Goal: Task Accomplishment & Management: Complete application form

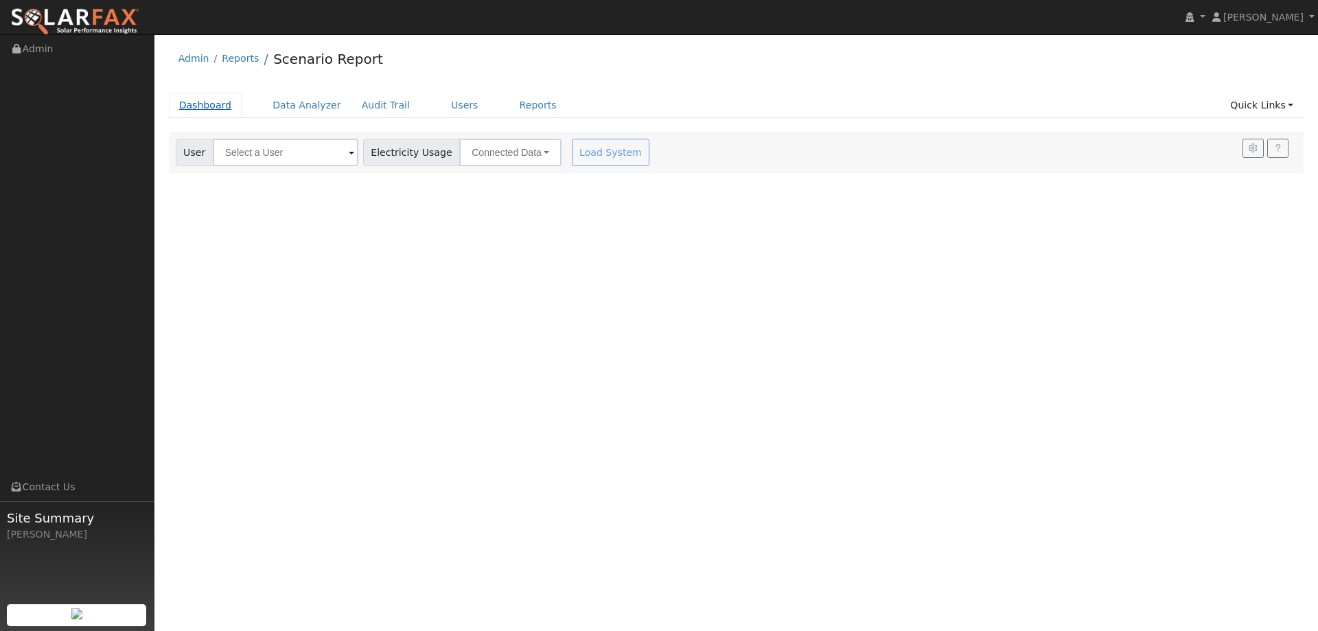
click at [198, 111] on link "Dashboard" at bounding box center [205, 105] width 73 height 25
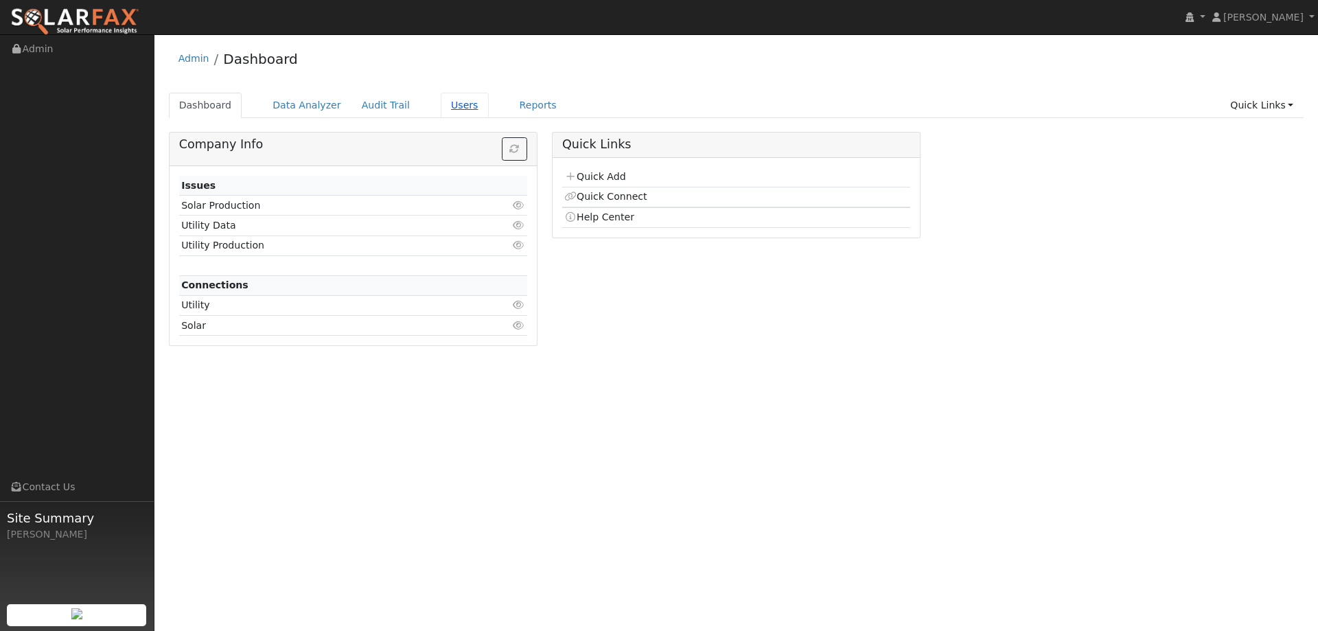
click at [441, 109] on link "Users" at bounding box center [465, 105] width 48 height 25
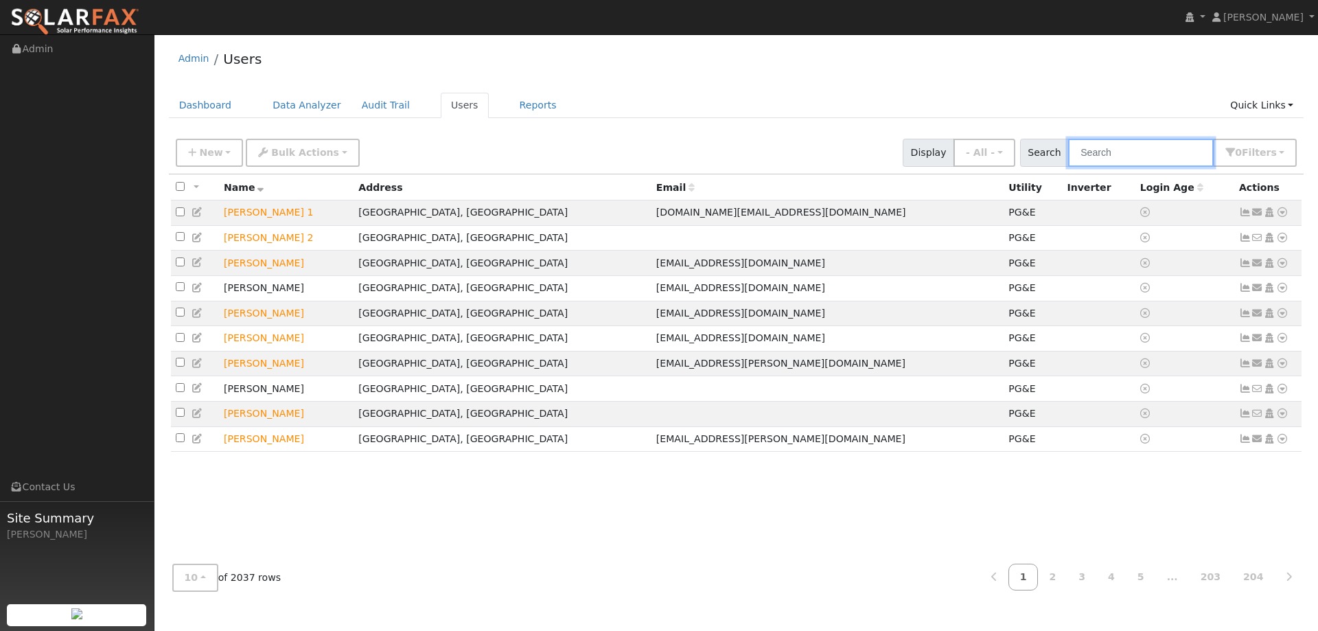
click at [1198, 148] on input "text" at bounding box center [1142, 153] width 146 height 28
paste input "Mike Scribner"
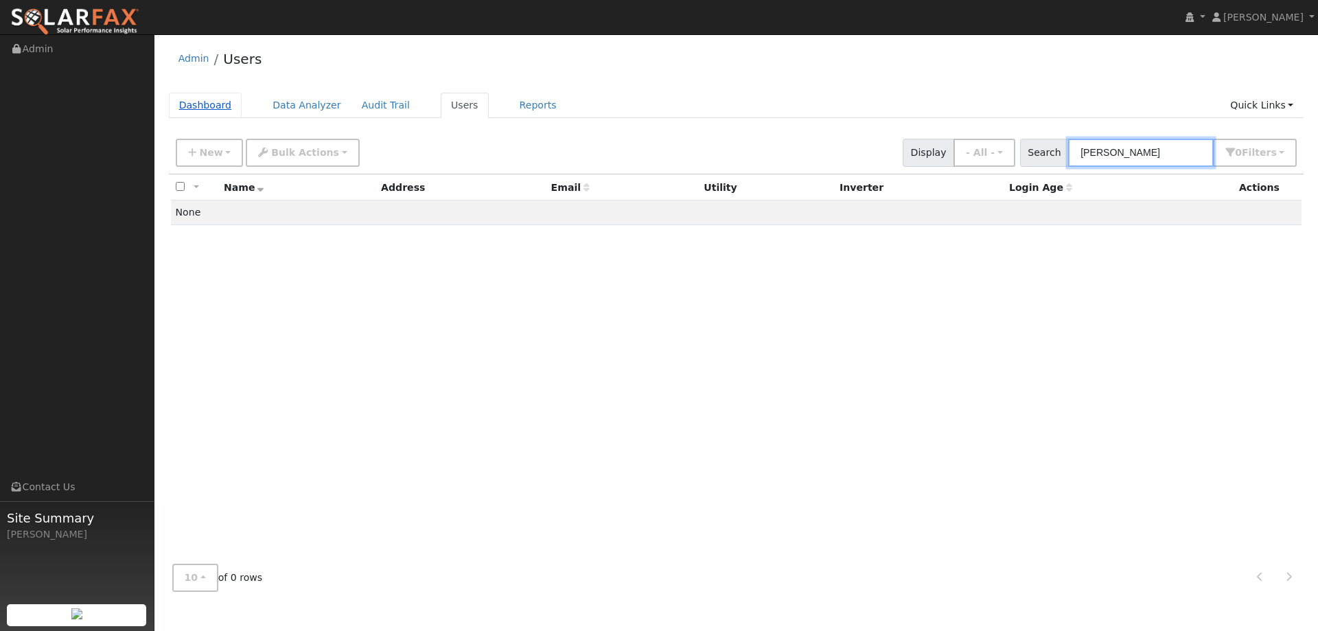
type input "Mike Scribner"
click at [216, 111] on link "Dashboard" at bounding box center [205, 105] width 73 height 25
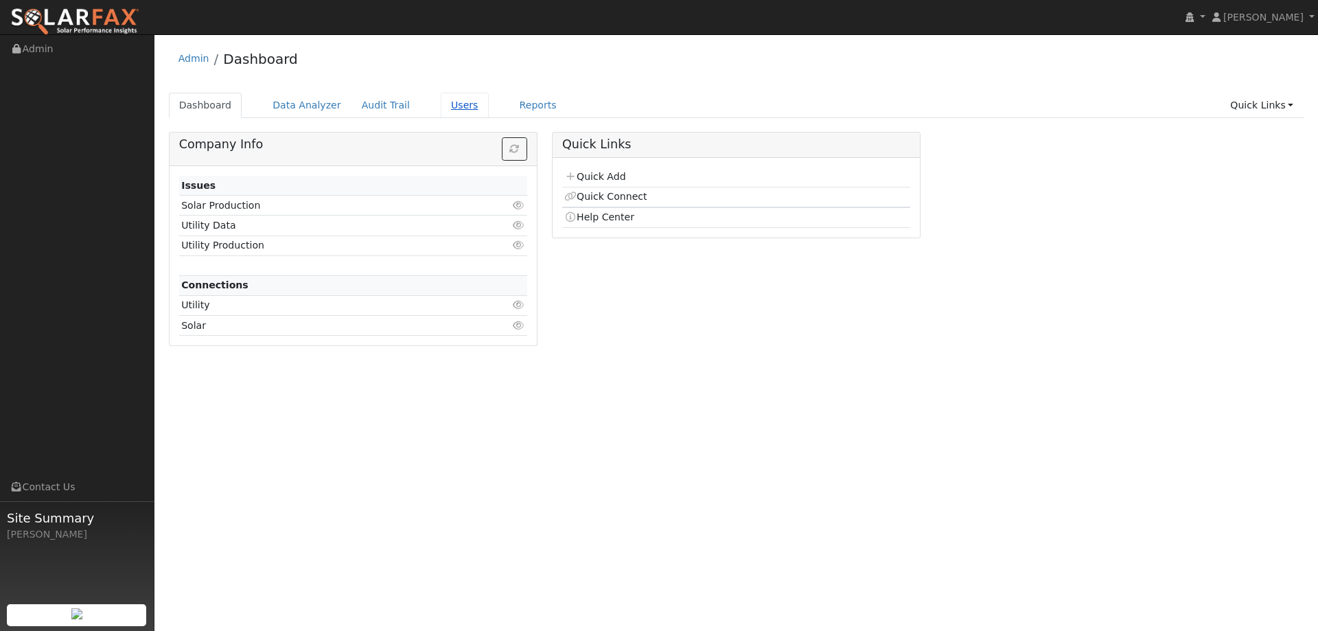
click at [441, 102] on link "Users" at bounding box center [465, 105] width 48 height 25
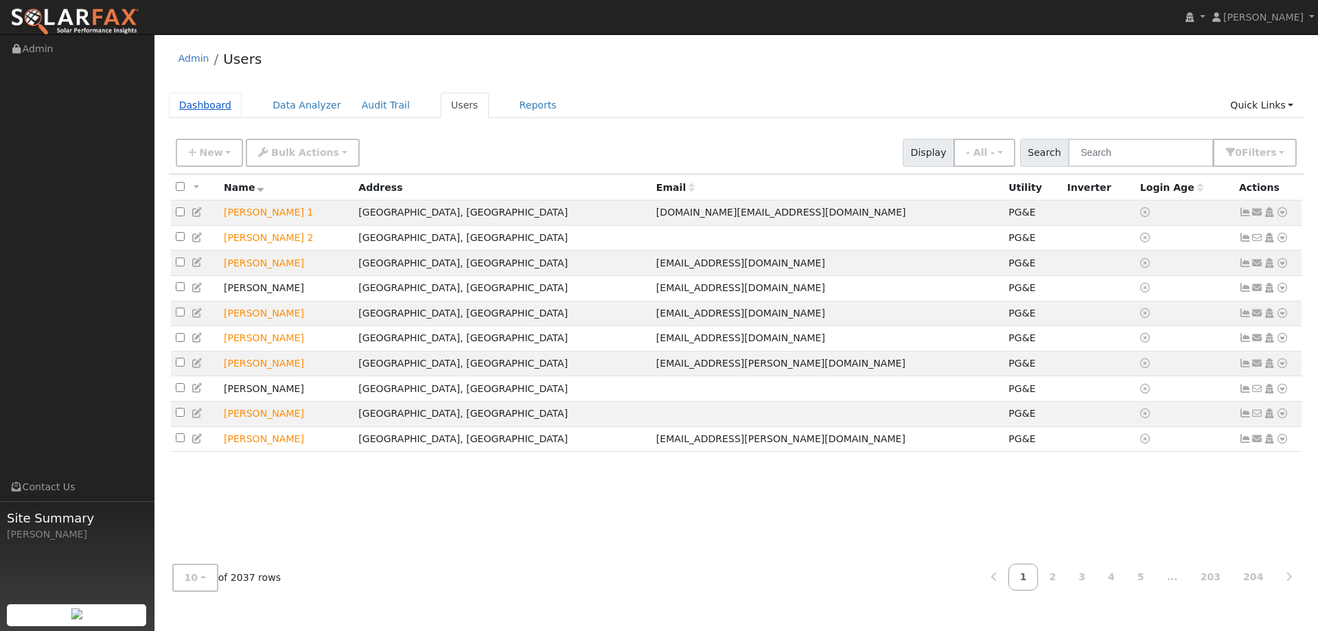
click at [223, 106] on link "Dashboard" at bounding box center [205, 105] width 73 height 25
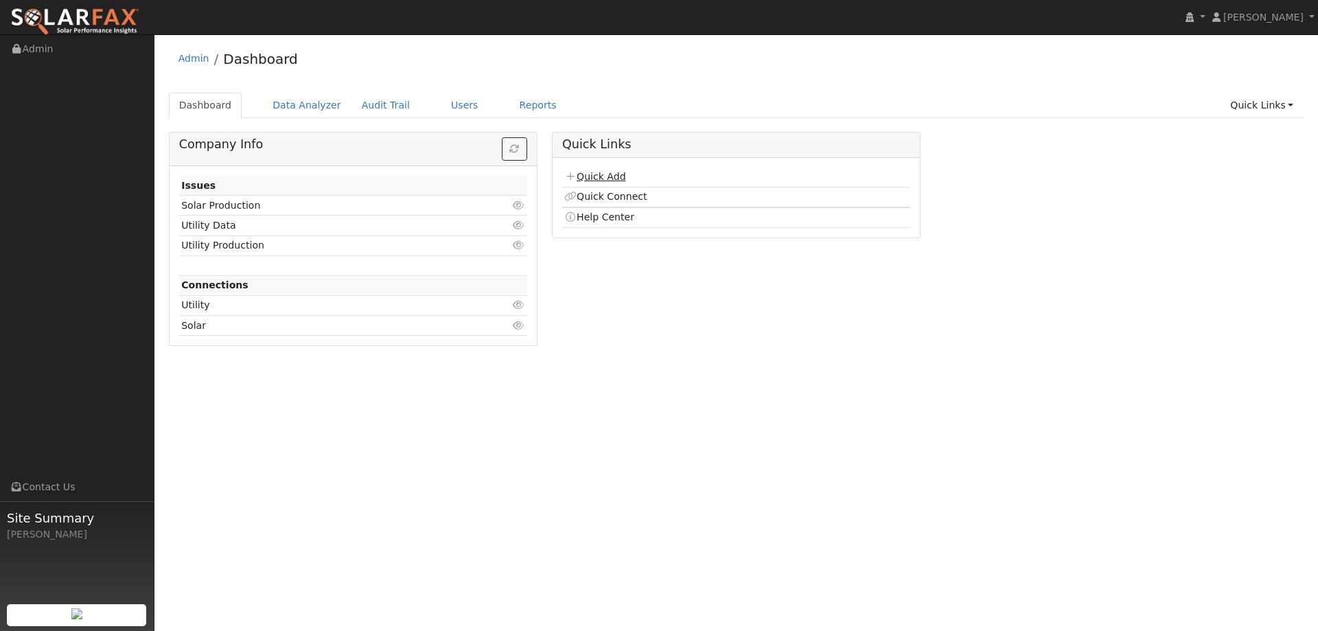
click at [571, 171] on link "Quick Add" at bounding box center [594, 176] width 61 height 11
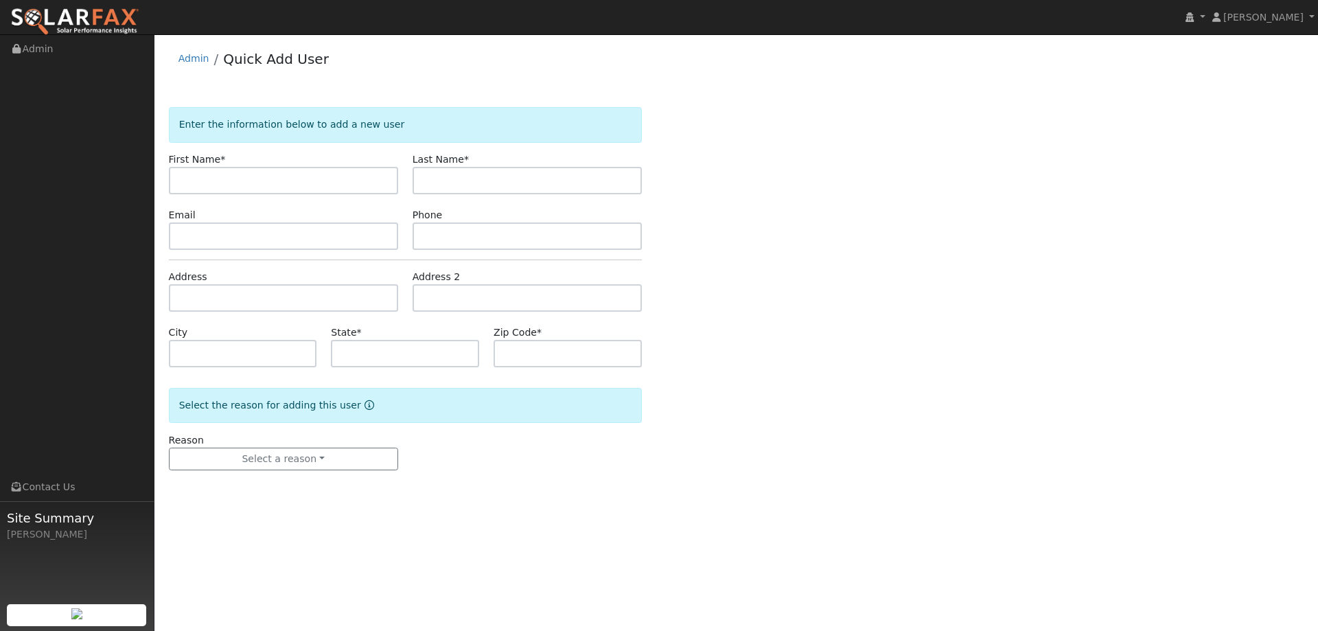
click at [276, 184] on input "text" at bounding box center [283, 180] width 229 height 27
type input "Mike"
click at [445, 169] on input "text" at bounding box center [527, 180] width 229 height 27
click at [593, 187] on input "text" at bounding box center [527, 180] width 229 height 27
paste input "Scribner"
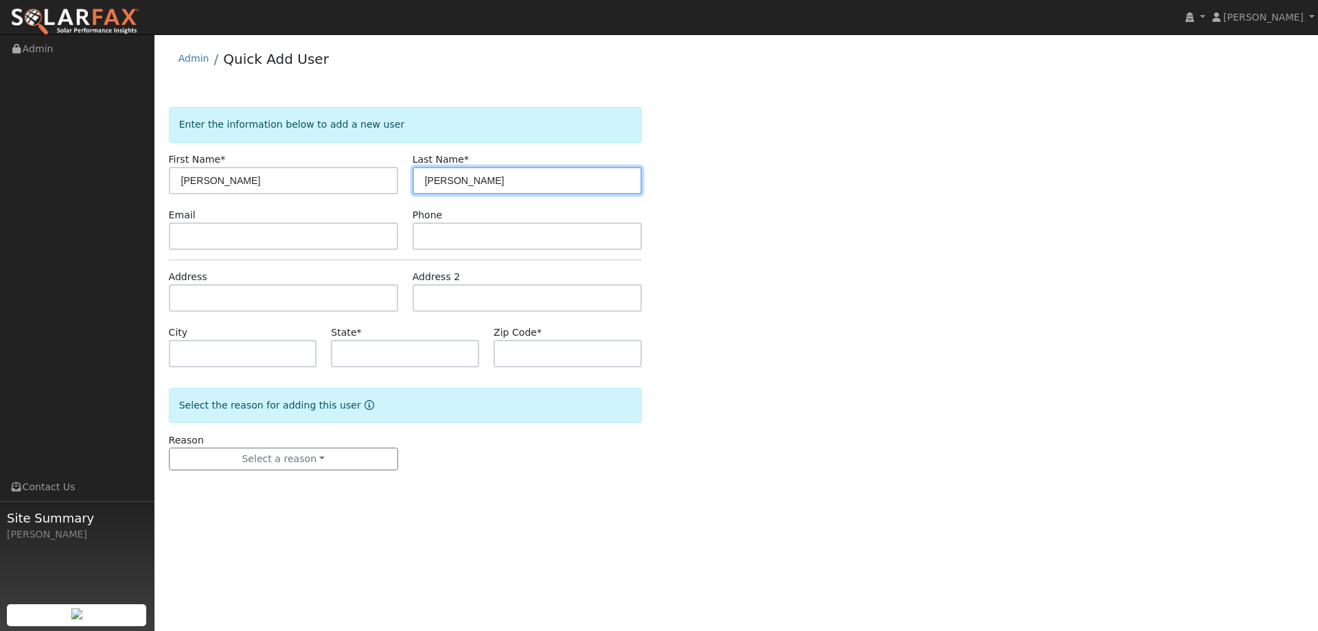
type input "Scribner"
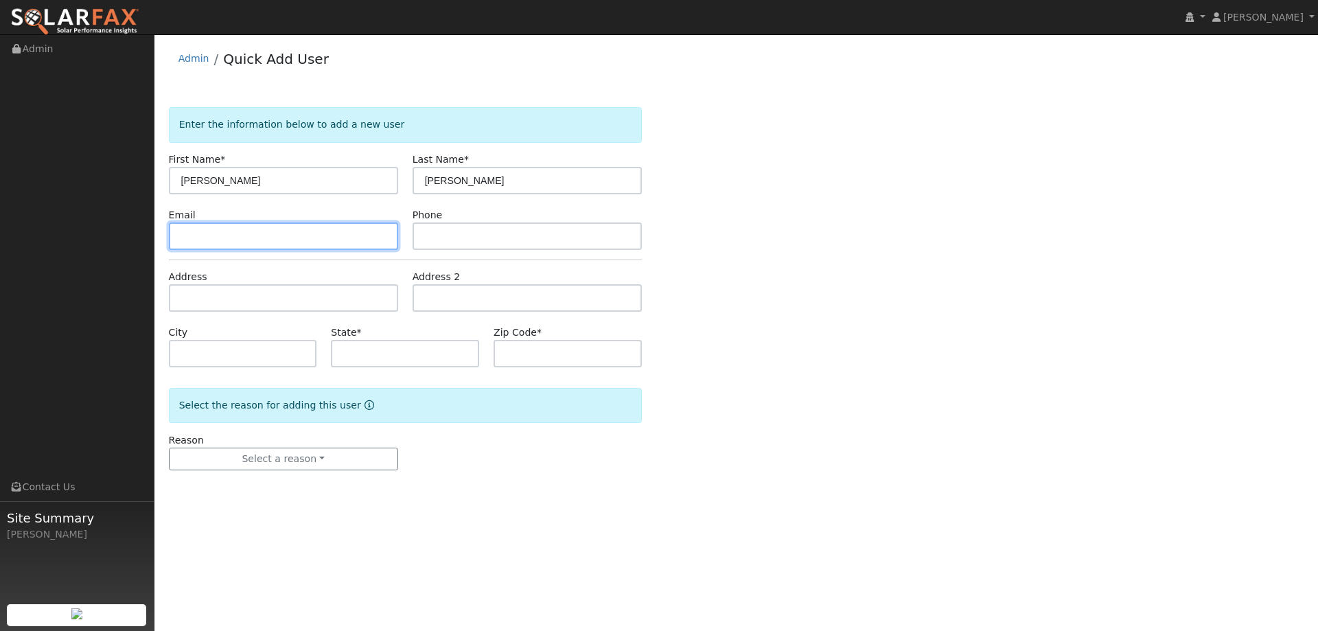
click at [352, 235] on input "text" at bounding box center [283, 235] width 229 height 27
paste input "starcravingmad2@aol.com"
type input "starcravingmad2@aol.com"
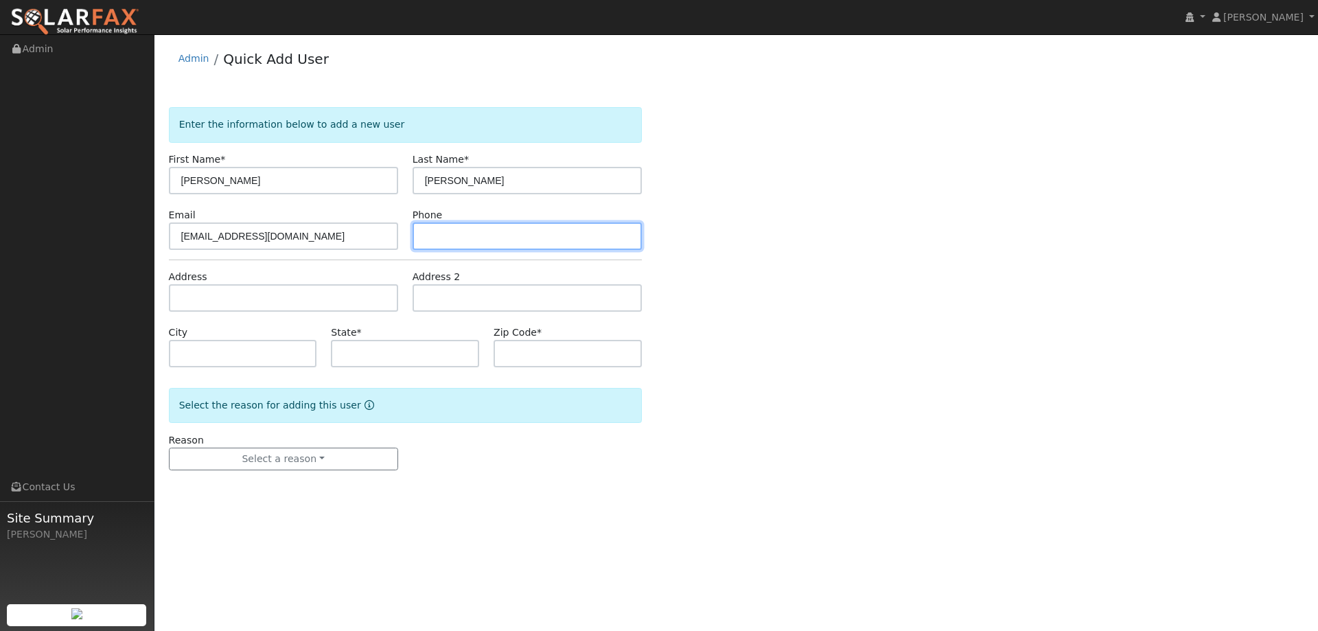
paste input "(559) 246-7834"
click at [470, 242] on input "(559) 246-7834" at bounding box center [527, 235] width 229 height 27
type input "(559) 246-7834"
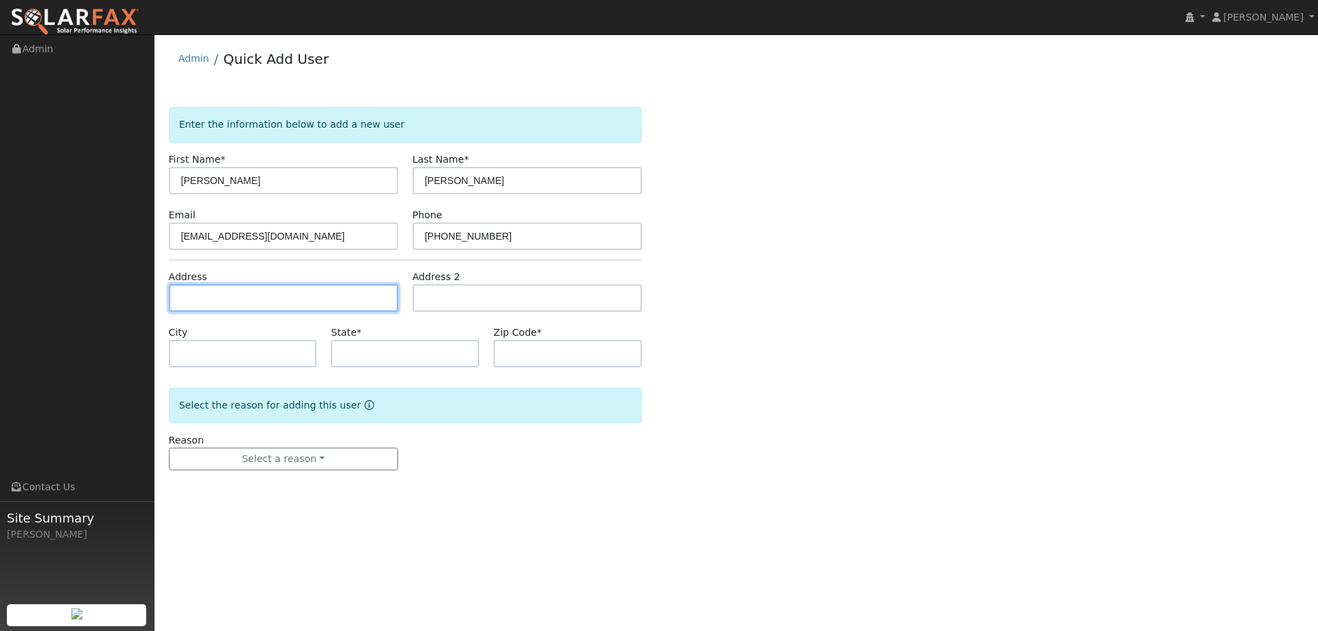
click at [341, 297] on input "text" at bounding box center [283, 297] width 229 height 27
paste input "2786 Sterling Way"
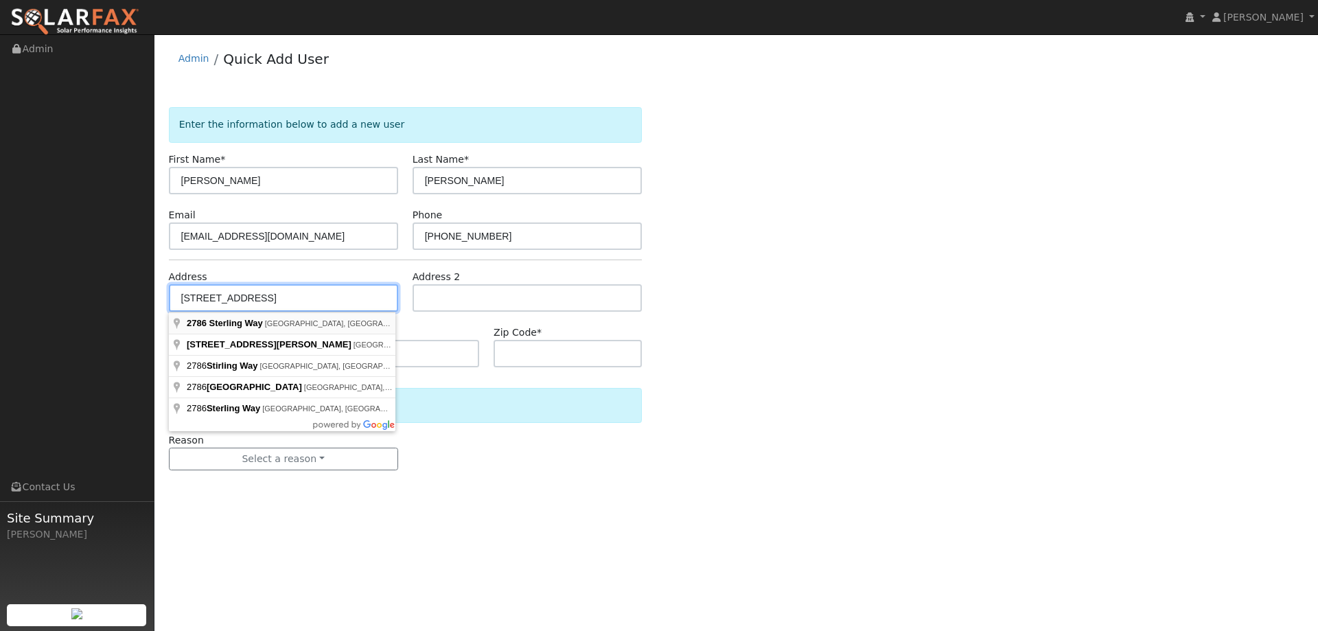
type input "2786 Sterling Way"
type input "Cameron Park"
type input "CA"
type input "95682"
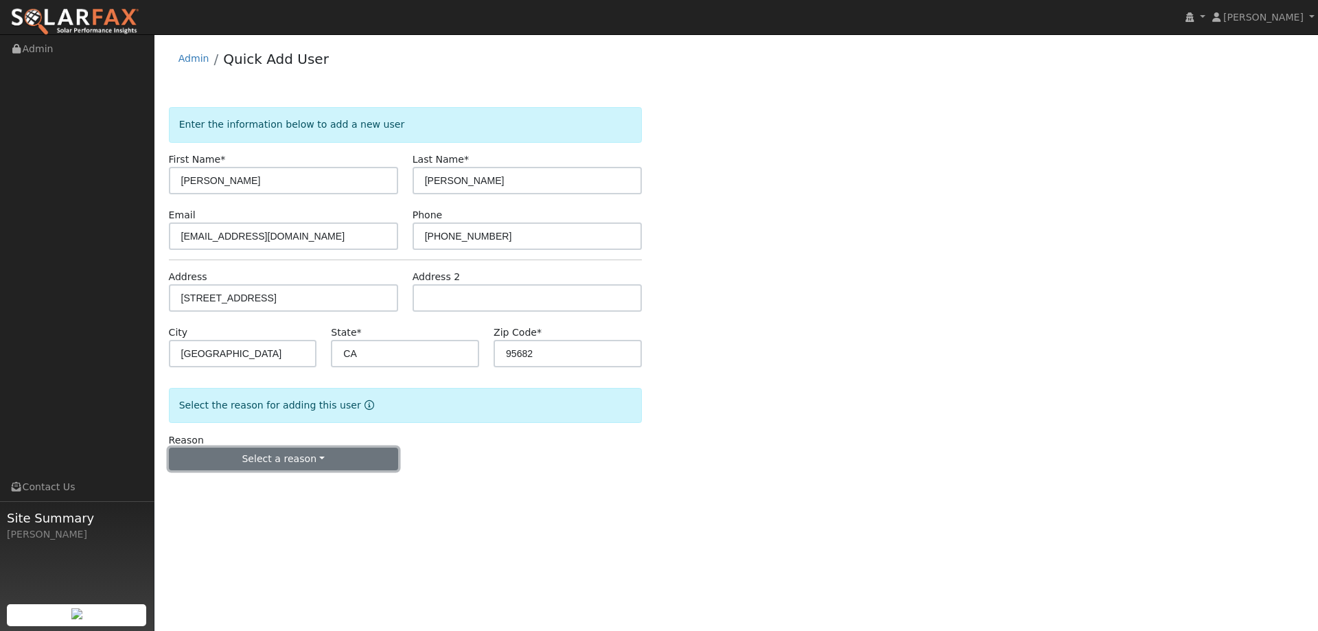
click at [345, 458] on button "Select a reason" at bounding box center [283, 459] width 229 height 23
click at [278, 483] on link "New lead" at bounding box center [246, 487] width 152 height 19
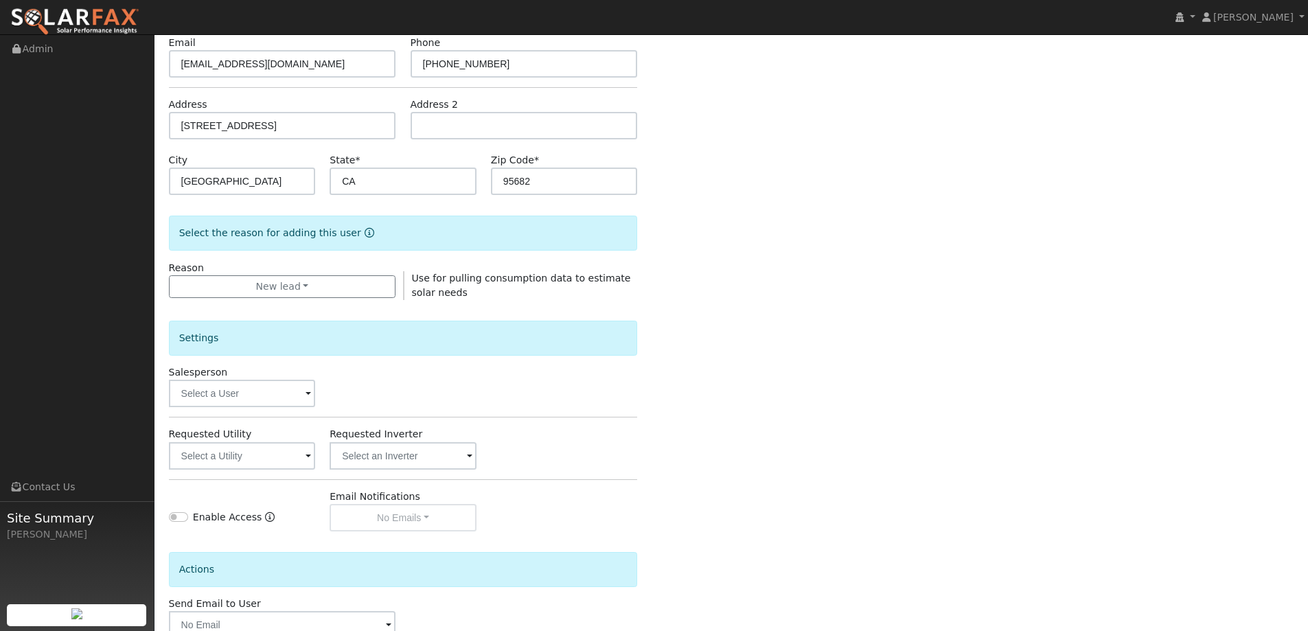
scroll to position [258, 0]
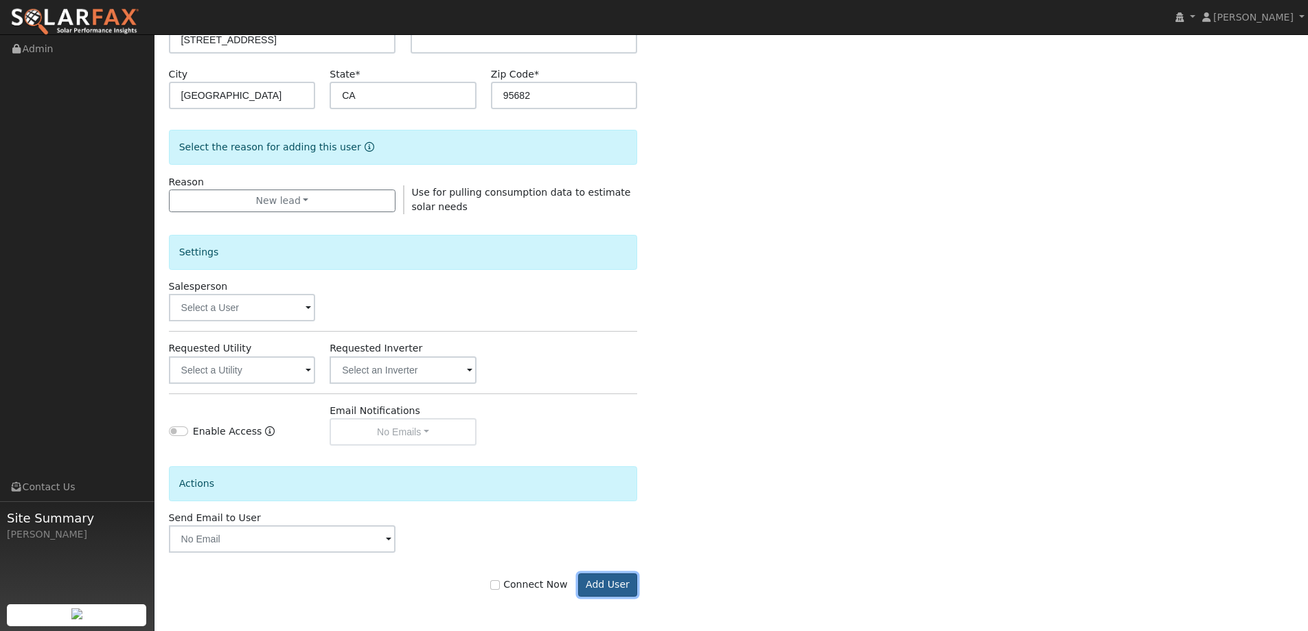
click at [594, 586] on button "Add User" at bounding box center [608, 584] width 60 height 23
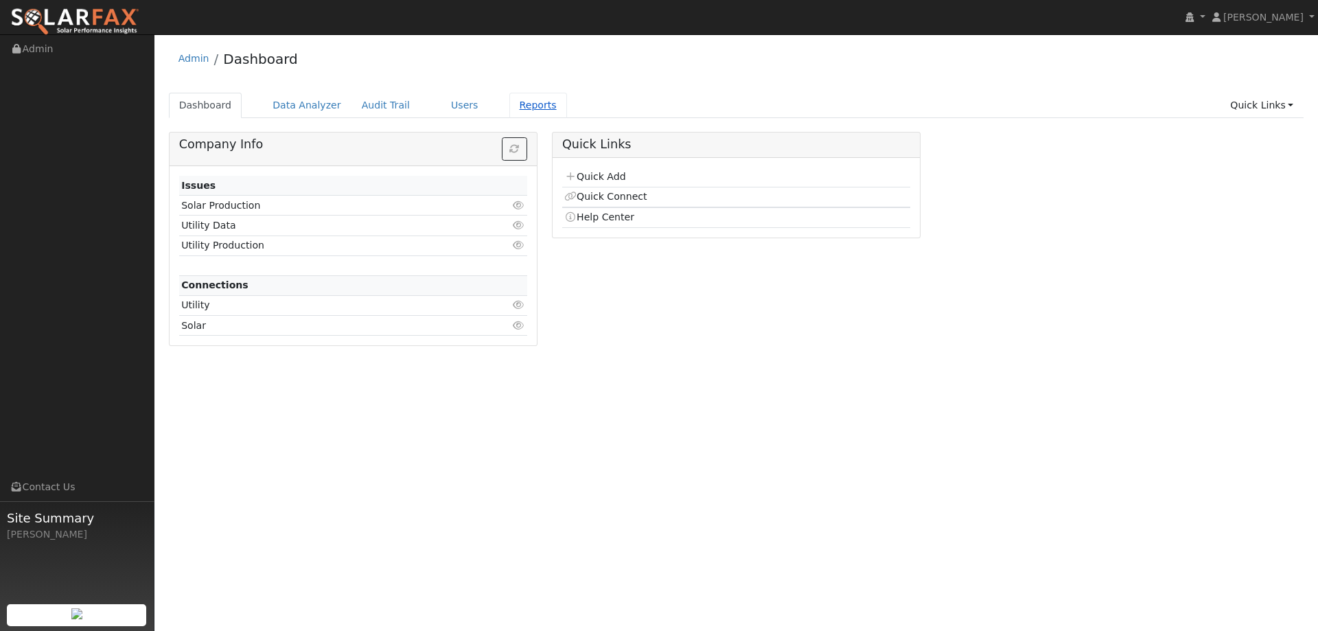
click at [525, 98] on link "Reports" at bounding box center [539, 105] width 58 height 25
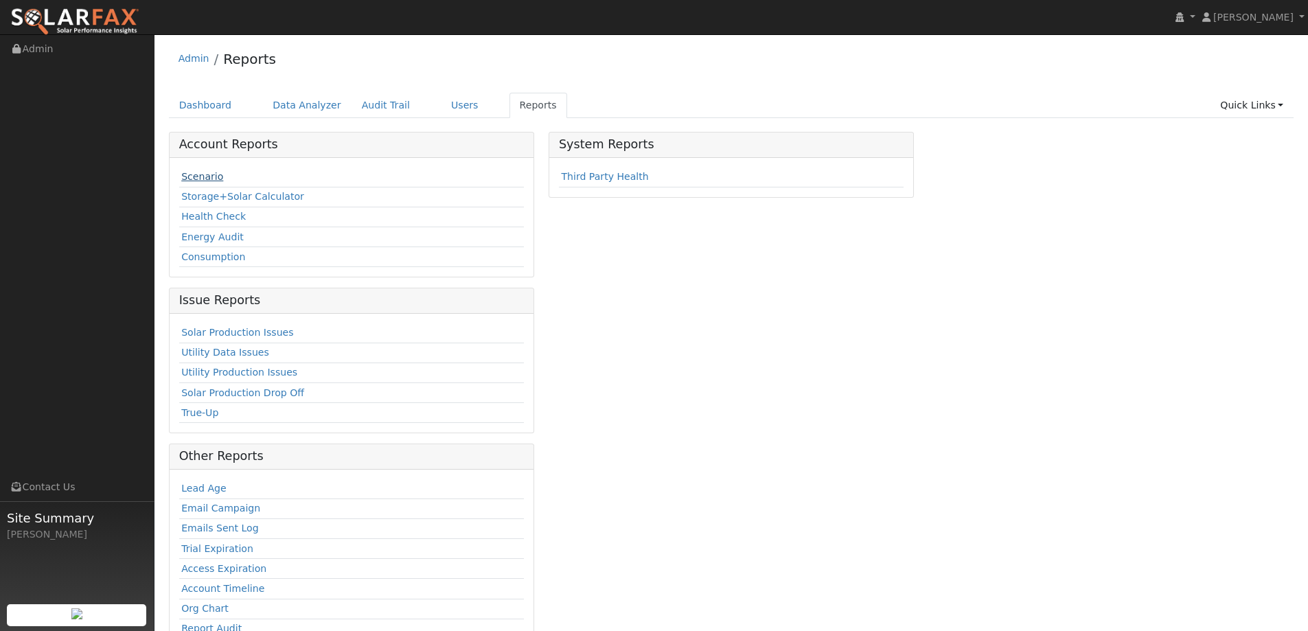
click at [190, 180] on link "Scenario" at bounding box center [202, 176] width 42 height 11
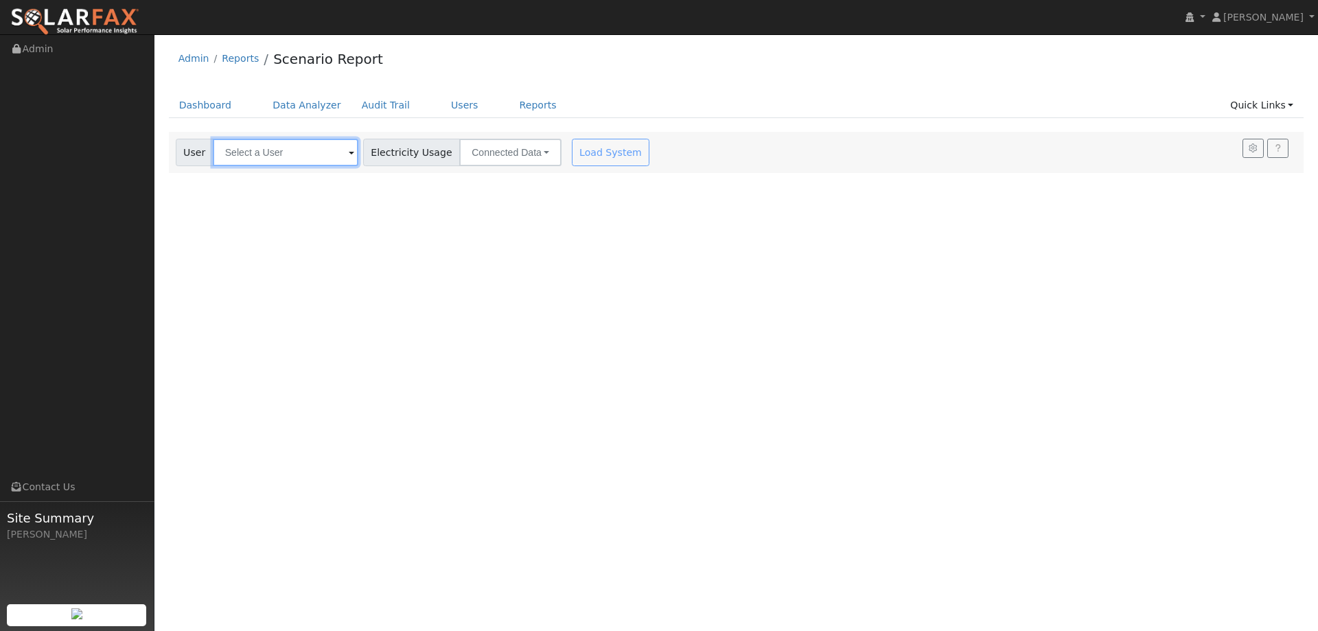
click at [276, 151] on input "text" at bounding box center [286, 152] width 146 height 27
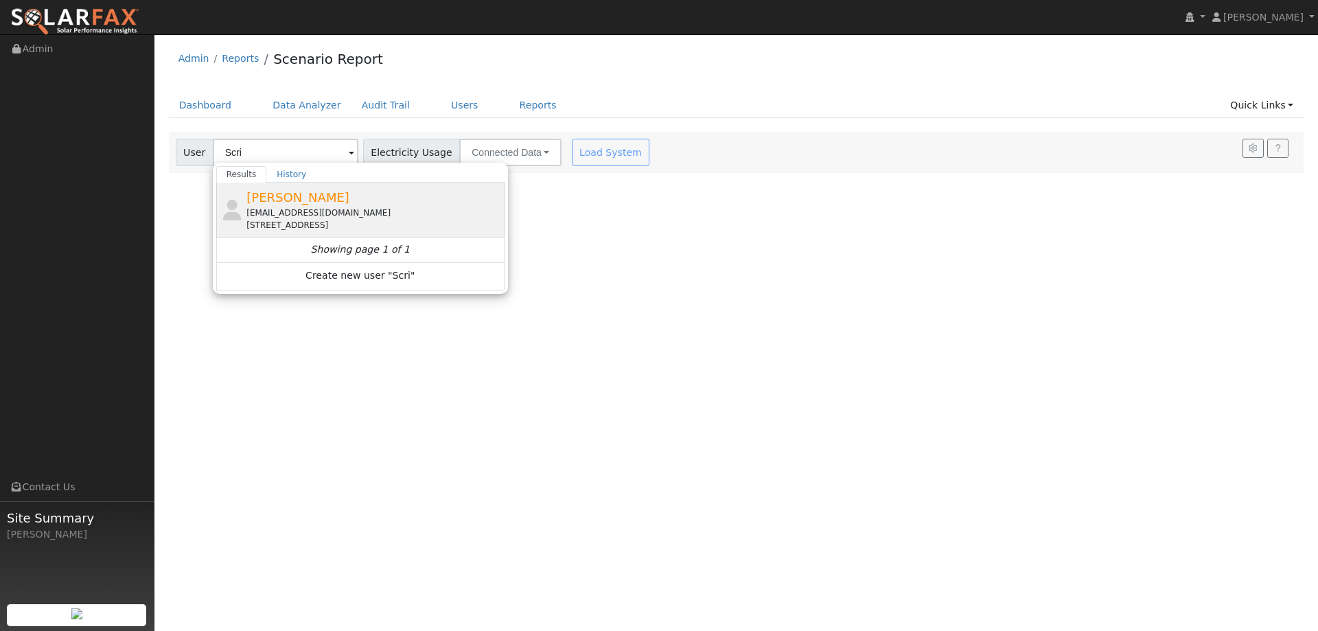
click at [301, 207] on div "starcravingmad2@aol.com" at bounding box center [374, 213] width 255 height 12
type input "Mike Scribner"
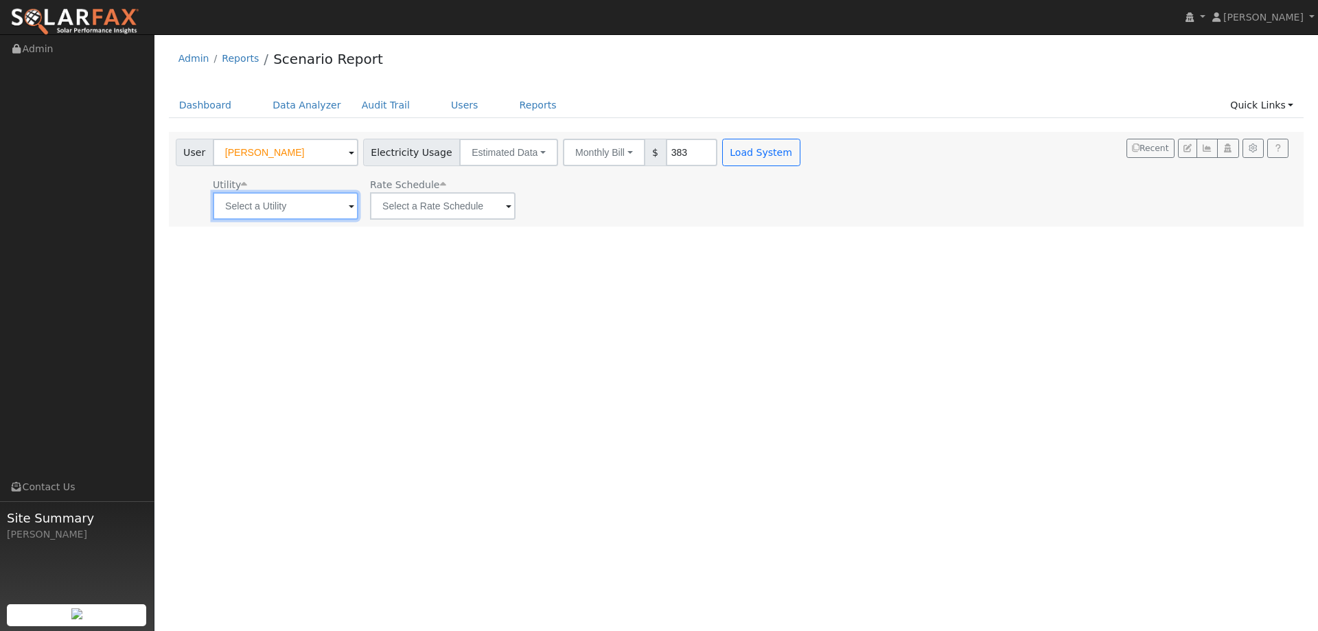
click at [290, 209] on input "text" at bounding box center [286, 205] width 146 height 27
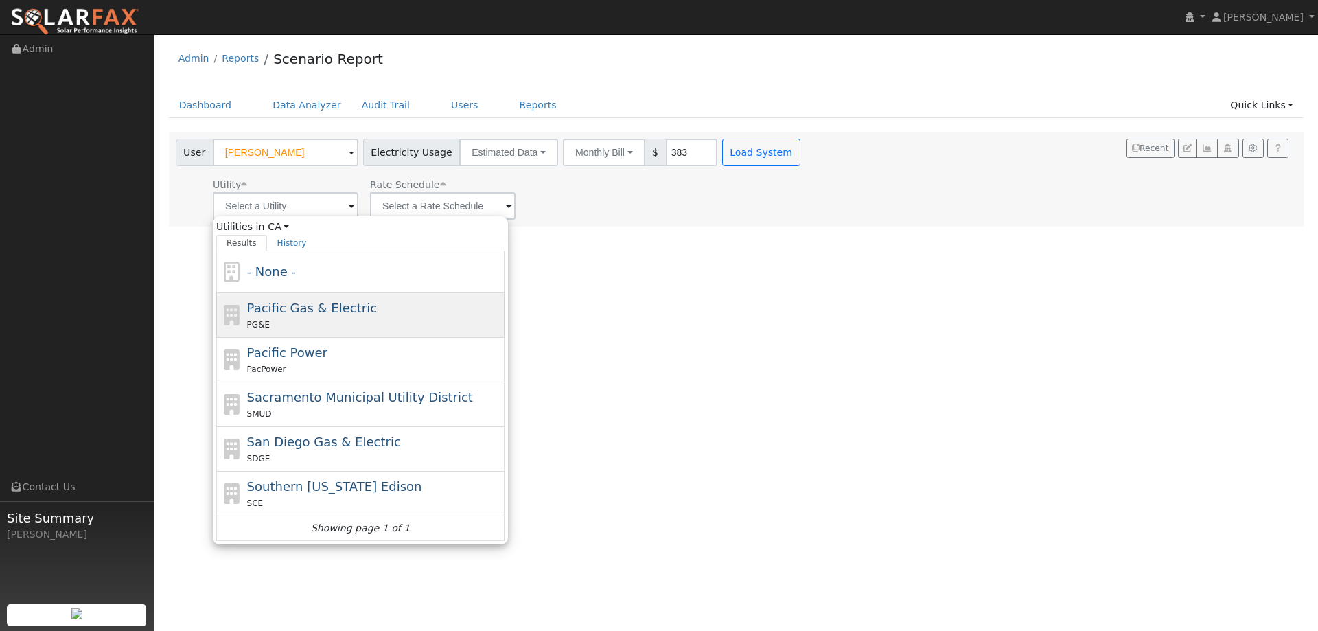
click at [305, 308] on span "Pacific Gas & Electric" at bounding box center [312, 308] width 130 height 14
type input "Pacific Gas & Electric"
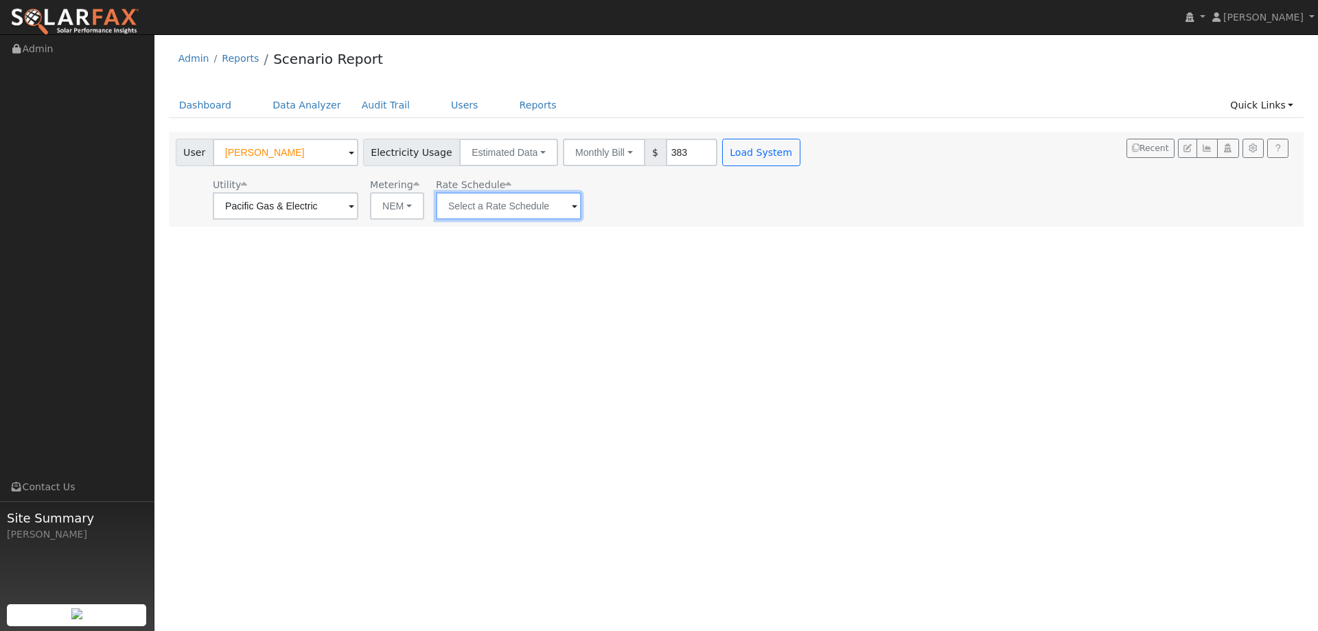
click at [503, 214] on input "text" at bounding box center [509, 205] width 146 height 27
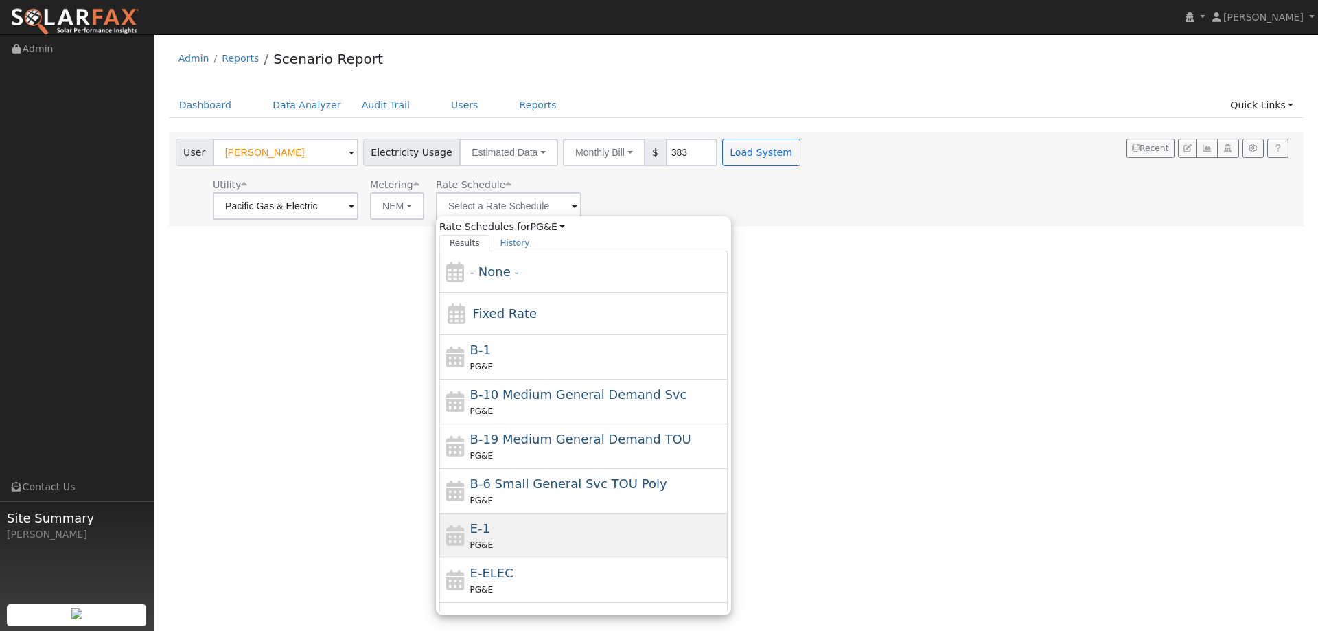
click at [506, 530] on div "E-1 PG&E" at bounding box center [597, 535] width 255 height 33
type input "E-1"
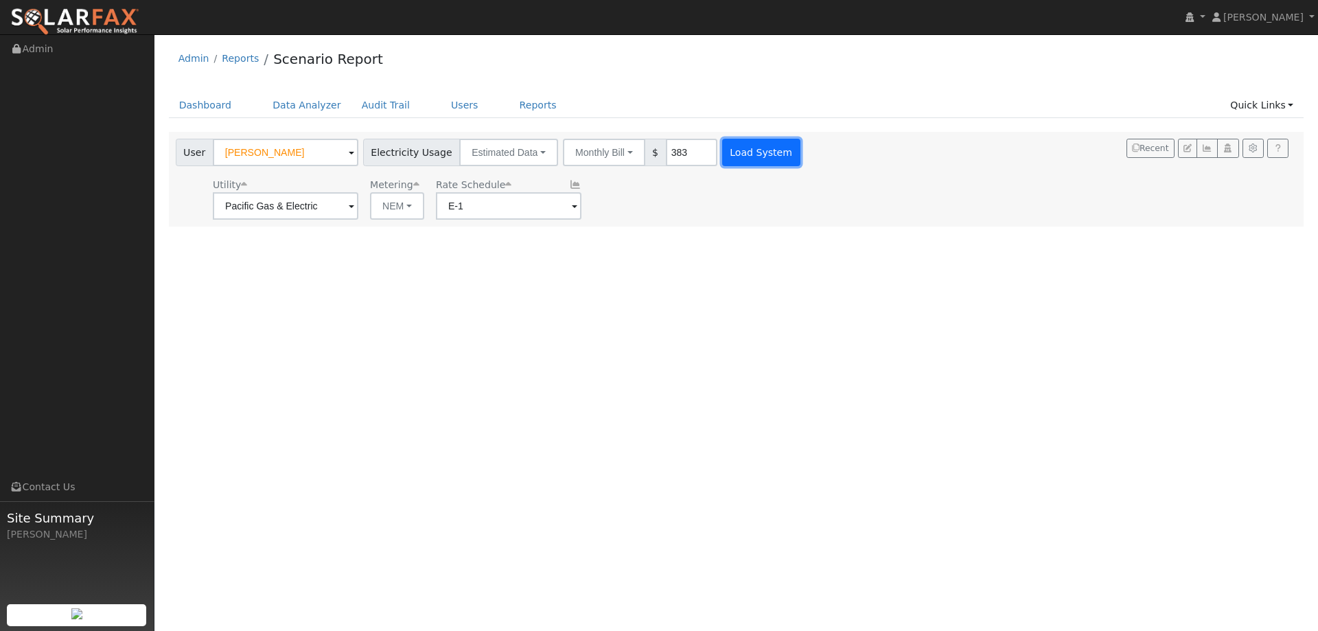
click at [727, 156] on button "Load System" at bounding box center [761, 152] width 78 height 27
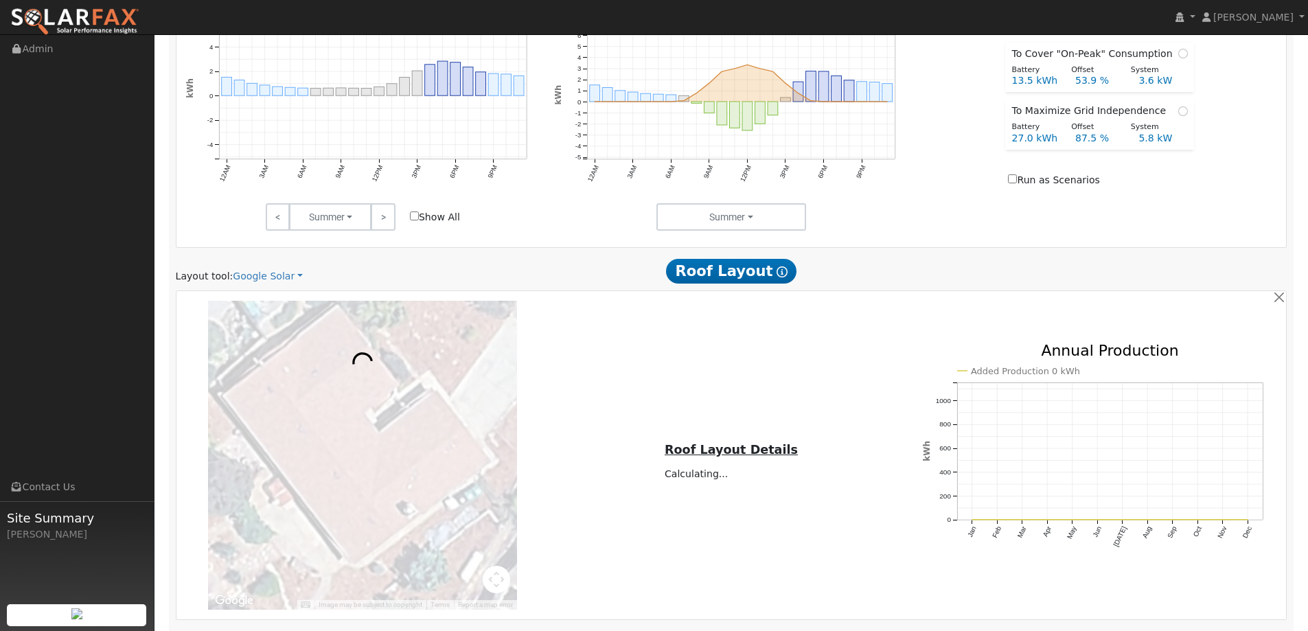
scroll to position [780, 0]
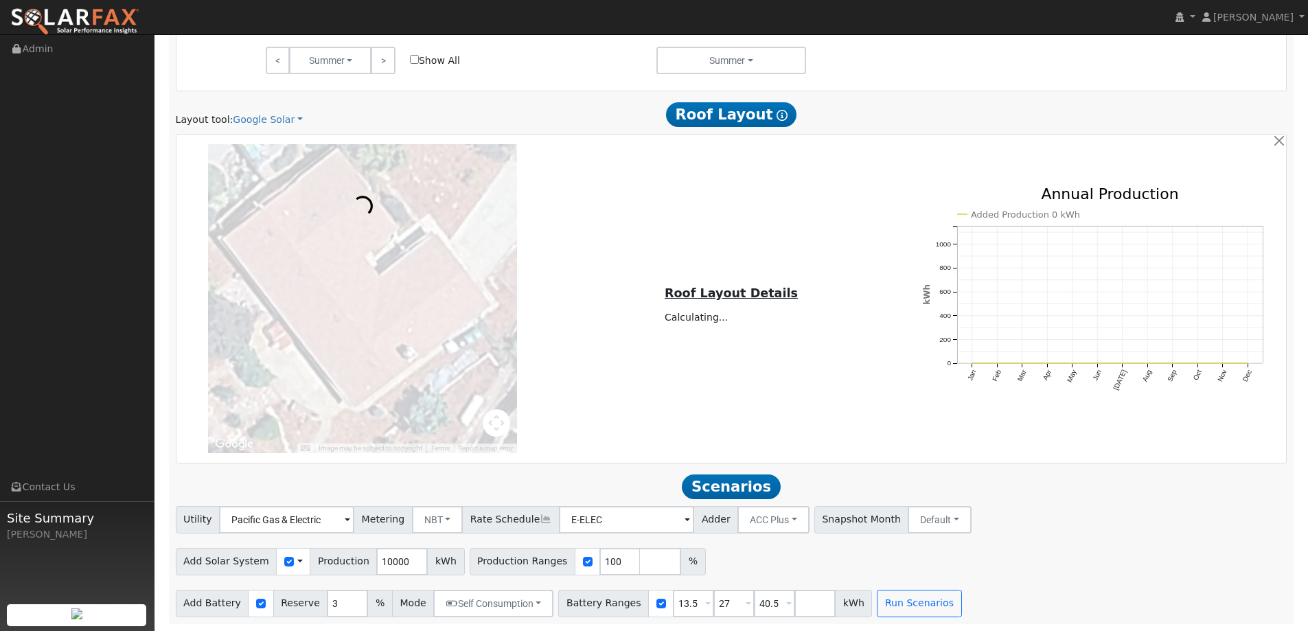
click at [258, 127] on div "Scenario Report Powered by SolarFax ® Energy Consumption Overview Show Help Thi…" at bounding box center [732, 21] width 1126 height 1203
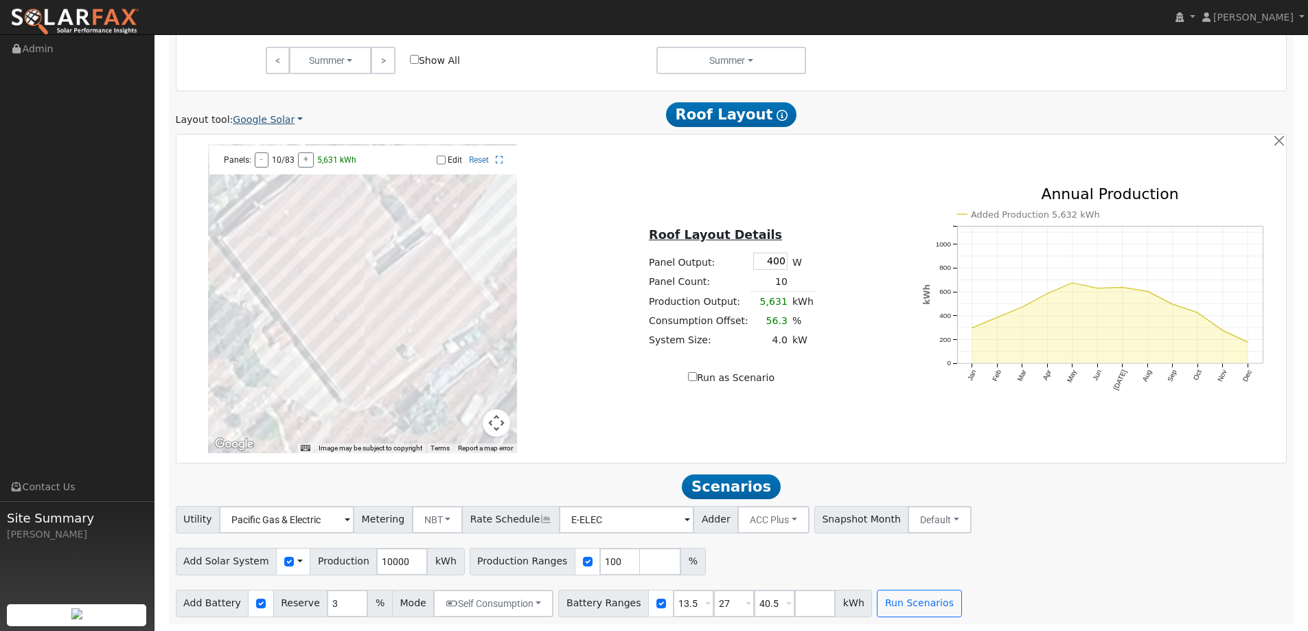
click at [282, 123] on link "Google Solar" at bounding box center [268, 120] width 70 height 14
click at [288, 180] on link "Aurora" at bounding box center [276, 182] width 95 height 19
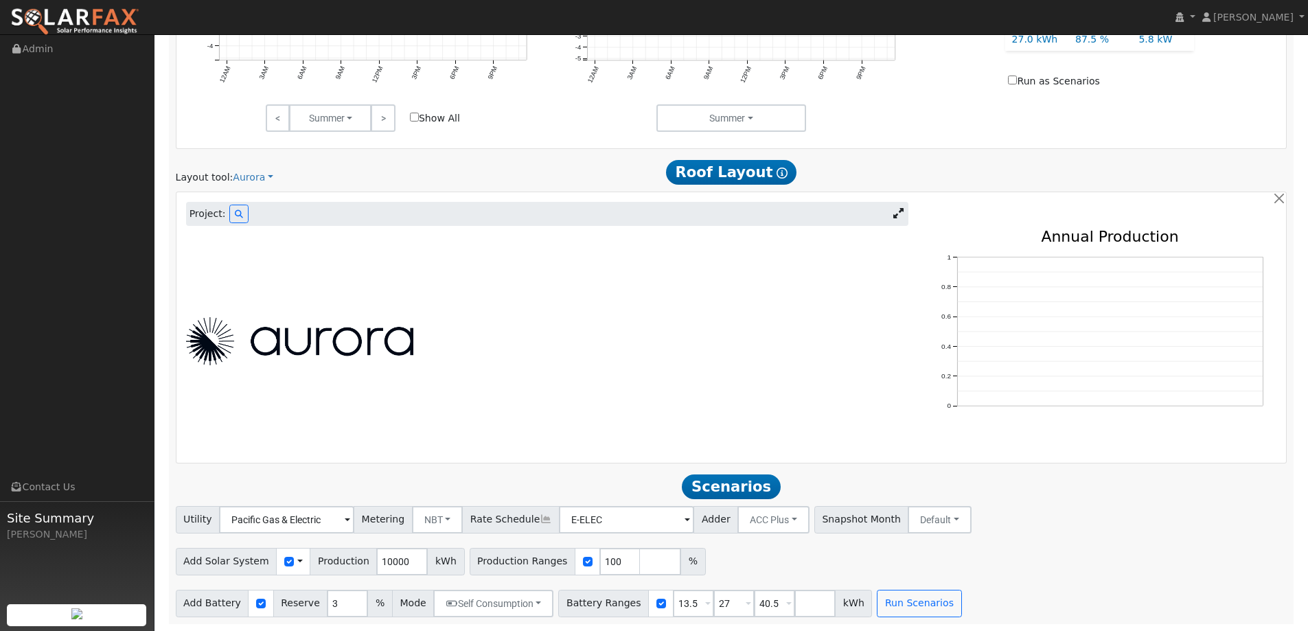
scroll to position [513, 0]
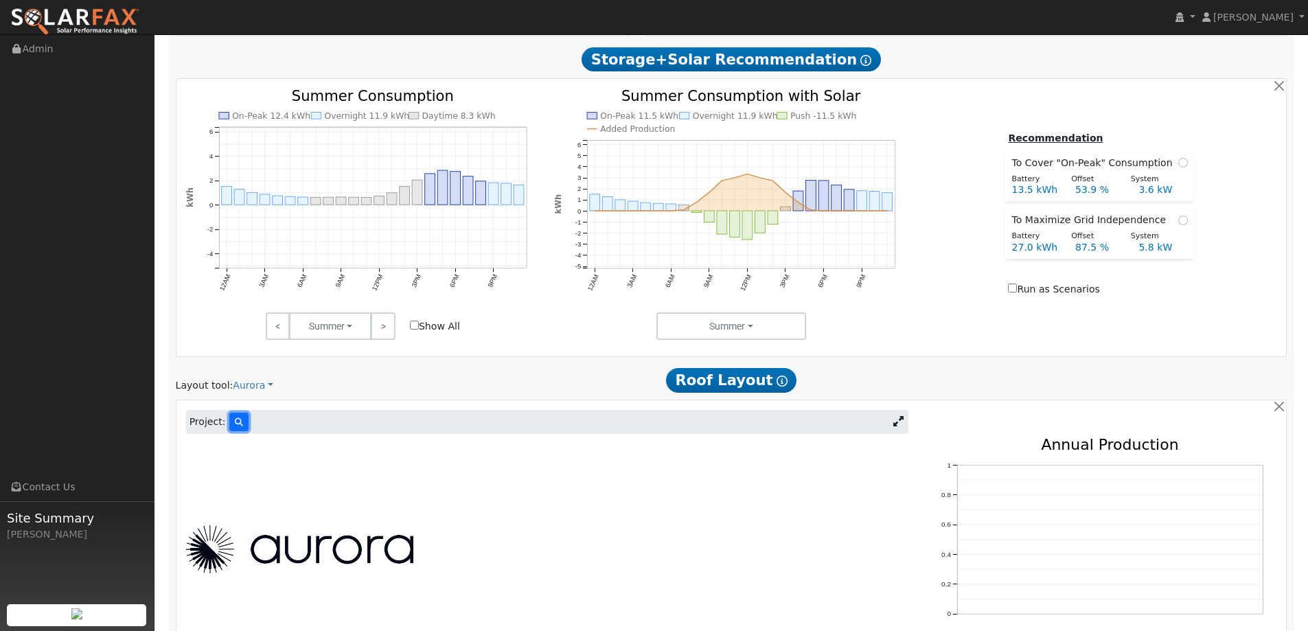
click at [237, 425] on icon at bounding box center [239, 422] width 8 height 8
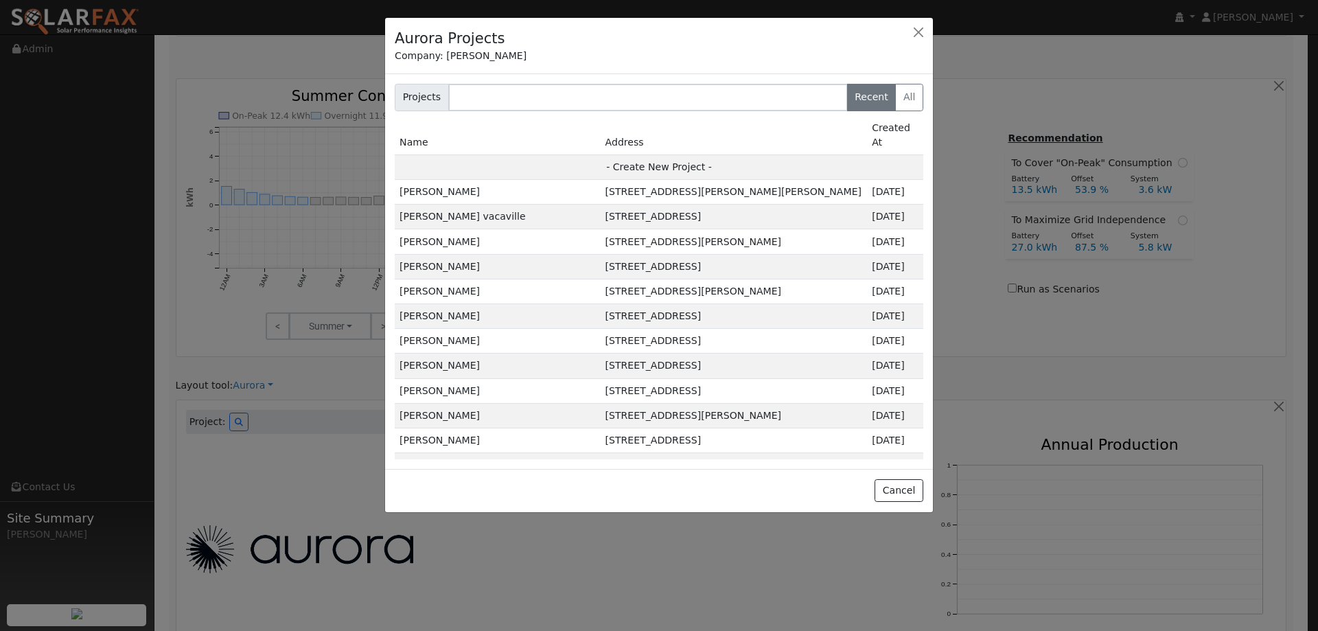
drag, startPoint x: 696, startPoint y: 152, endPoint x: 798, endPoint y: 206, distance: 115.2
click at [696, 155] on td "- Create New Project -" at bounding box center [659, 167] width 529 height 25
type input "[PERSON_NAME]"
type input "2786 Sterling Way"
type input "Cameron Park"
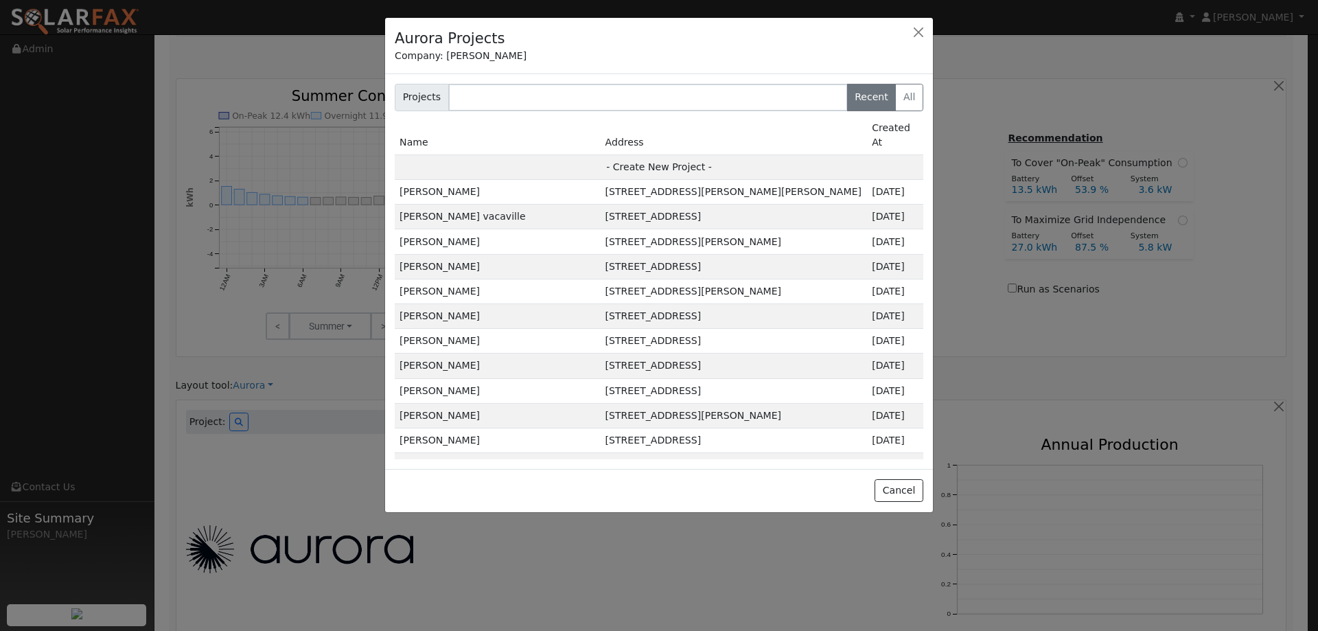
type input "CA"
type input "95682"
type input "Design"
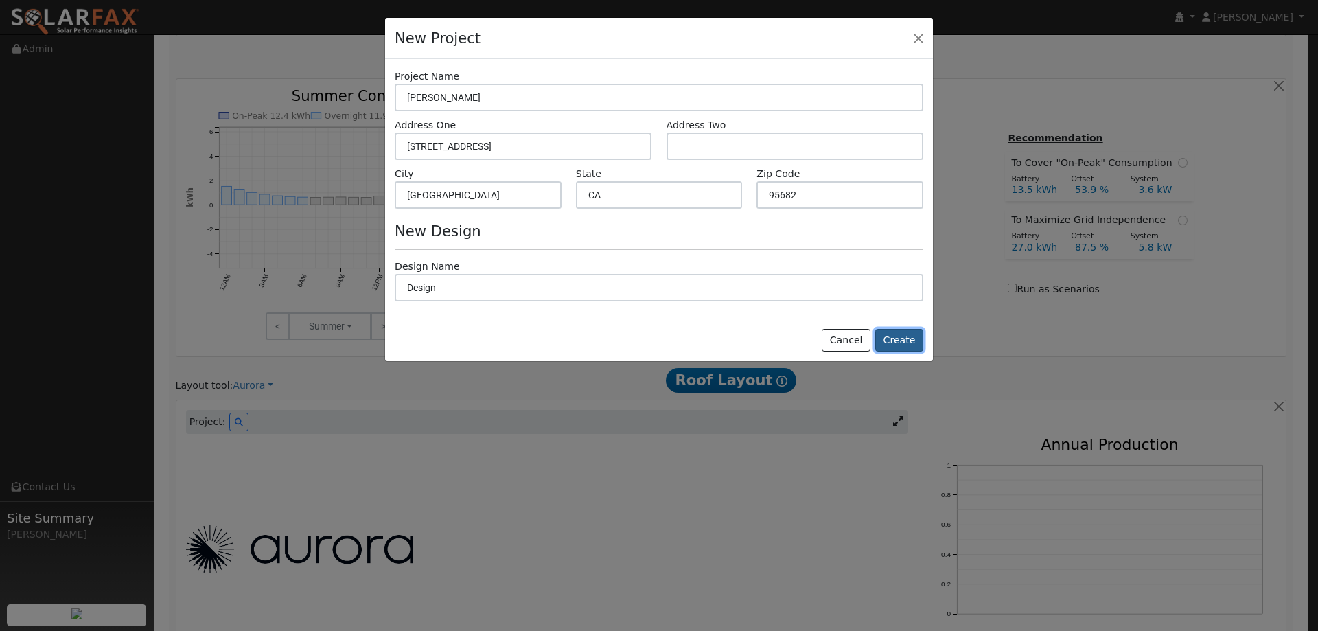
click at [889, 341] on button "Create" at bounding box center [900, 340] width 48 height 23
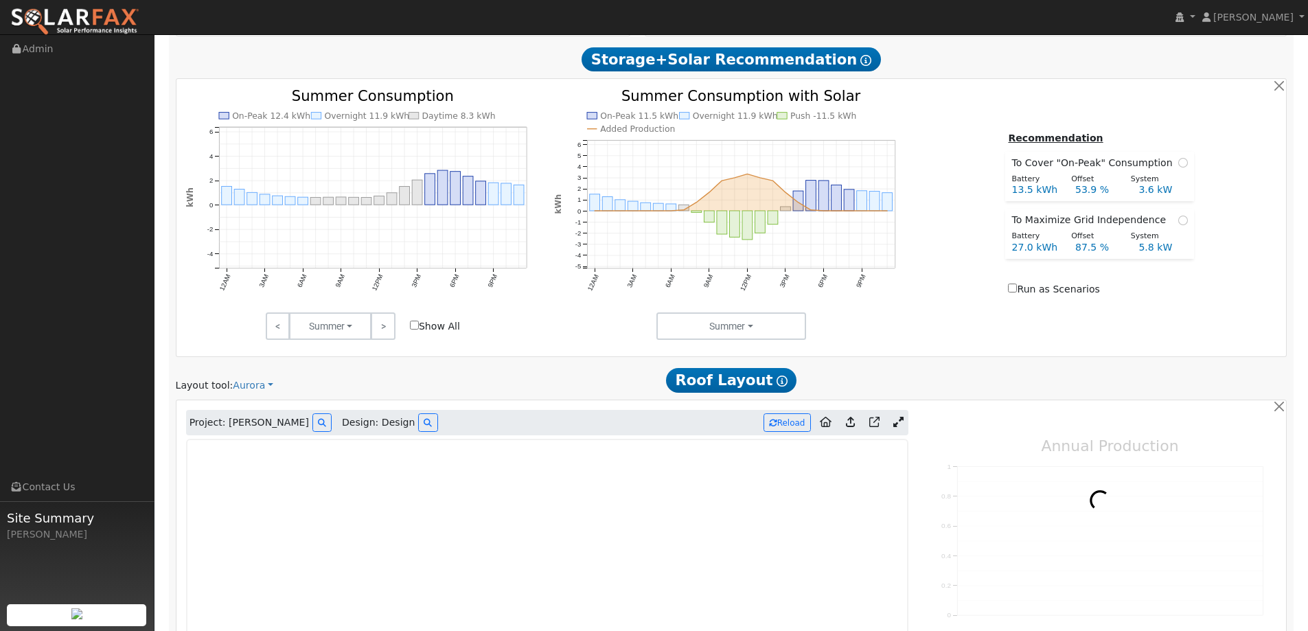
type input "0"
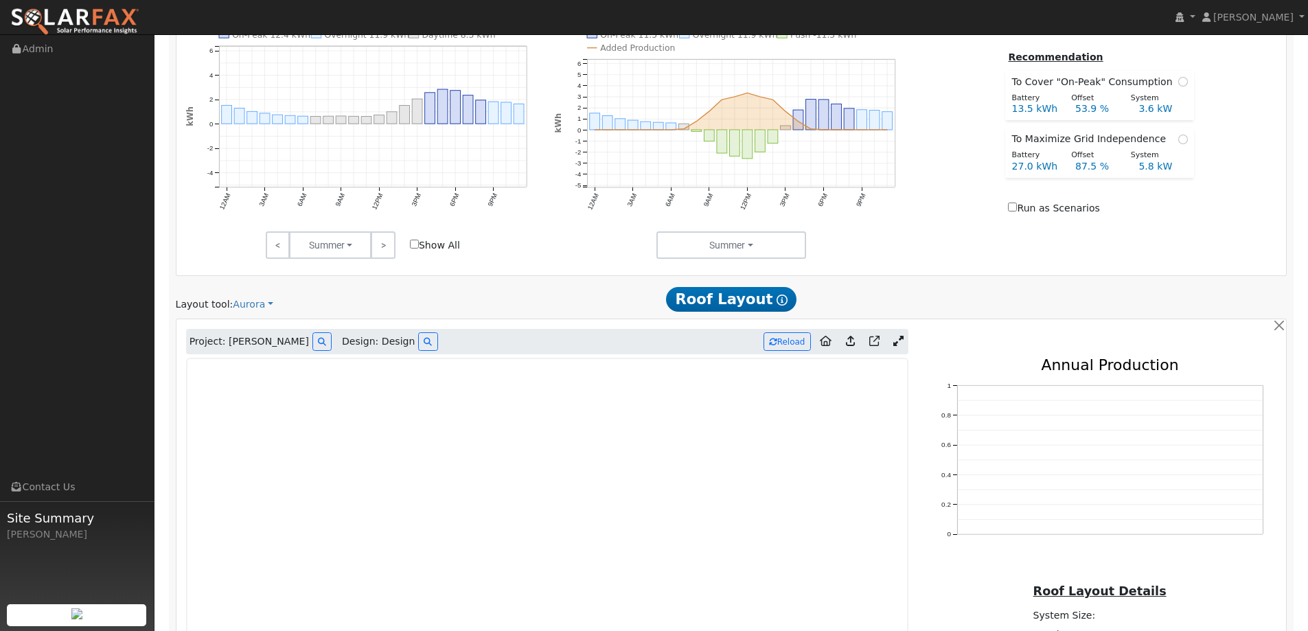
scroll to position [806, 0]
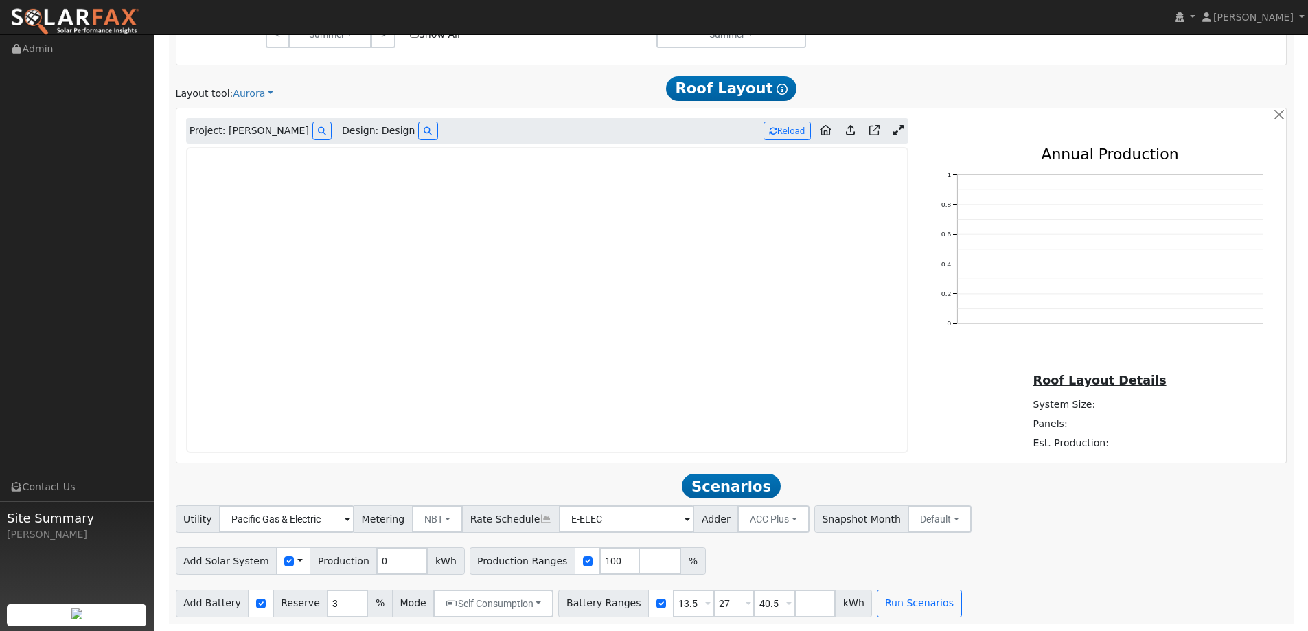
click at [120, 13] on img at bounding box center [74, 22] width 129 height 29
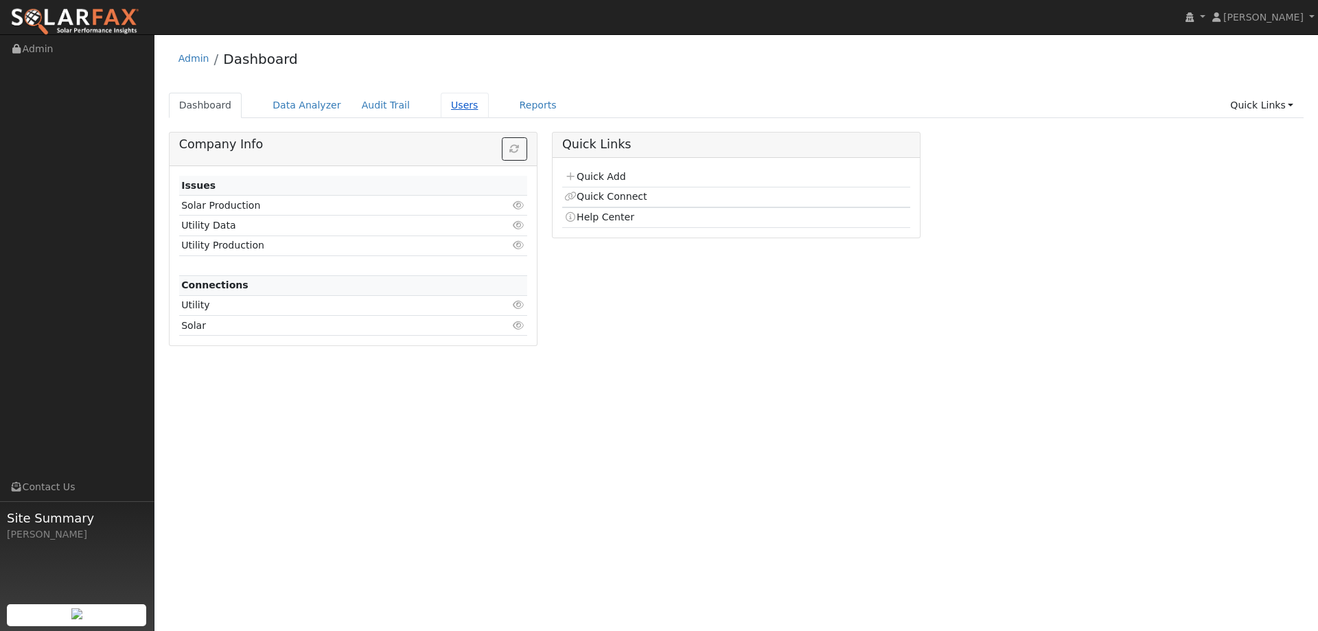
click at [442, 105] on link "Users" at bounding box center [465, 105] width 48 height 25
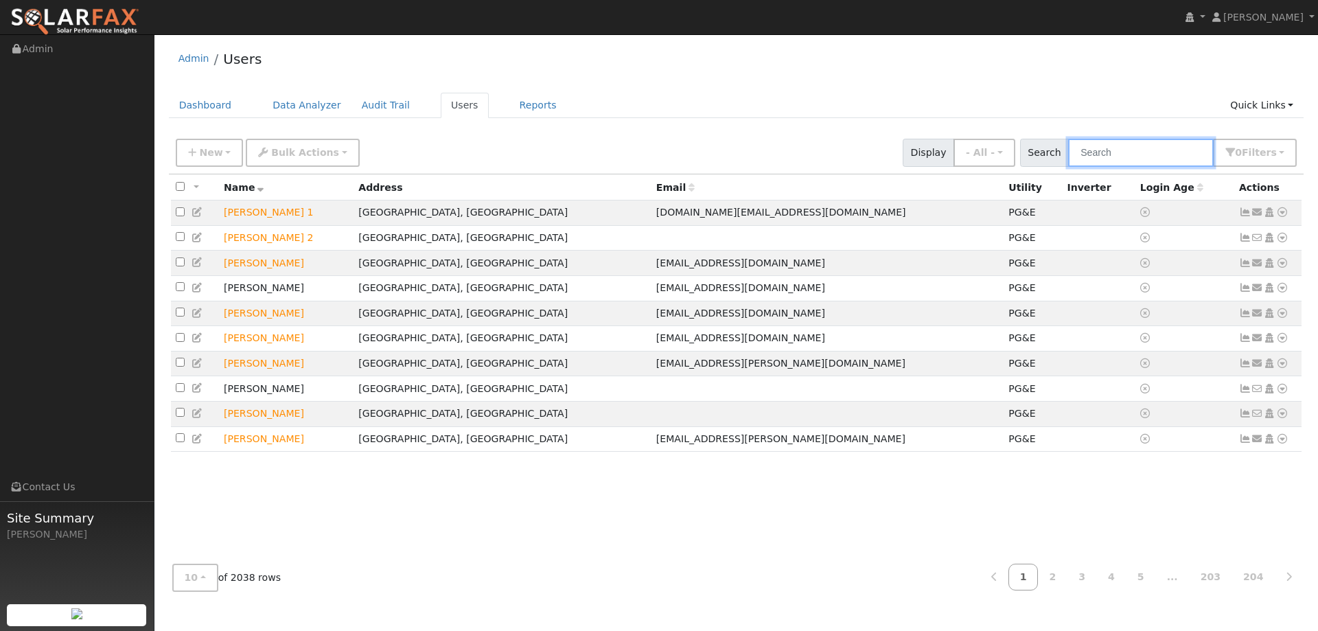
click at [1120, 152] on input "text" at bounding box center [1142, 153] width 146 height 28
paste input "[PERSON_NAME]"
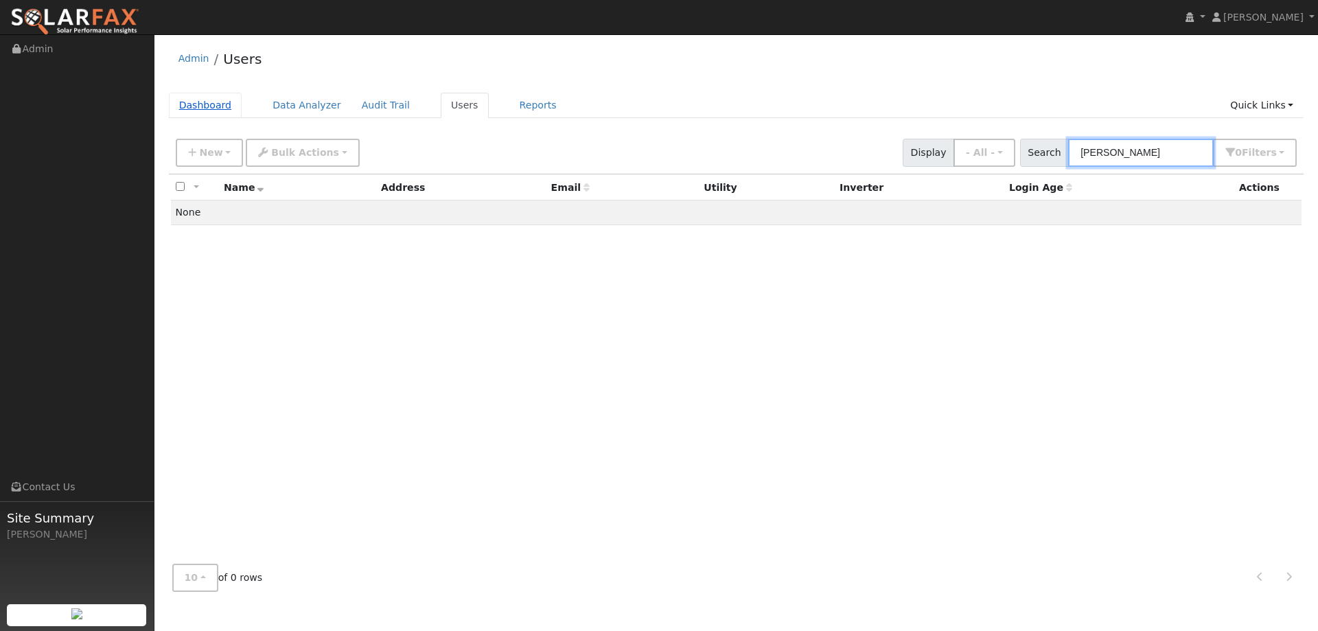
type input "[PERSON_NAME]"
click at [210, 98] on link "Dashboard" at bounding box center [205, 105] width 73 height 25
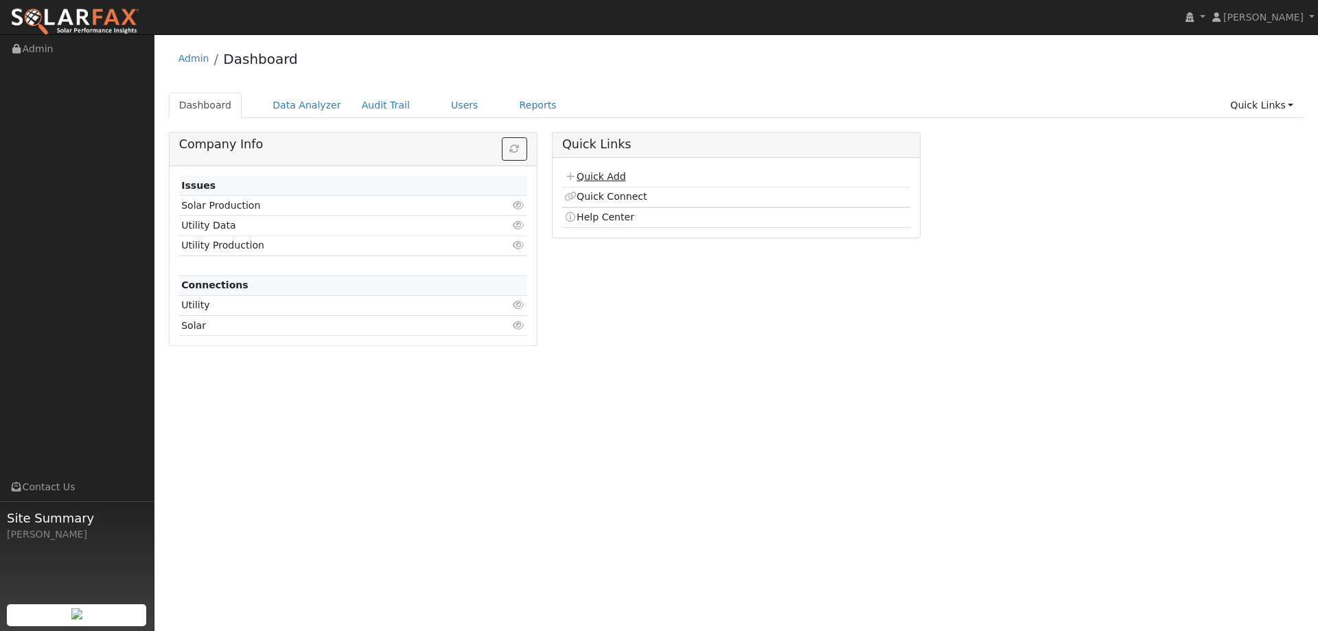
click at [591, 177] on link "Quick Add" at bounding box center [594, 176] width 61 height 11
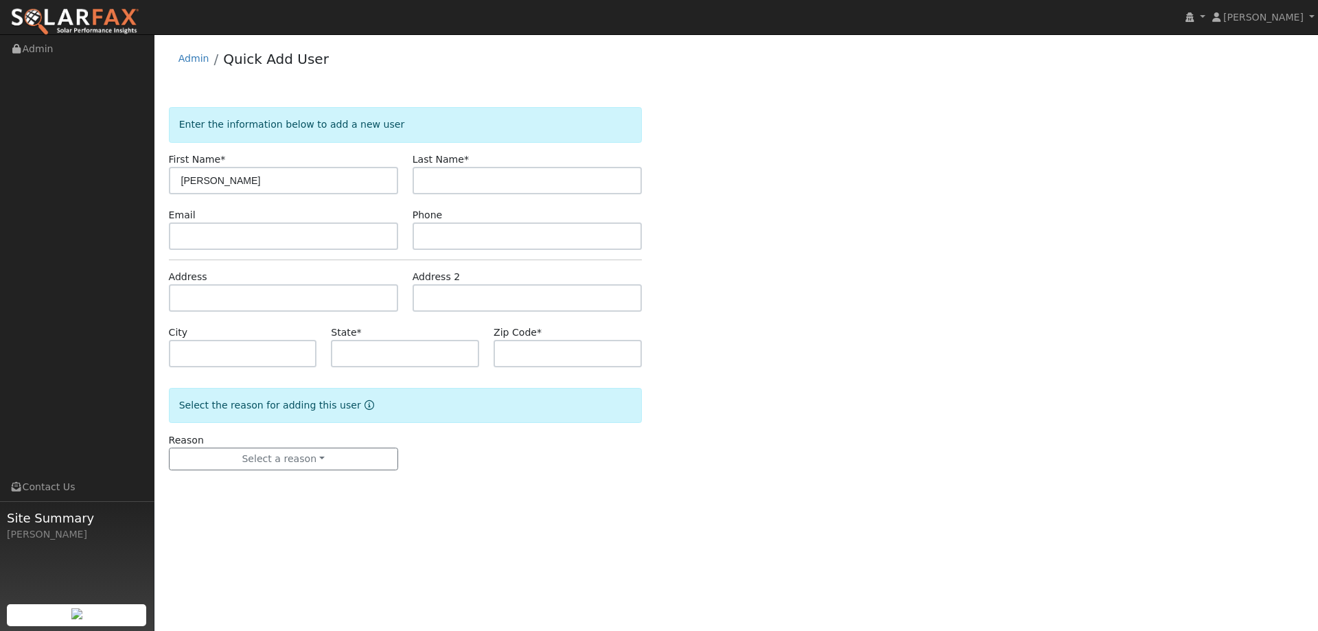
type input "[PERSON_NAME]"
paste input "[PERSON_NAME]"
click at [503, 192] on input "[PERSON_NAME]" at bounding box center [527, 180] width 229 height 27
click at [457, 180] on input "[PERSON_NAME]" at bounding box center [527, 180] width 229 height 27
type input "[PERSON_NAME]"
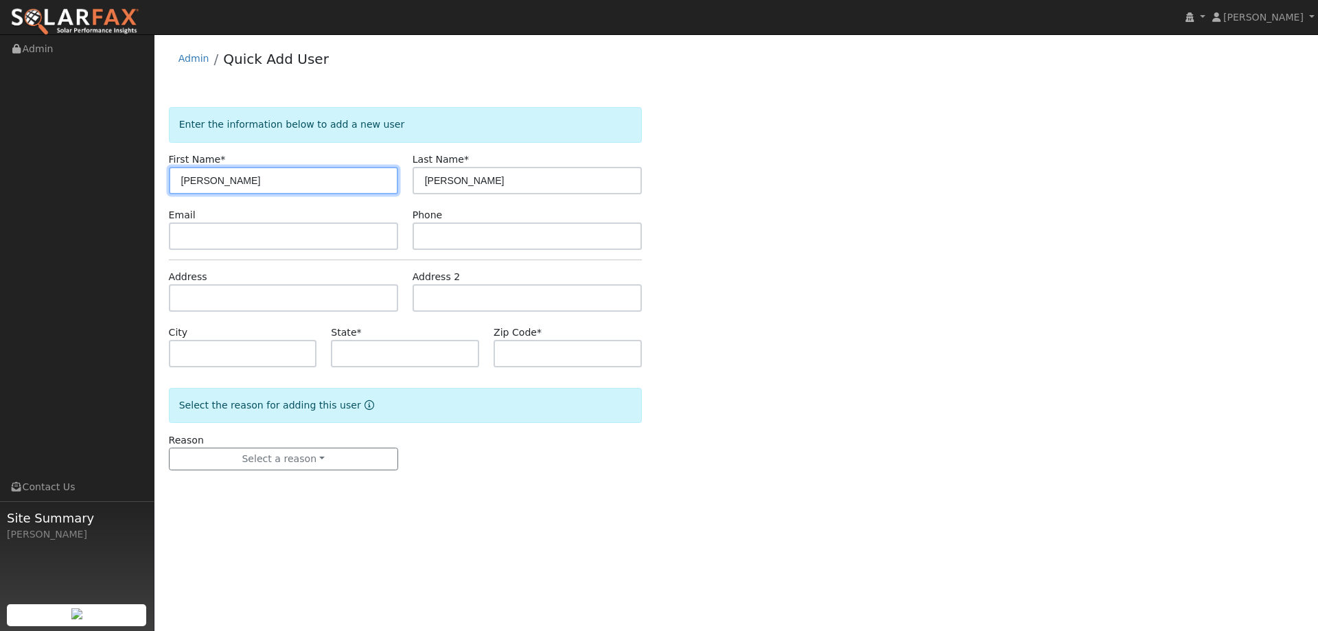
click at [328, 188] on input "[PERSON_NAME]" at bounding box center [283, 180] width 229 height 27
type input "[PERSON_NAME]"
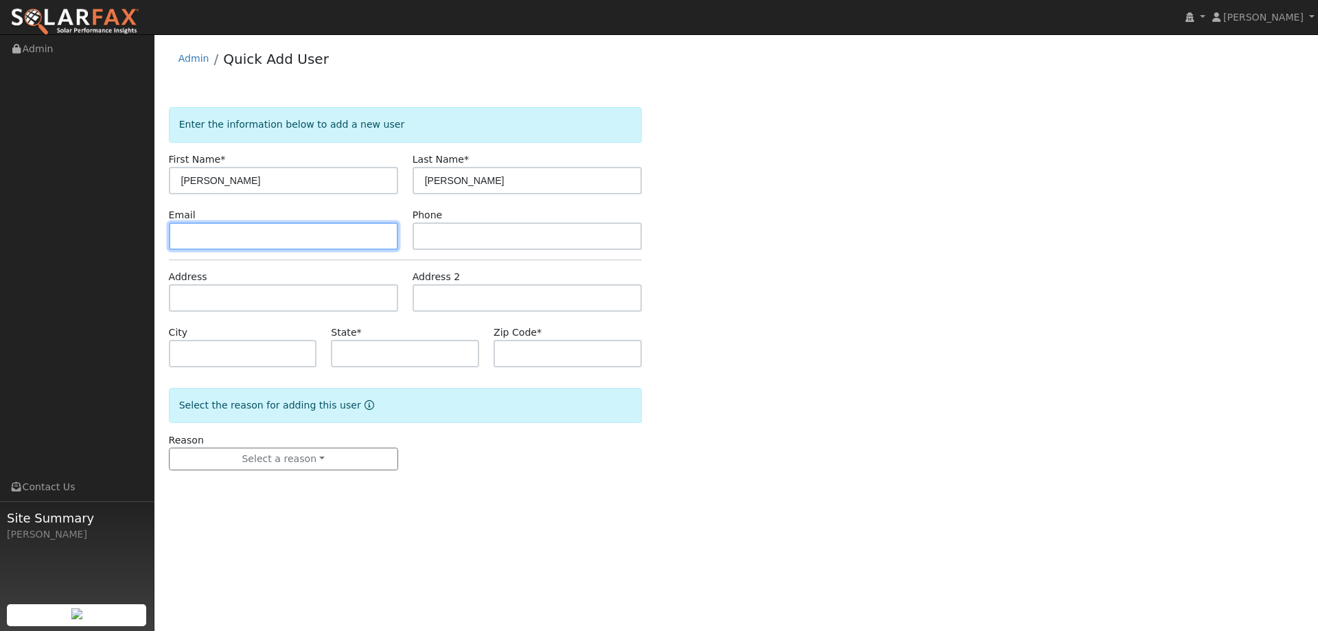
click at [229, 231] on input "text" at bounding box center [283, 235] width 229 height 27
paste input "[EMAIL_ADDRESS][DOMAIN_NAME]"
type input "[EMAIL_ADDRESS][DOMAIN_NAME]"
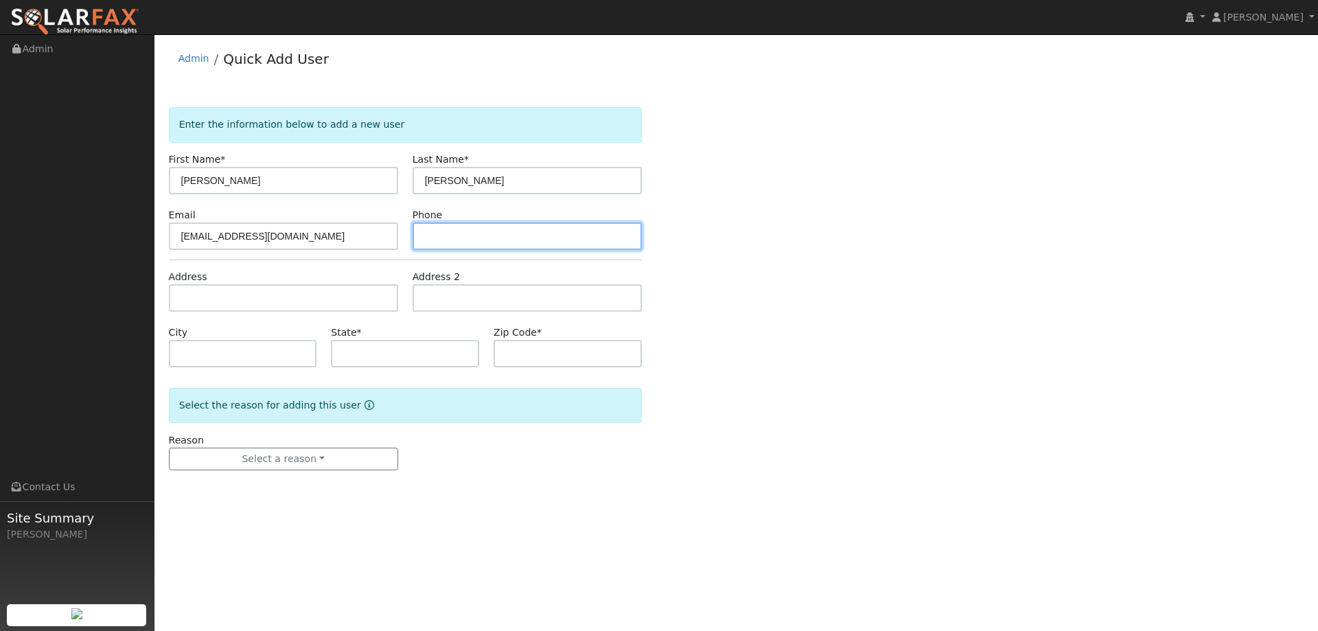
click at [505, 238] on input "text" at bounding box center [527, 235] width 229 height 27
paste input "[PHONE_NUMBER]"
type input "[PHONE_NUMBER]"
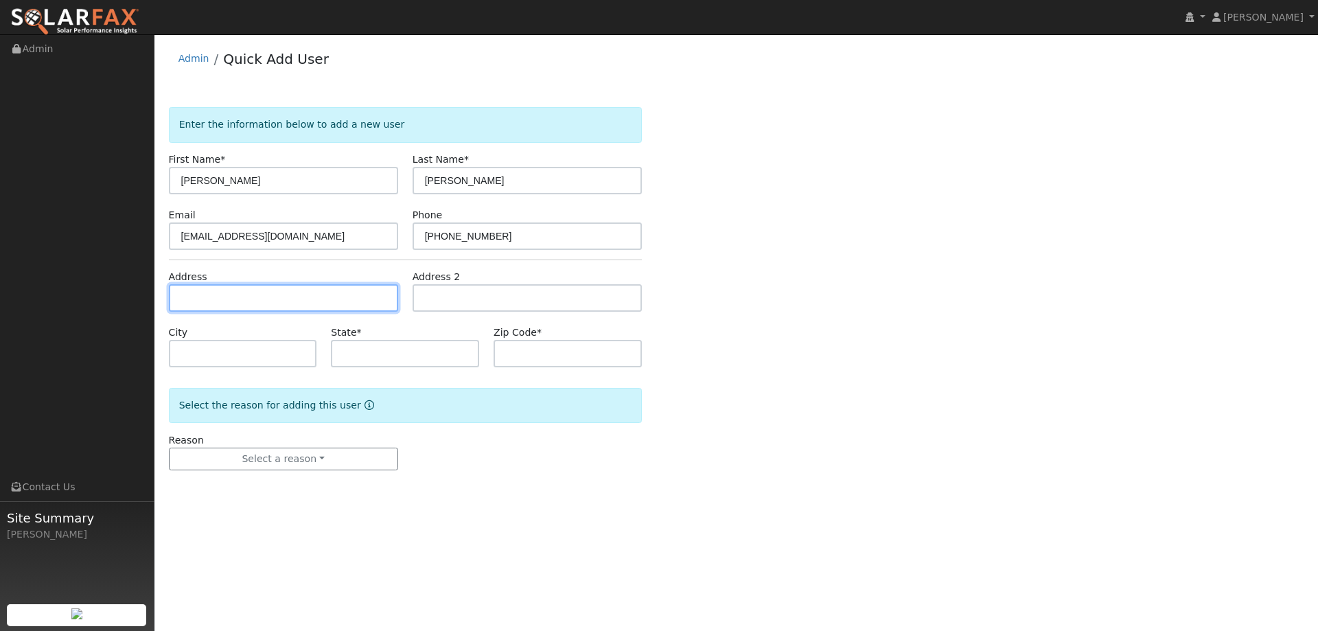
click at [302, 306] on input "text" at bounding box center [283, 297] width 229 height 27
paste input "3346 Village Ct"
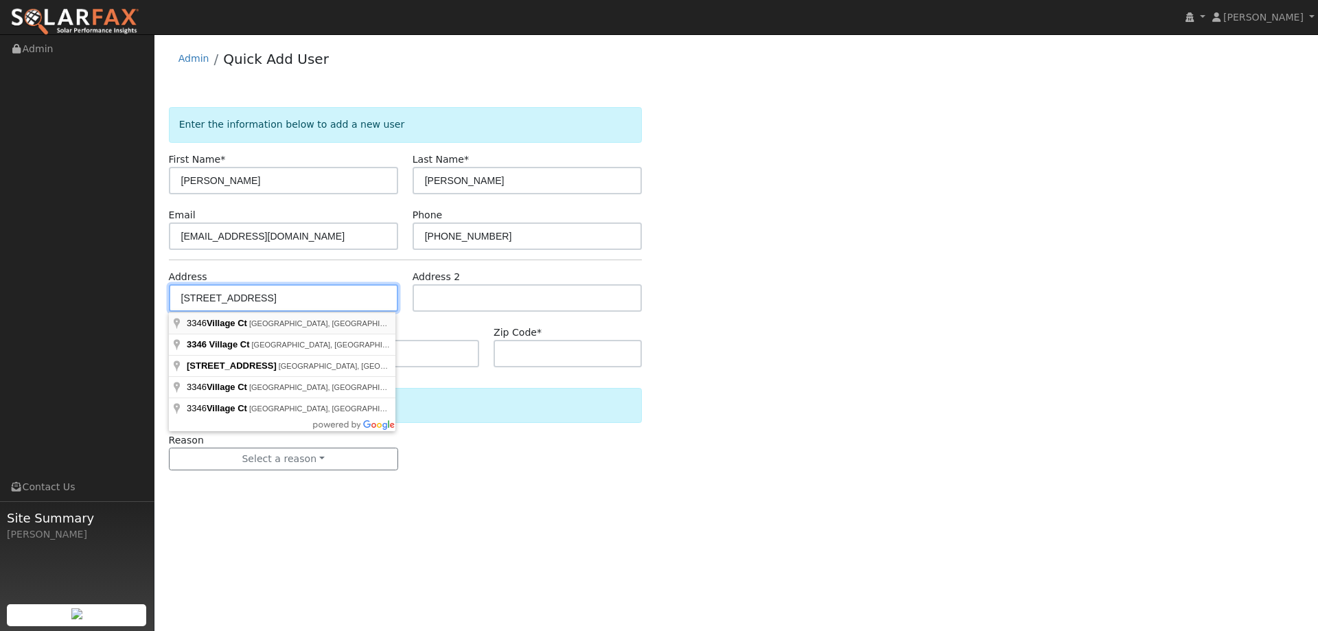
type input "Village Court"
type input "Vacaville"
type input "CA"
type input "95687"
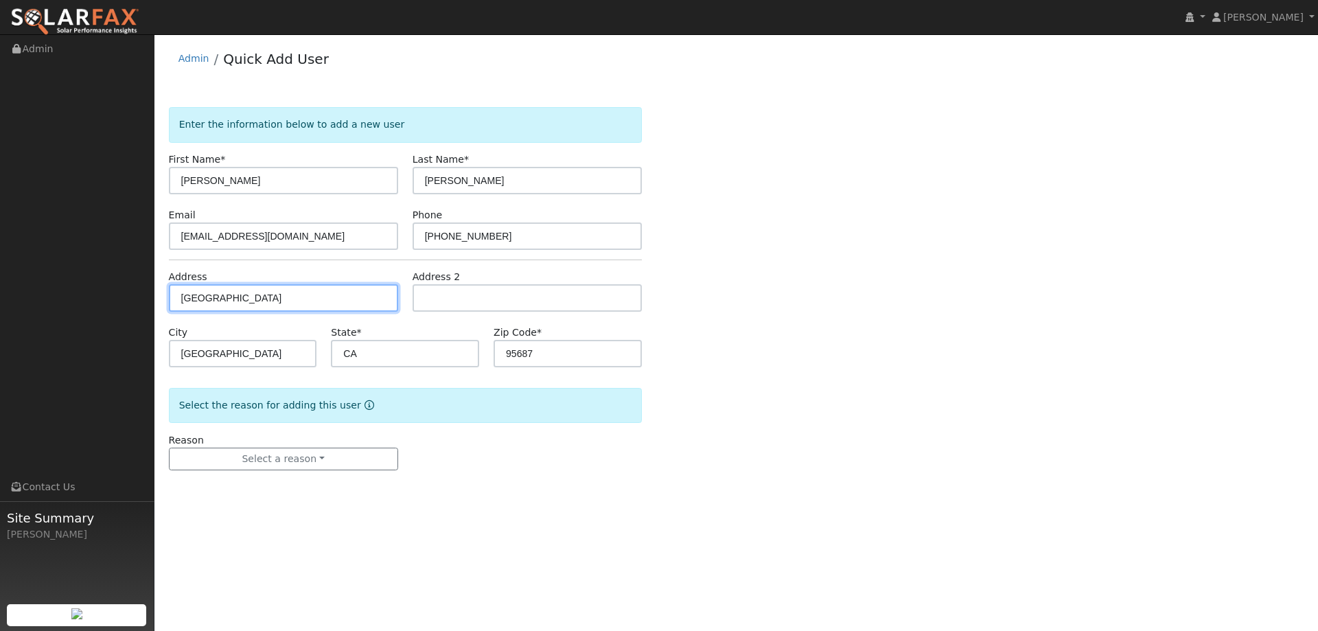
click at [343, 295] on input "Village Court" at bounding box center [283, 297] width 229 height 27
click at [334, 295] on input "Village Court" at bounding box center [283, 297] width 229 height 27
click at [272, 298] on input "Village Court" at bounding box center [283, 297] width 229 height 27
drag, startPoint x: 265, startPoint y: 297, endPoint x: 134, endPoint y: 290, distance: 131.3
click at [134, 290] on div "installed Lilliana Cruz Lilliana Cruz Profile My Company Help Center Terms Of S…" at bounding box center [659, 332] width 1318 height 597
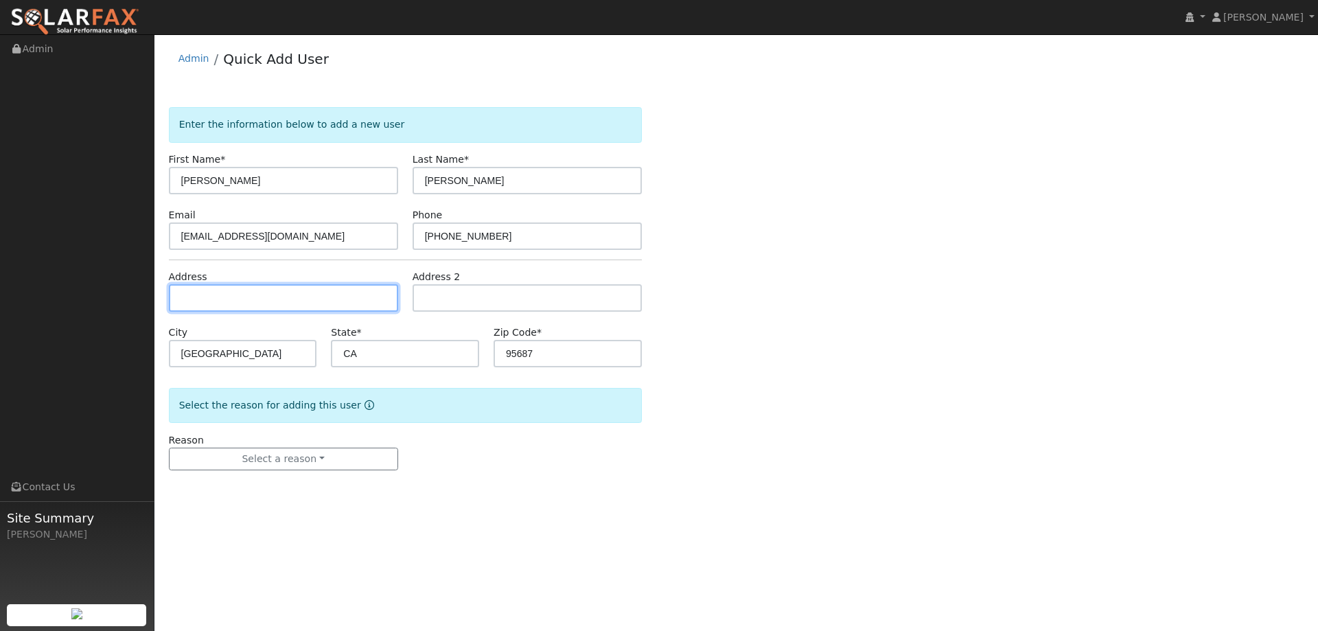
paste input "3346 Village Ct"
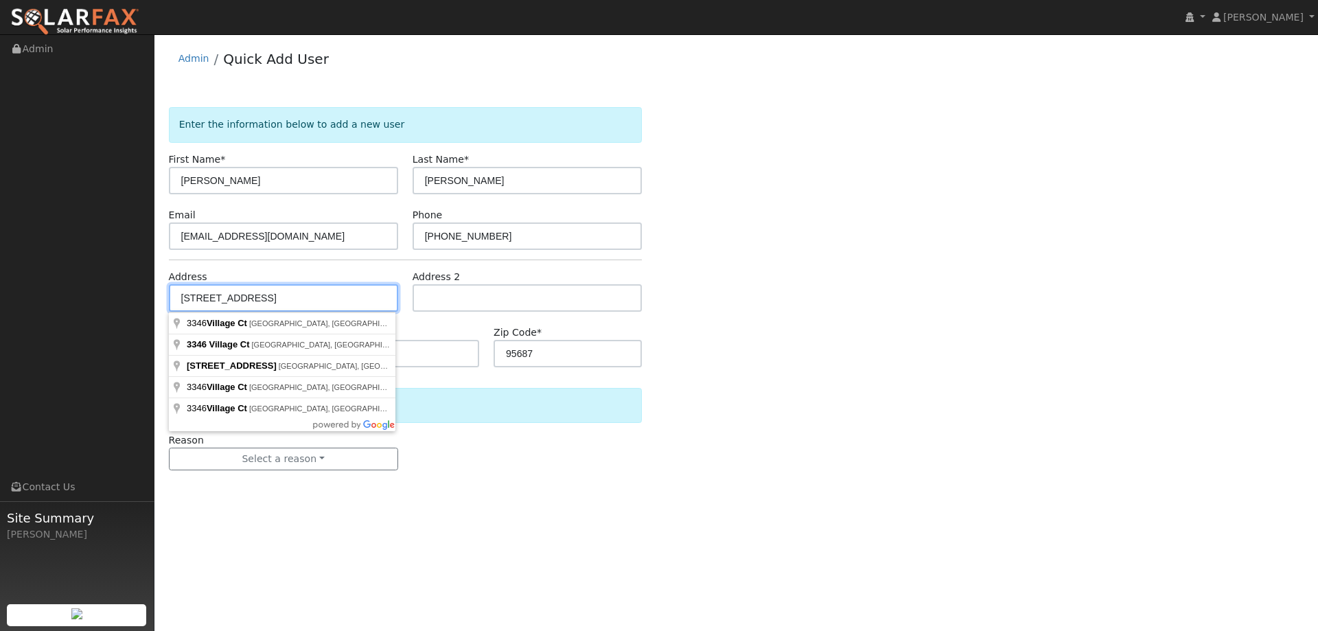
type input "3346 Village Court"
type input "Cameron Park"
type input "95682"
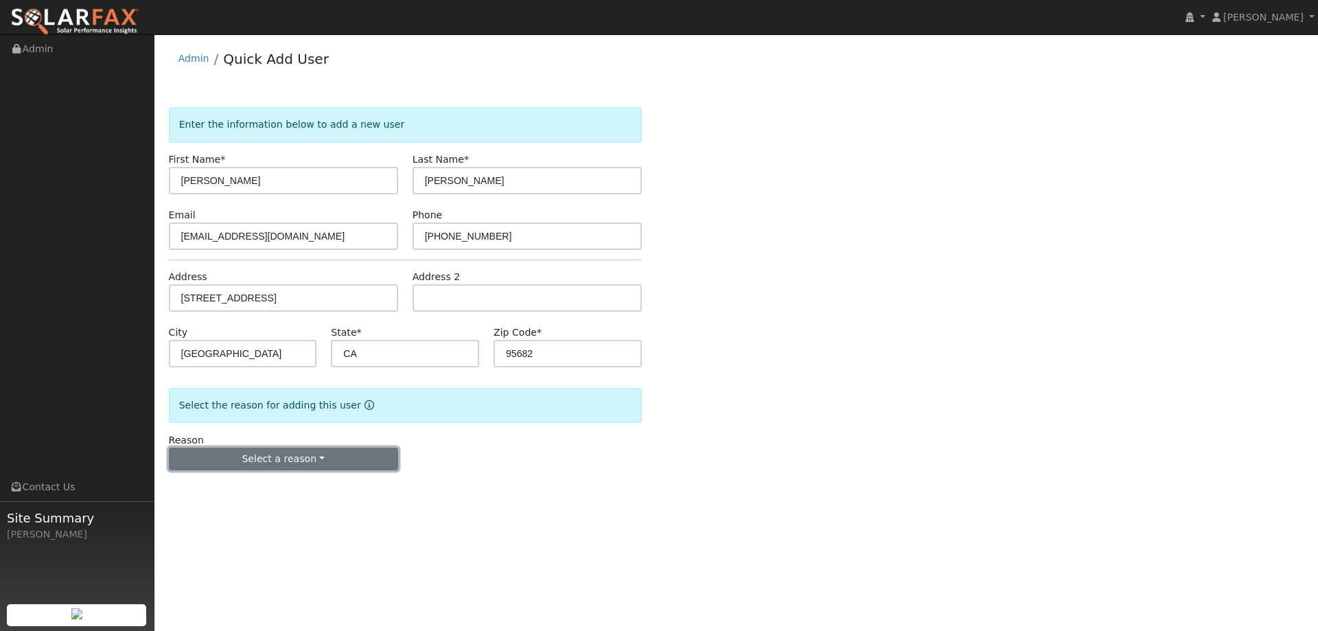
click at [322, 461] on button "Select a reason" at bounding box center [283, 459] width 229 height 23
click at [282, 488] on link "New lead" at bounding box center [246, 487] width 152 height 19
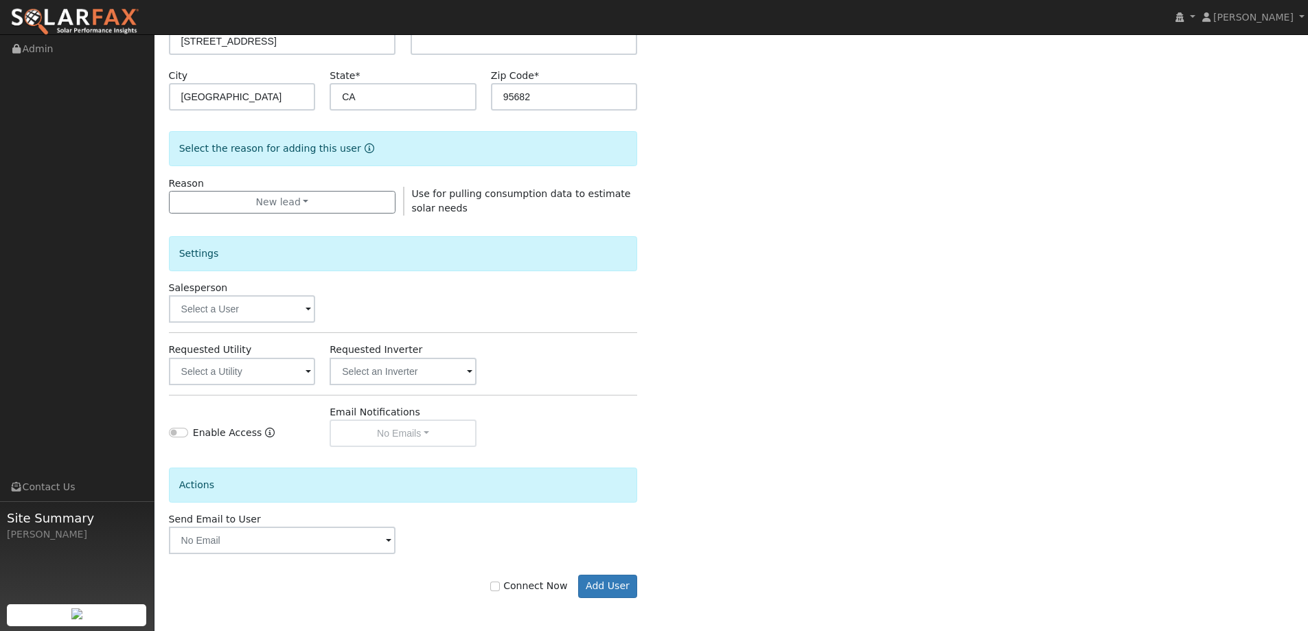
scroll to position [258, 0]
click at [618, 581] on button "Add User" at bounding box center [608, 584] width 60 height 23
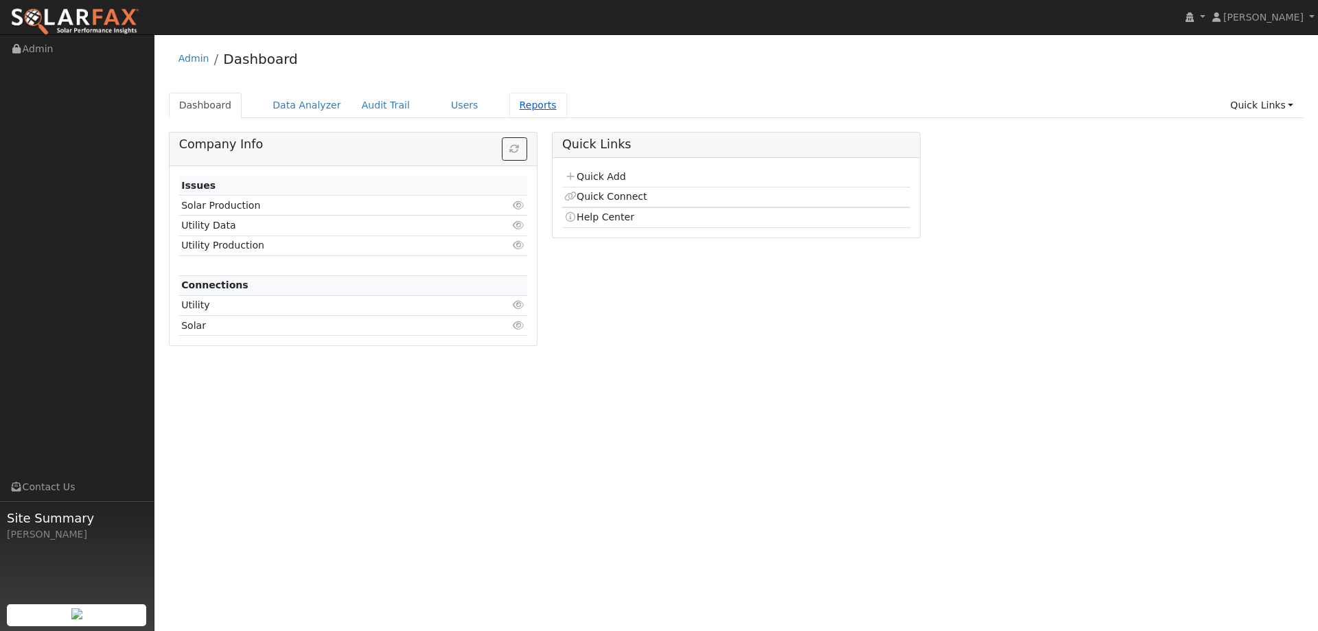
click at [534, 112] on link "Reports" at bounding box center [539, 105] width 58 height 25
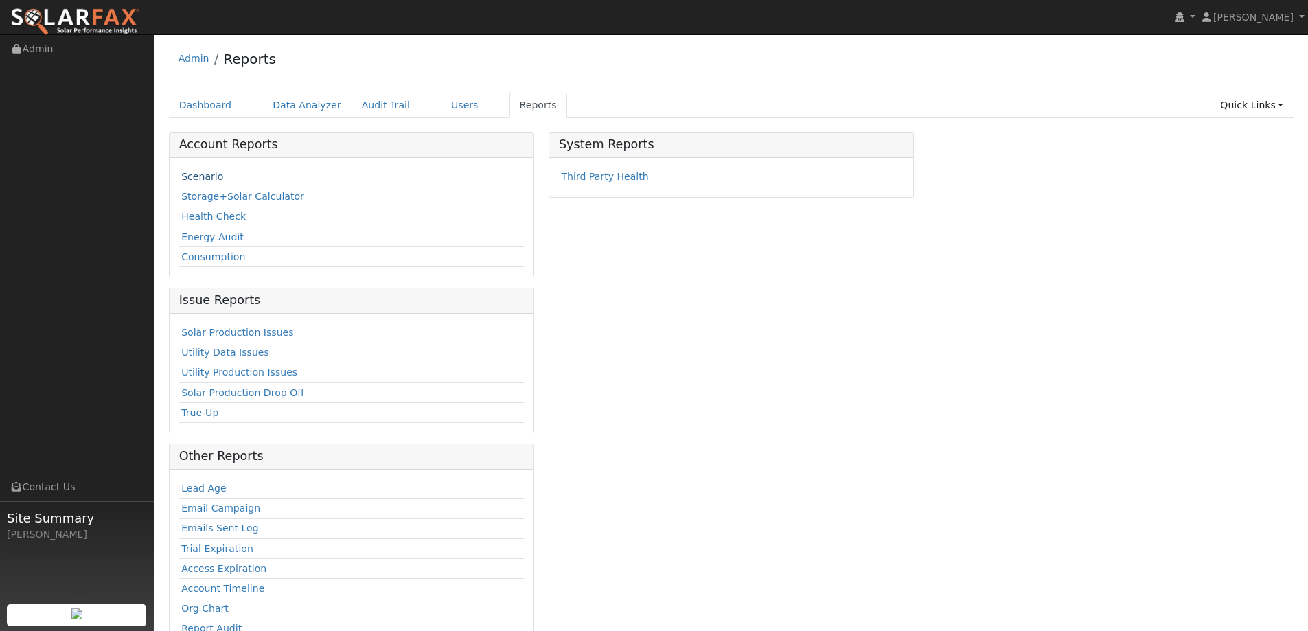
click at [204, 181] on link "Scenario" at bounding box center [202, 176] width 42 height 11
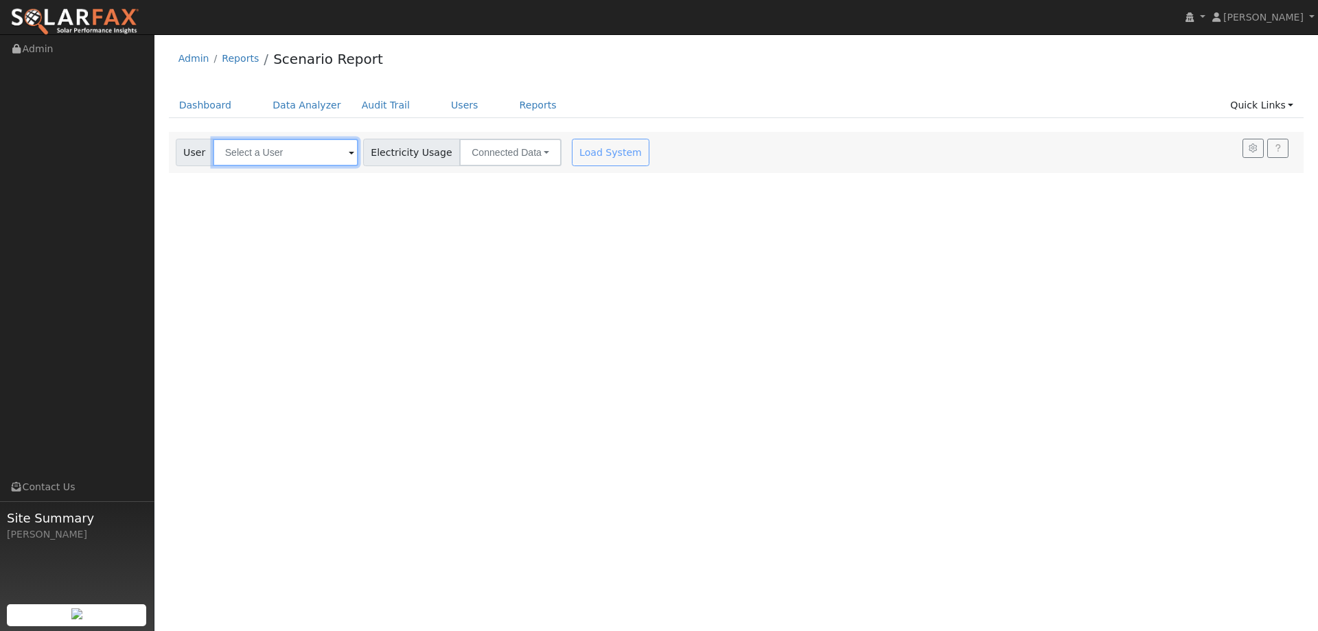
click at [315, 146] on input "text" at bounding box center [286, 152] width 146 height 27
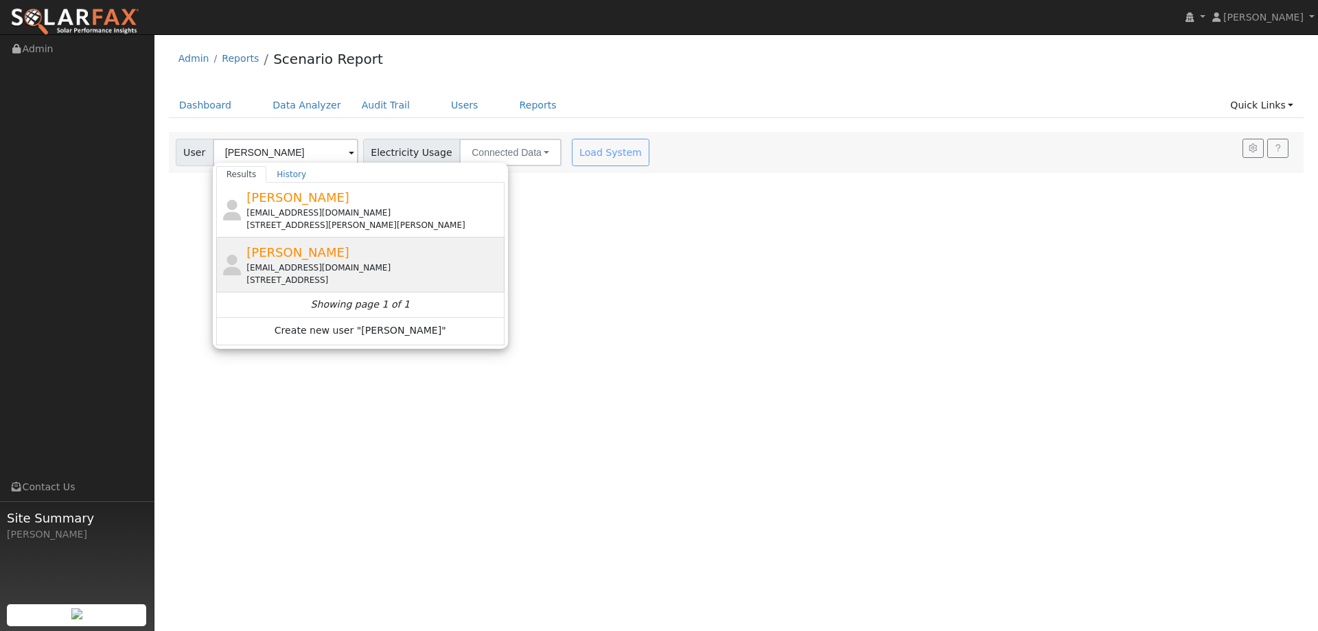
click at [388, 285] on div "[STREET_ADDRESS]" at bounding box center [374, 280] width 255 height 12
type input "[PERSON_NAME]"
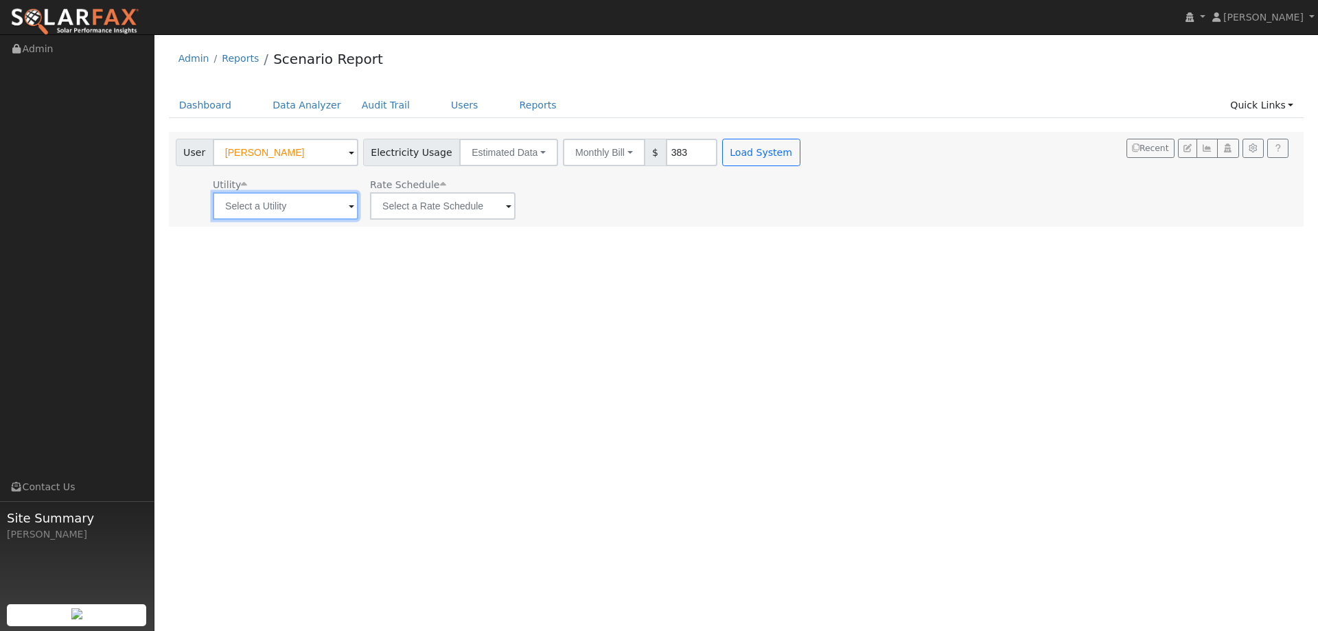
click at [326, 201] on input "text" at bounding box center [286, 205] width 146 height 27
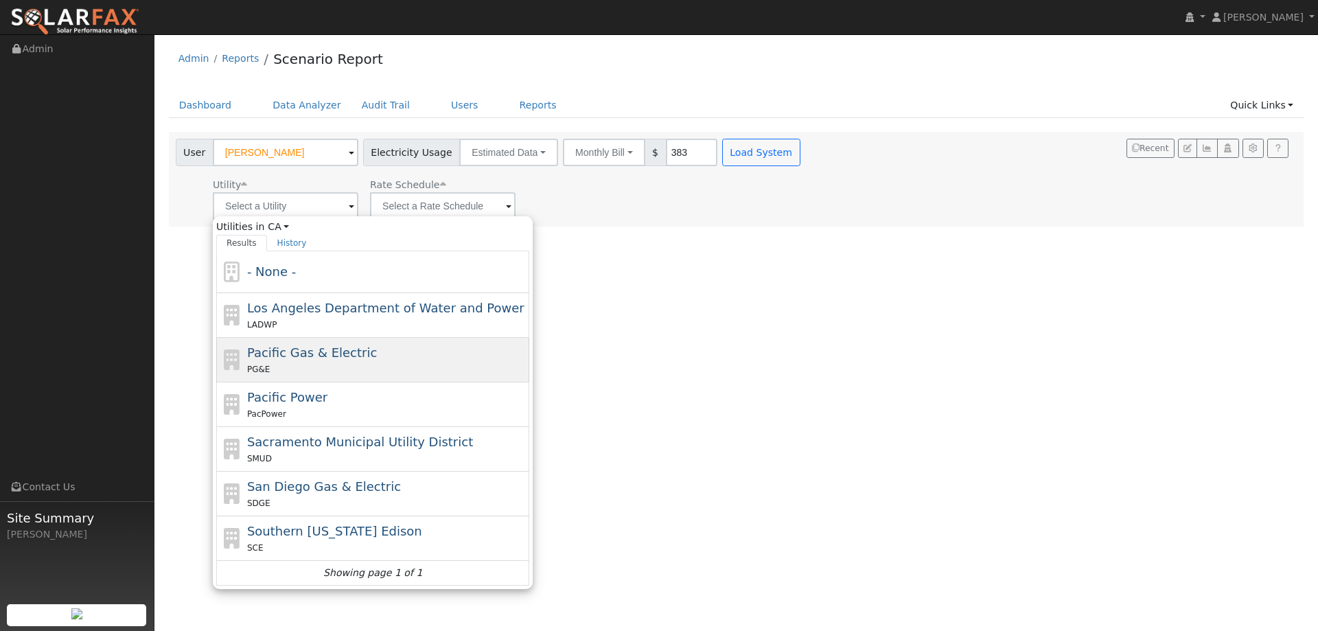
click at [387, 356] on div "Pacific Gas & Electric PG&E" at bounding box center [387, 359] width 280 height 33
type input "Pacific Gas & Electric"
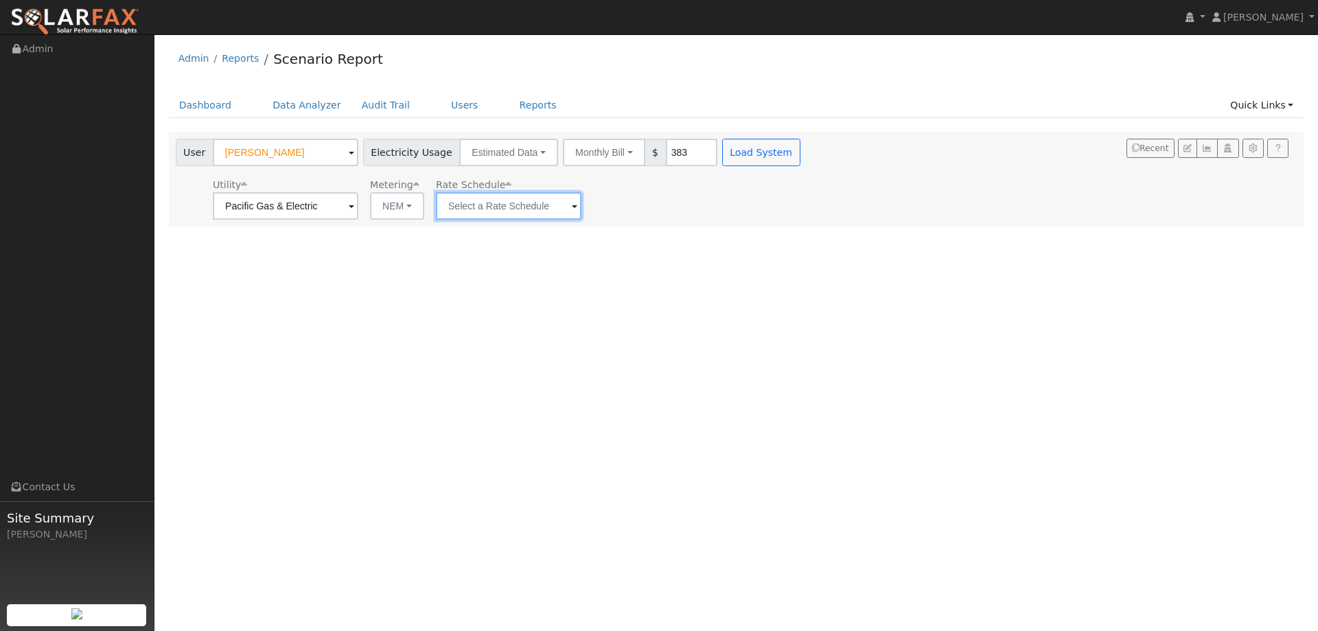
click at [467, 205] on input "text" at bounding box center [509, 205] width 146 height 27
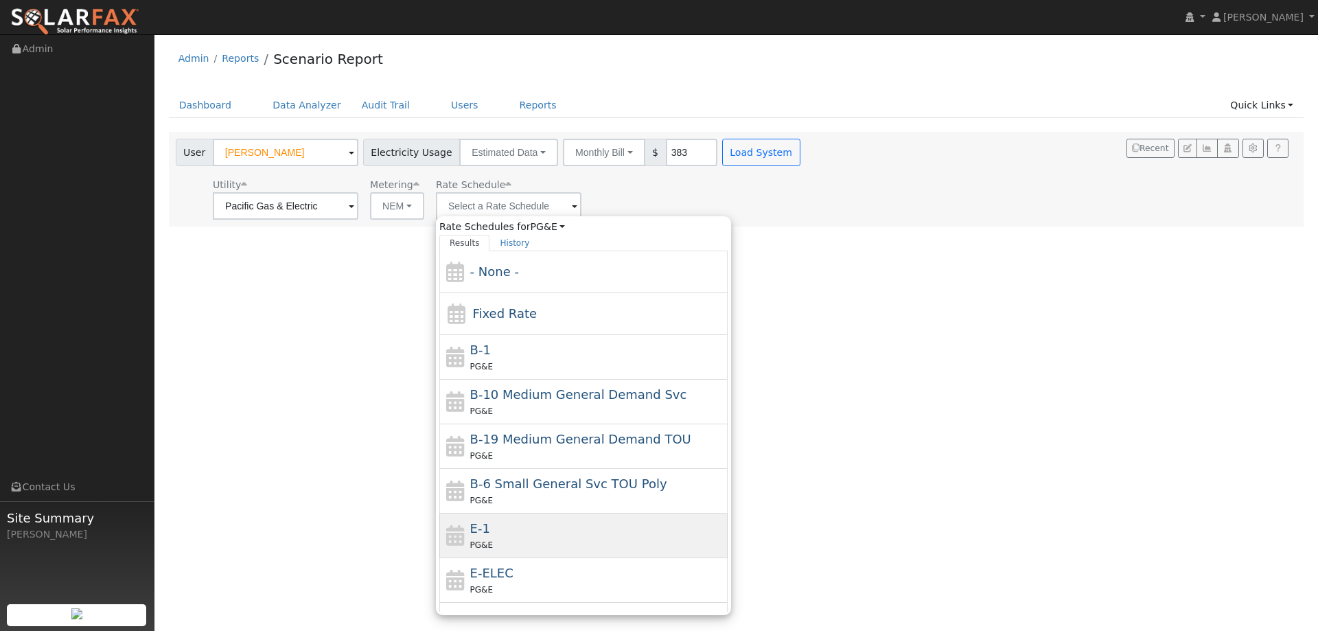
click at [515, 522] on div "E-1 PG&E" at bounding box center [597, 535] width 255 height 33
type input "E-1"
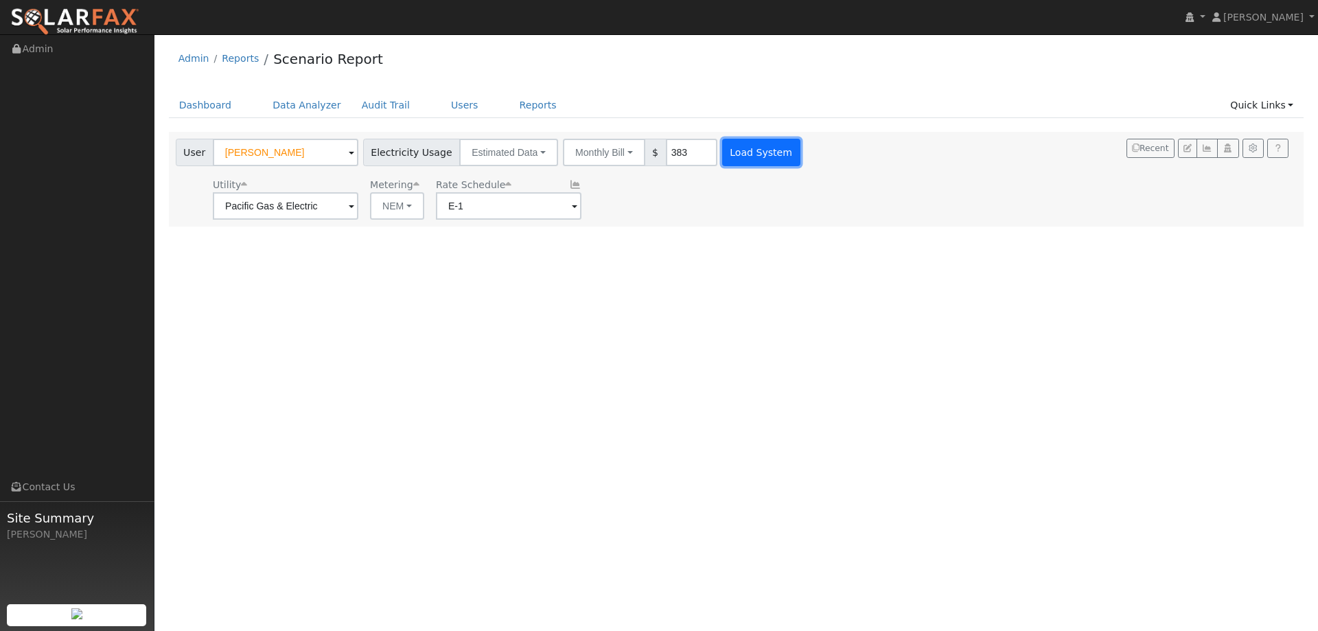
click at [739, 153] on button "Load System" at bounding box center [761, 152] width 78 height 27
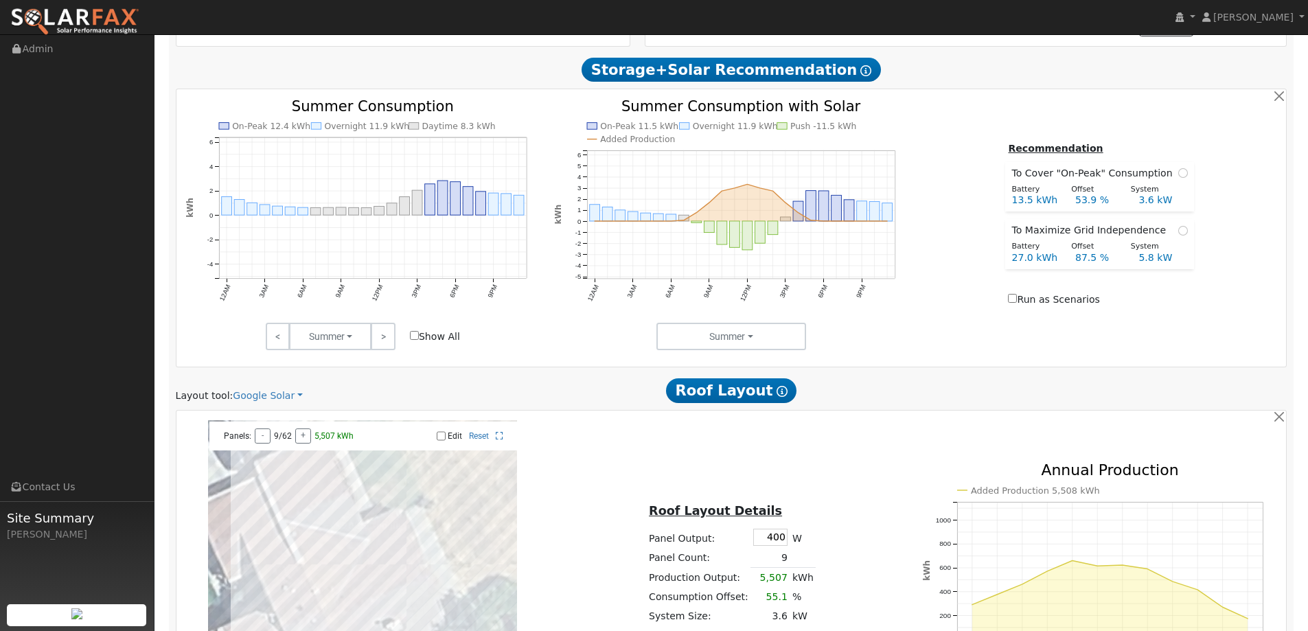
scroll to position [618, 0]
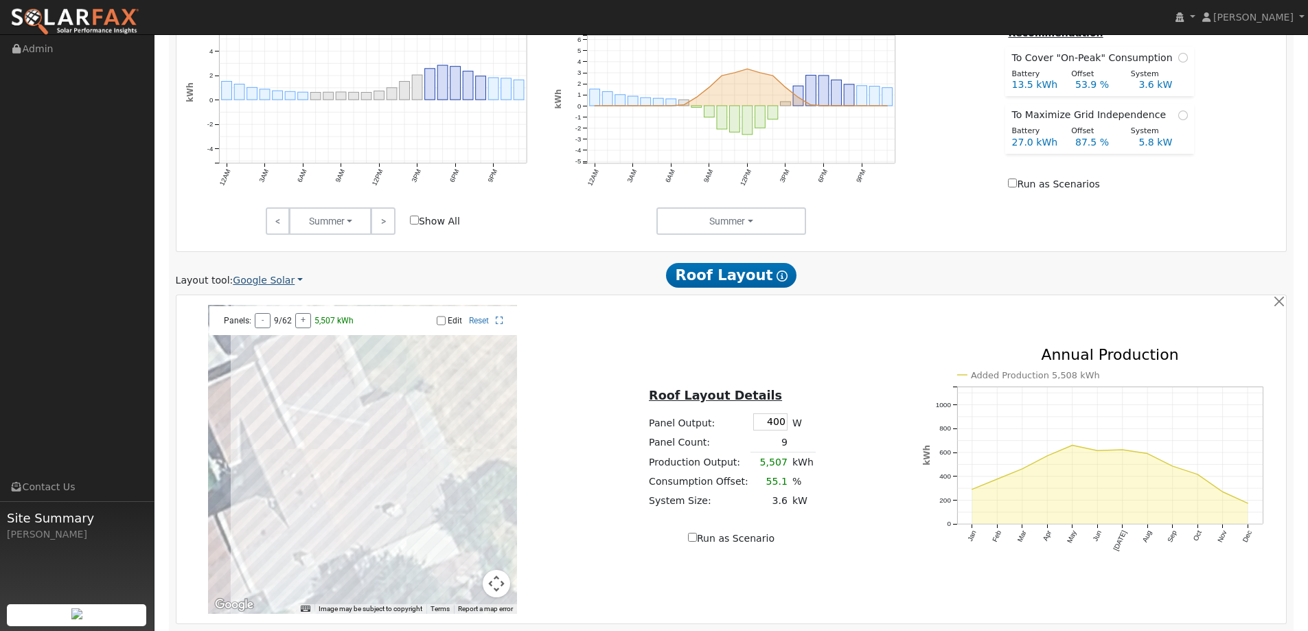
click at [263, 284] on link "Google Solar" at bounding box center [268, 280] width 70 height 14
click at [277, 336] on link "Aurora" at bounding box center [276, 343] width 95 height 19
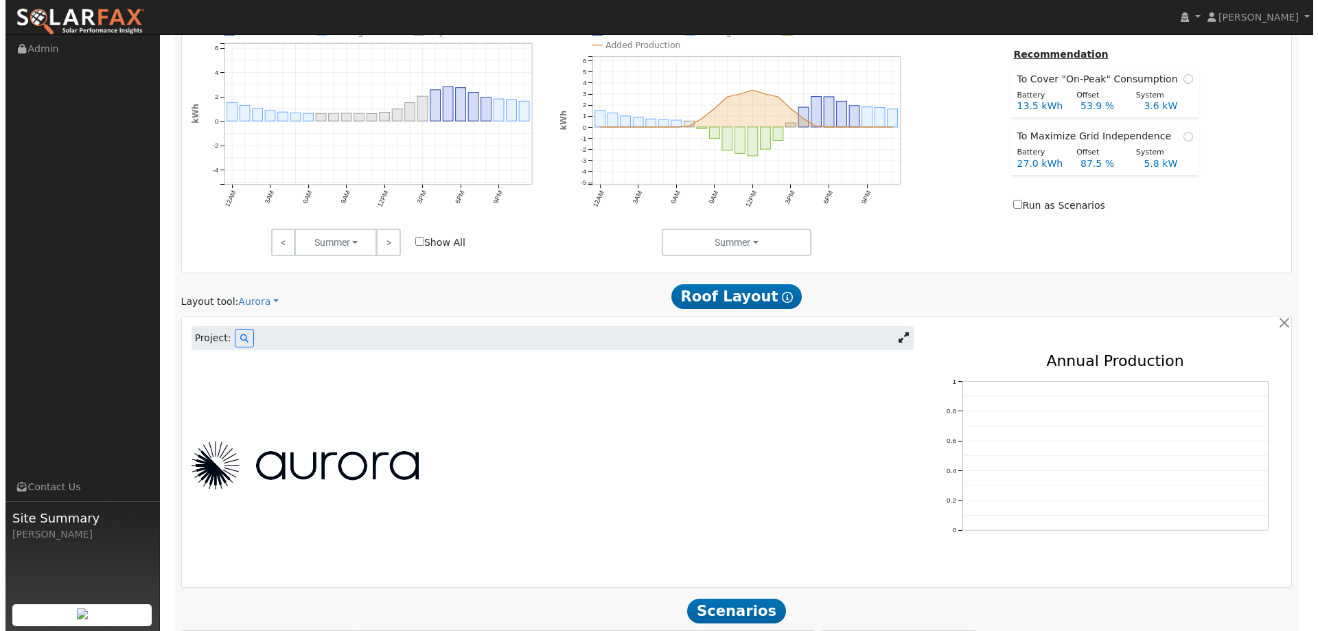
scroll to position [722, 0]
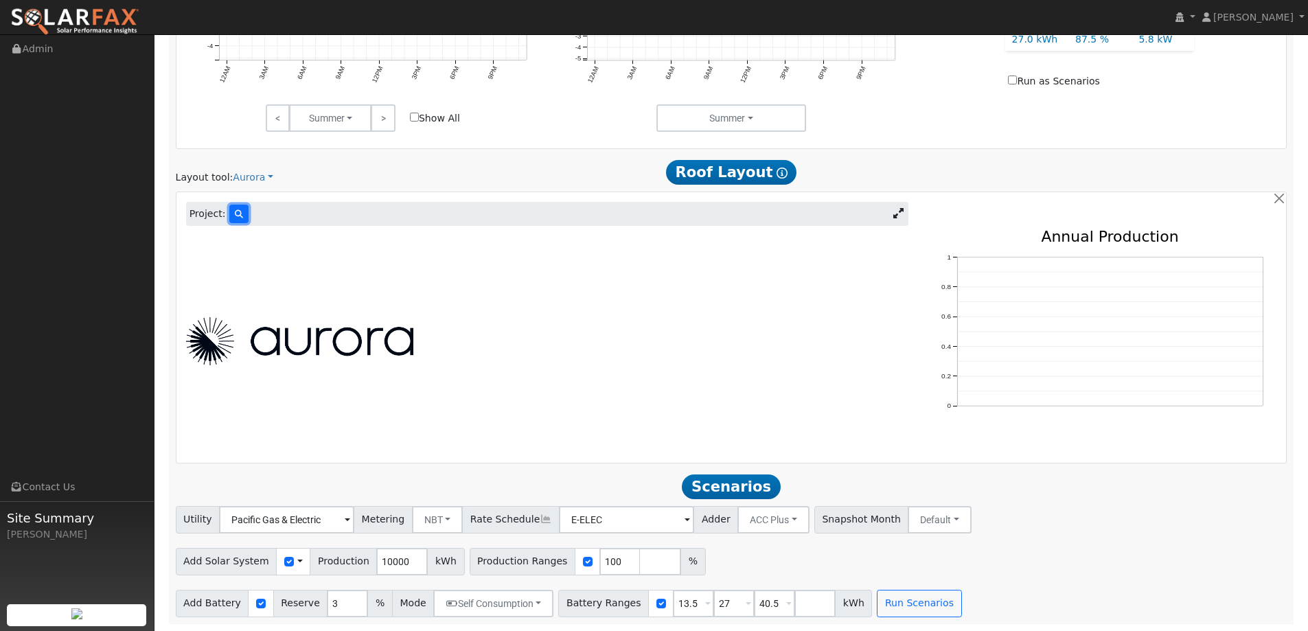
click at [235, 218] on icon at bounding box center [239, 214] width 8 height 8
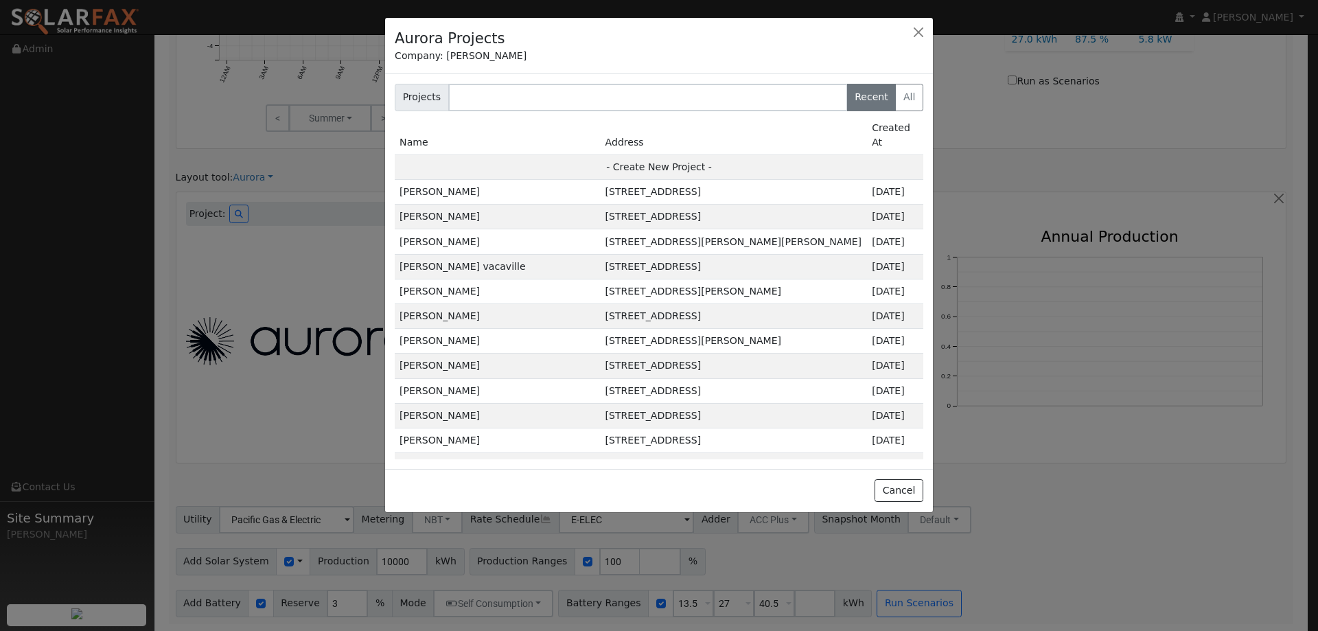
click at [676, 160] on td "- Create New Project -" at bounding box center [659, 167] width 529 height 25
type input "[PERSON_NAME]"
type input "[STREET_ADDRESS]"
type input "Cameron Park"
type input "CA"
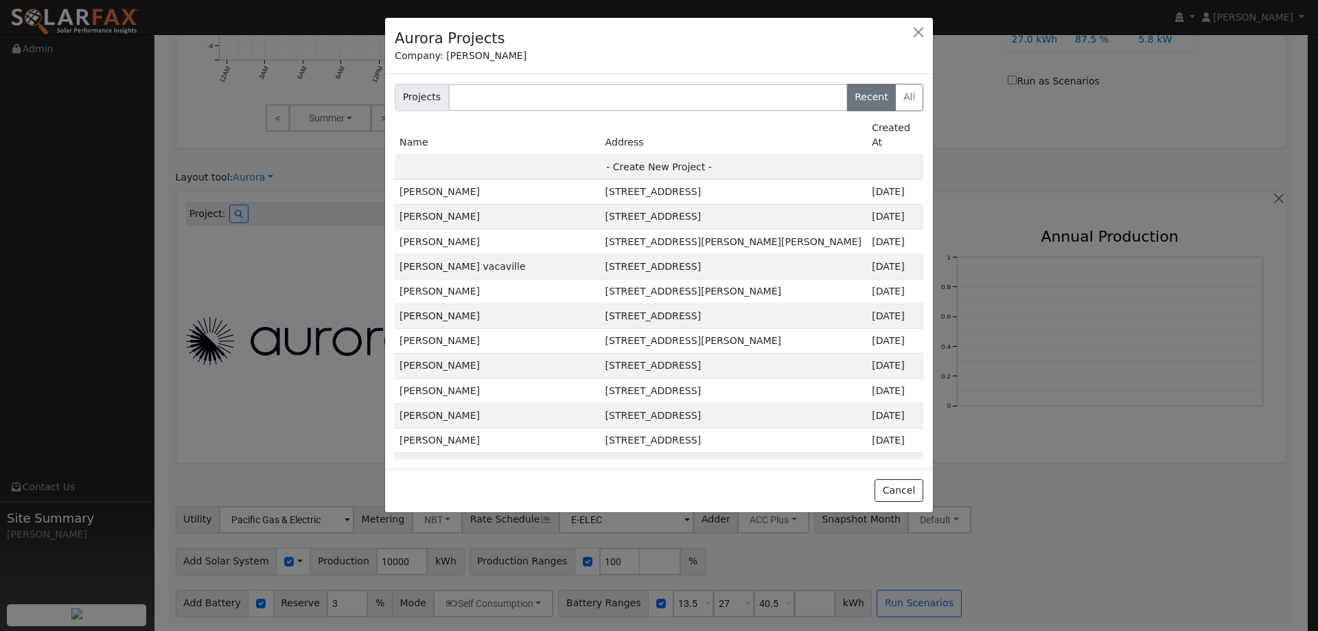
type input "95682"
type input "Design"
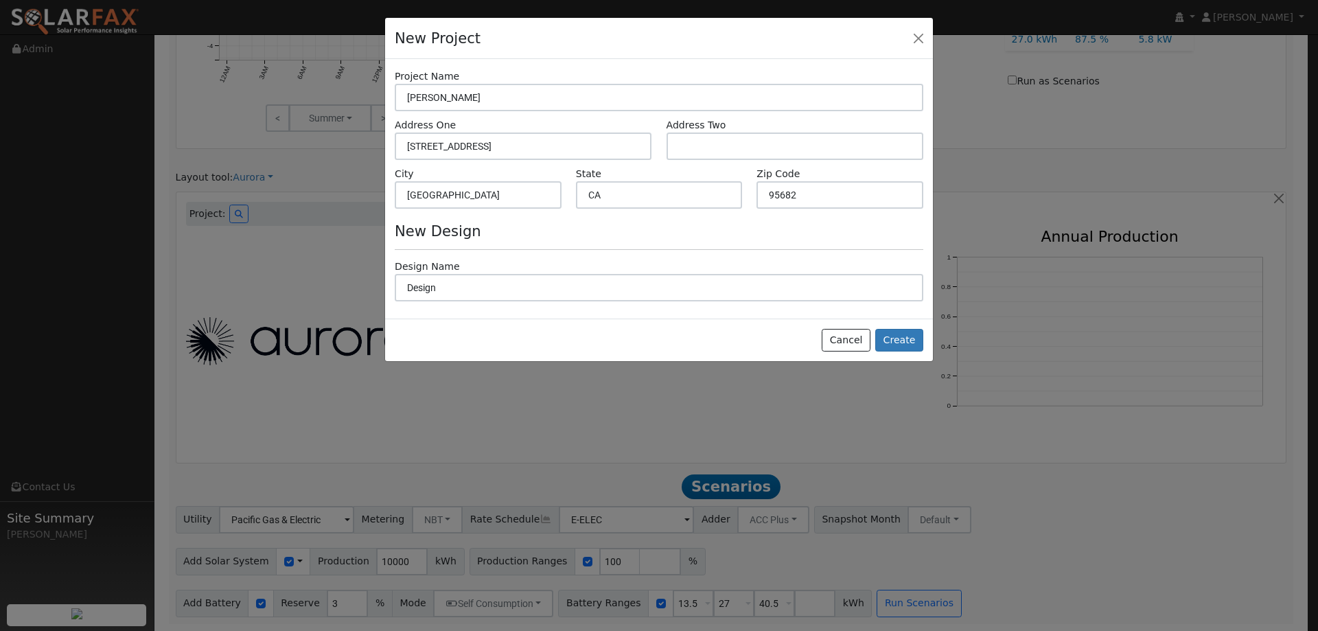
click at [904, 354] on div "Cancel Create" at bounding box center [659, 340] width 548 height 43
click at [902, 346] on button "Create" at bounding box center [900, 340] width 48 height 23
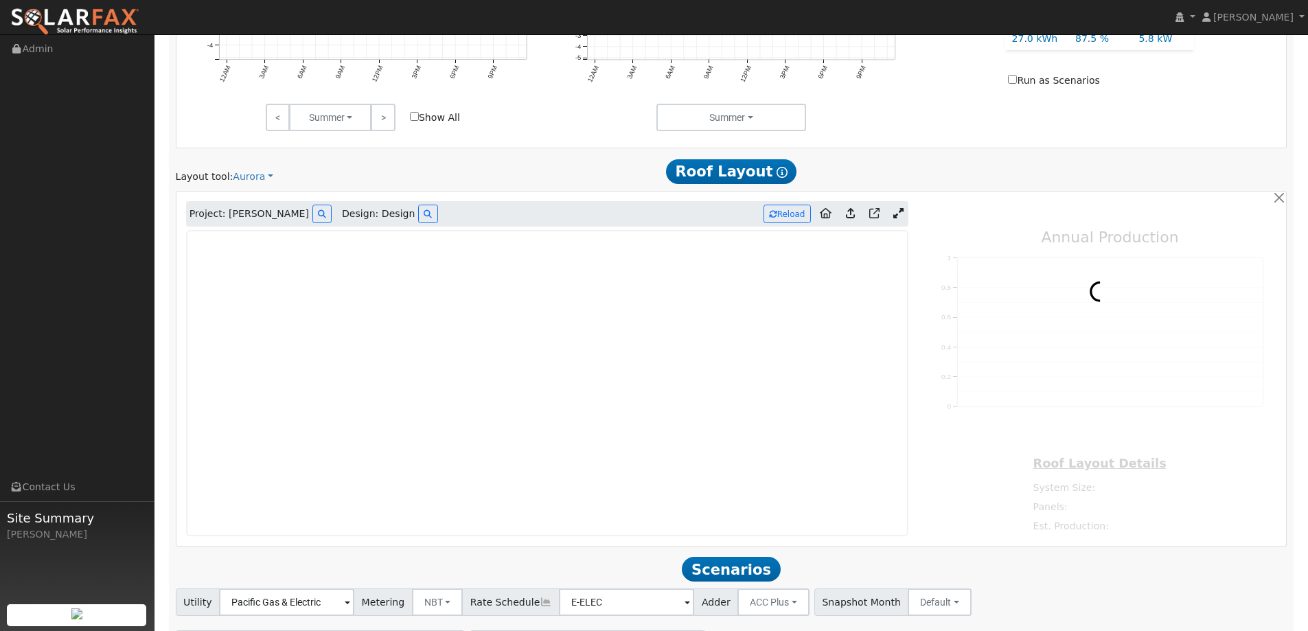
type input "0"
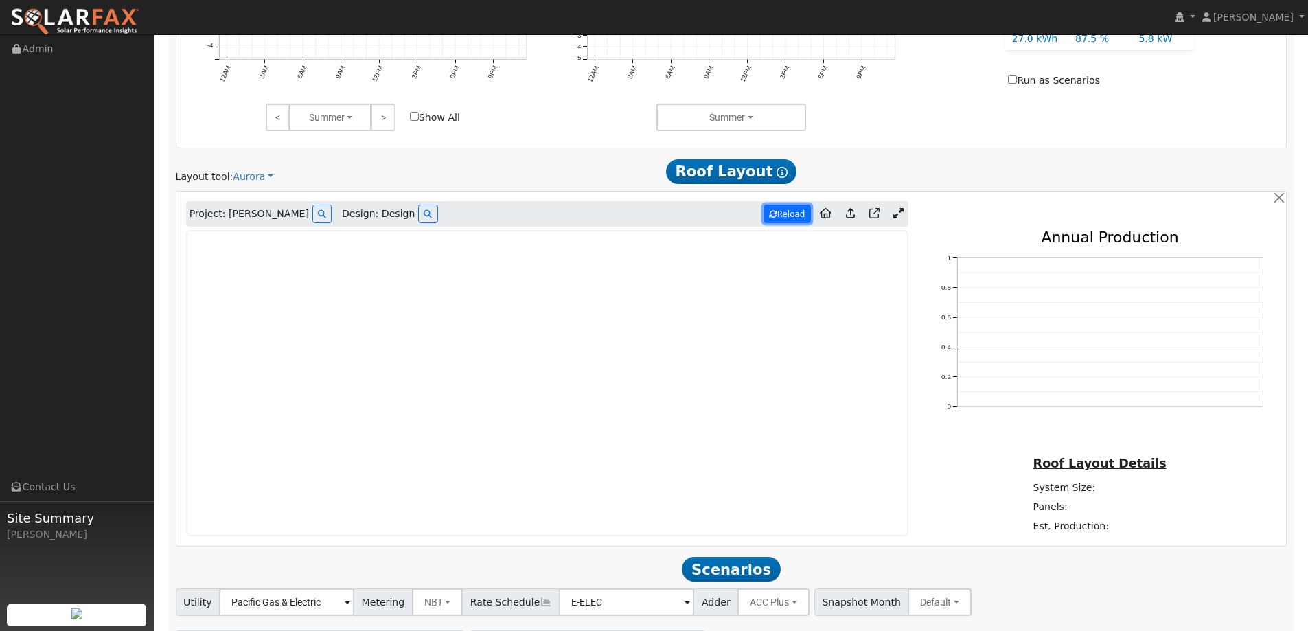
click at [801, 220] on button "Reload" at bounding box center [787, 214] width 47 height 19
click at [107, 18] on img at bounding box center [74, 22] width 129 height 29
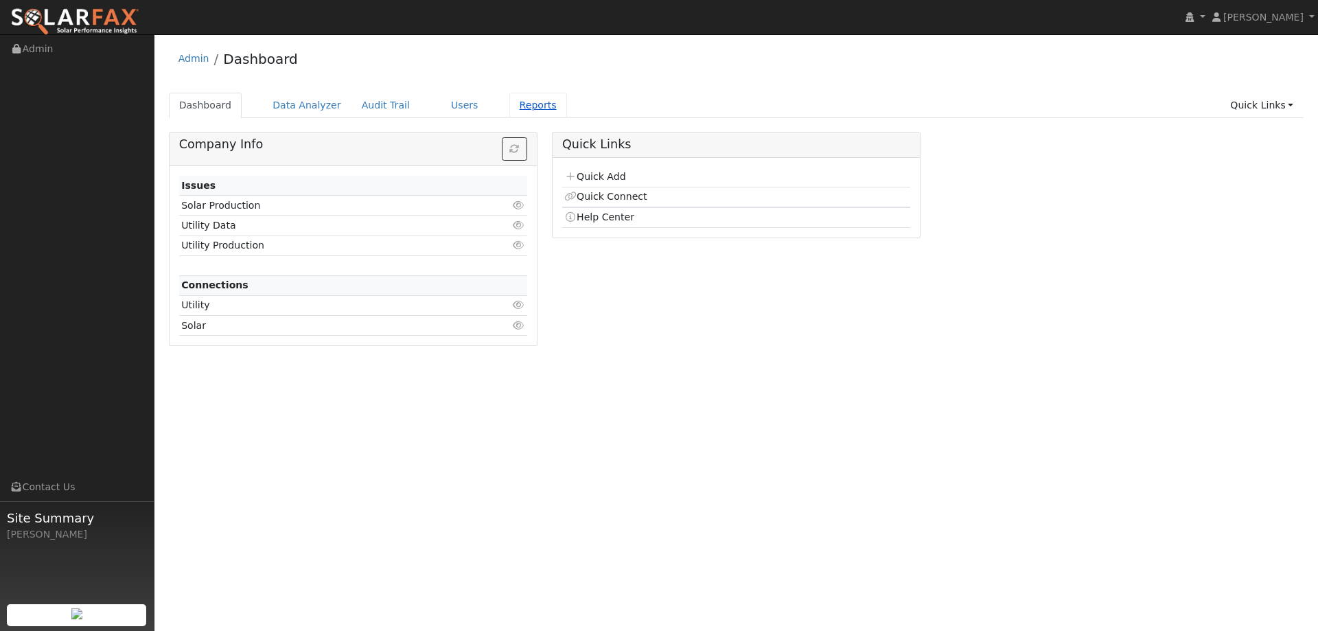
click at [510, 111] on link "Reports" at bounding box center [539, 105] width 58 height 25
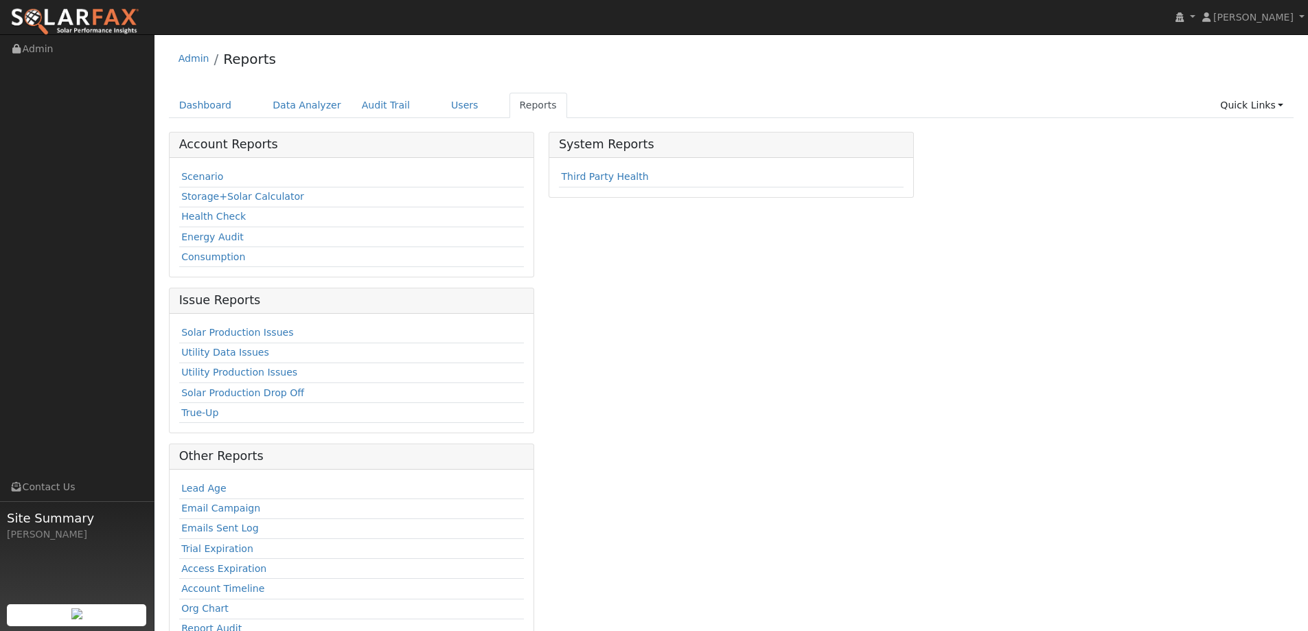
click at [207, 184] on td "Scenario" at bounding box center [351, 178] width 345 height 20
click at [217, 180] on link "Scenario" at bounding box center [202, 176] width 42 height 11
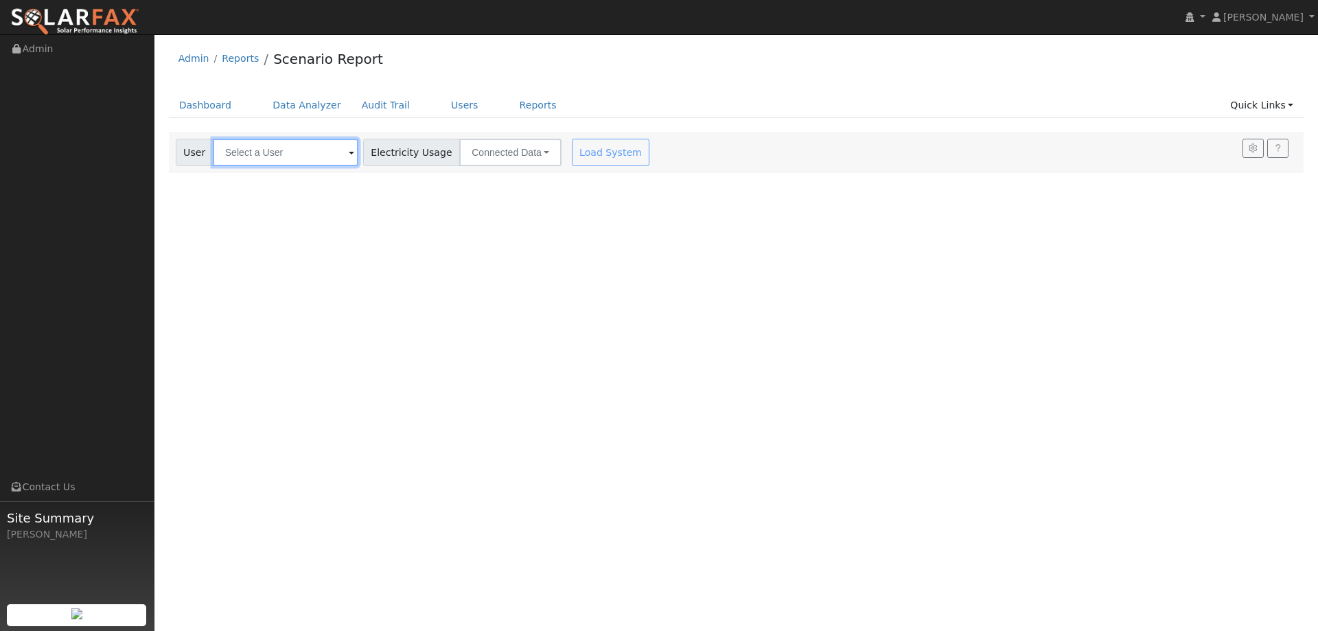
click at [326, 161] on input "text" at bounding box center [286, 152] width 146 height 27
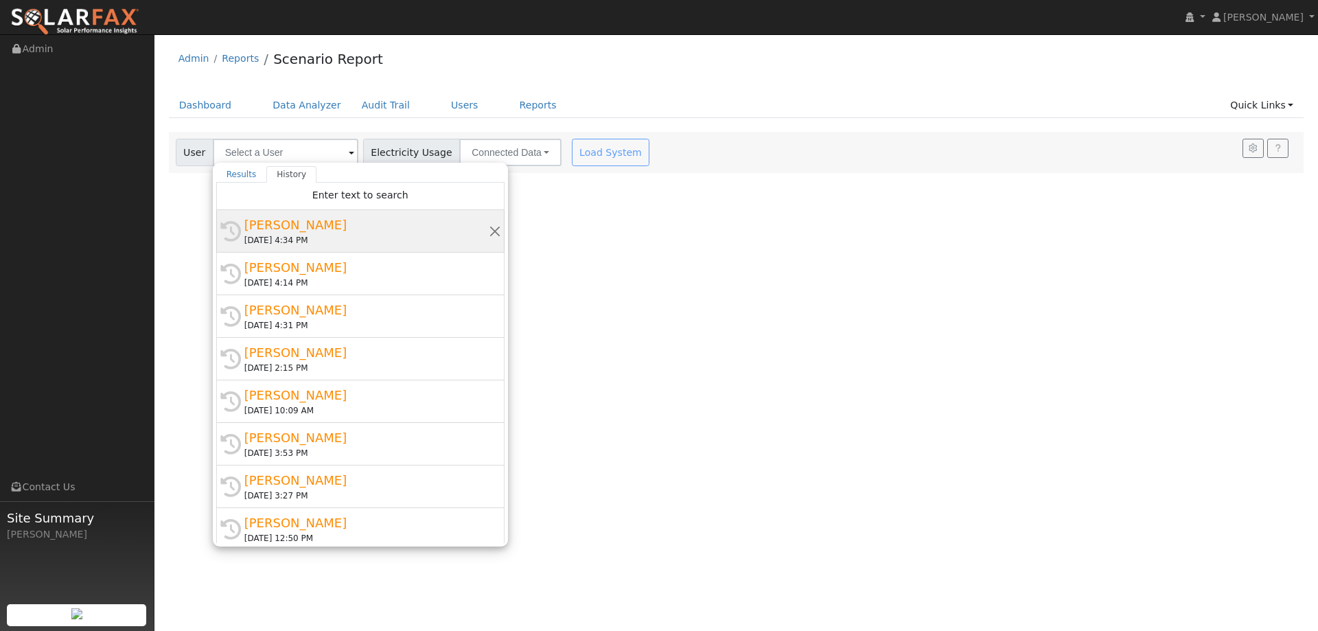
click at [347, 216] on div "[PERSON_NAME]" at bounding box center [366, 225] width 244 height 19
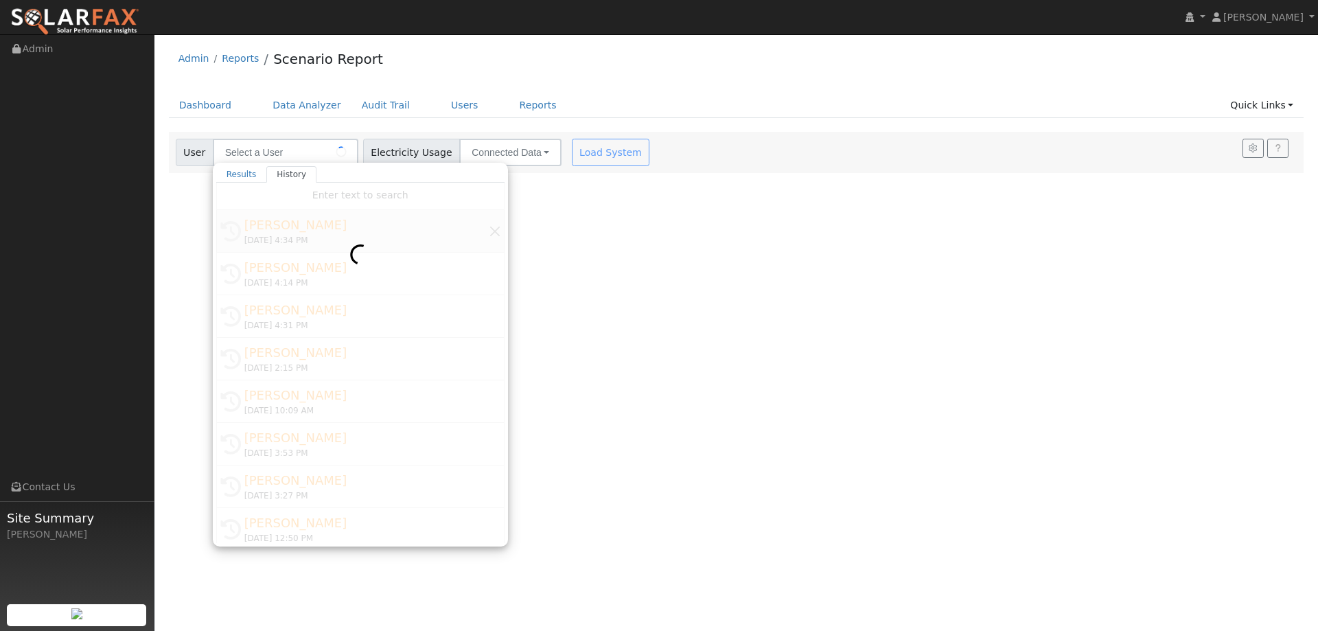
type input "[PERSON_NAME]"
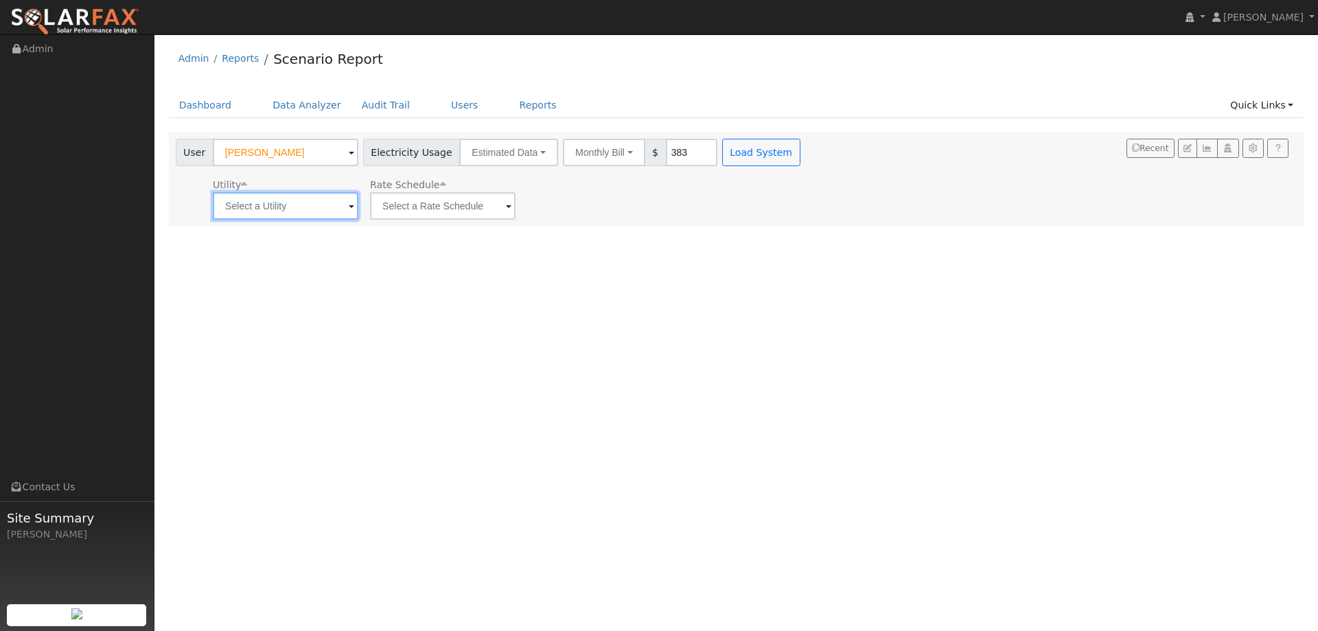
click at [328, 195] on input "text" at bounding box center [286, 205] width 146 height 27
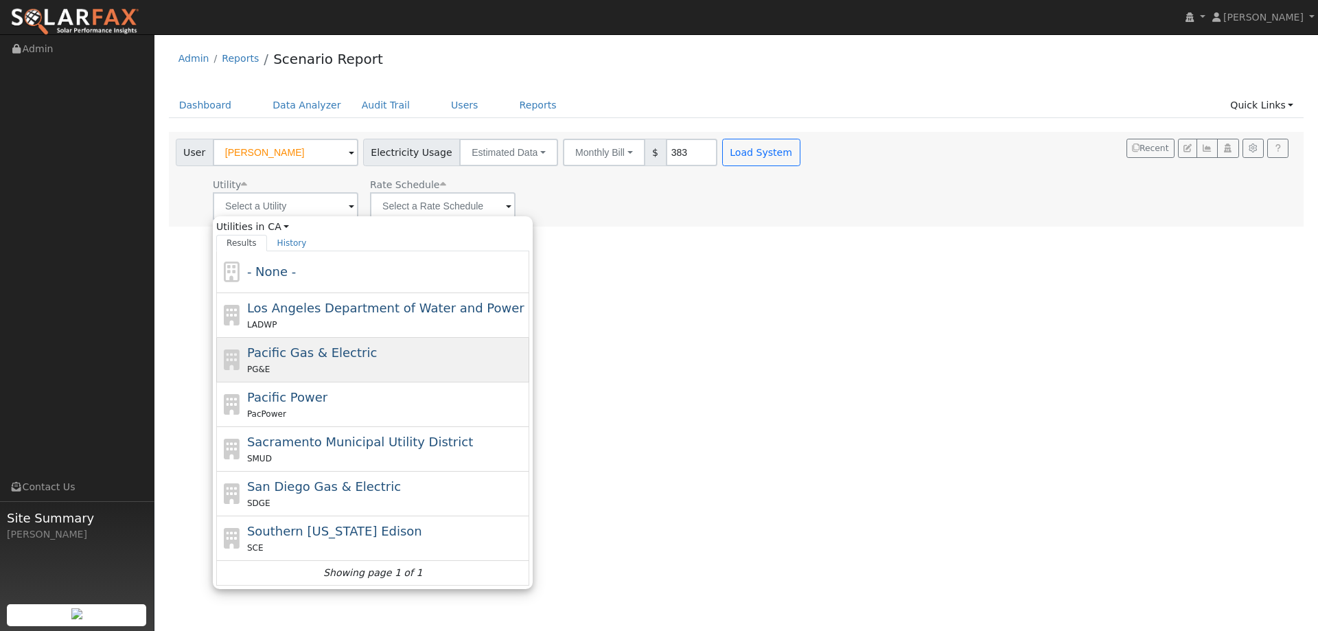
click at [271, 369] on div "PG&E" at bounding box center [387, 369] width 280 height 14
type input "Pacific Gas & Electric"
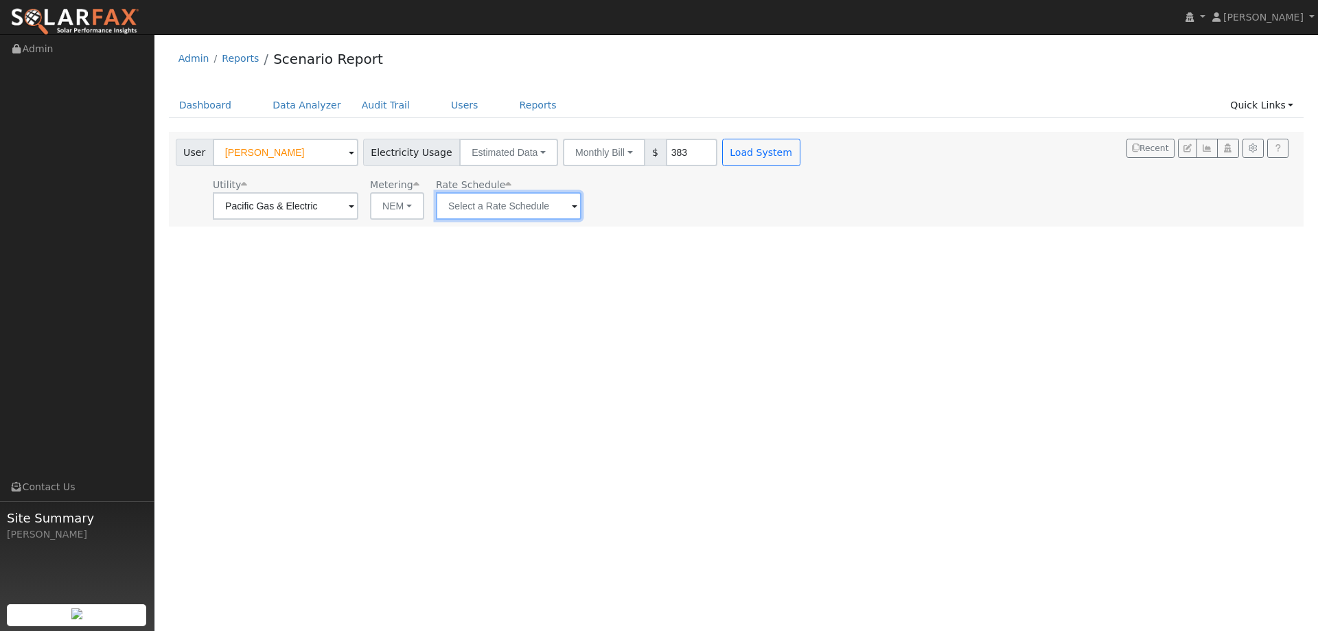
click at [466, 207] on input "text" at bounding box center [509, 205] width 146 height 27
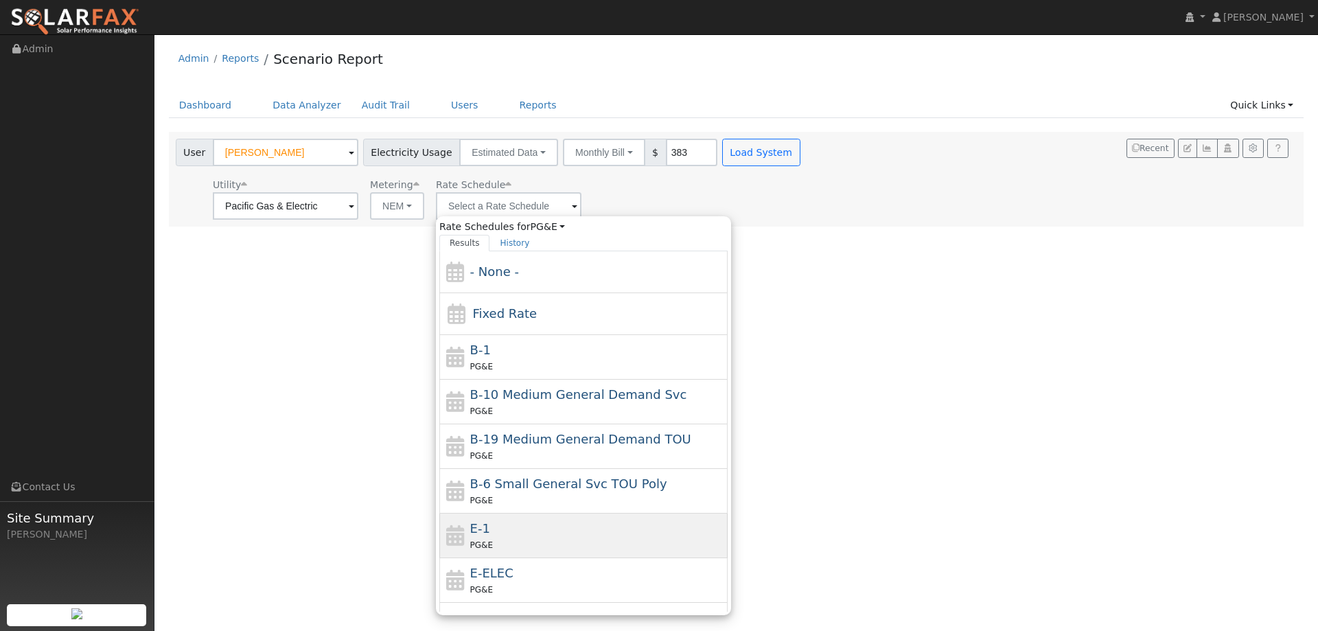
click at [503, 525] on div "E-1 PG&E" at bounding box center [597, 535] width 255 height 33
type input "E-1"
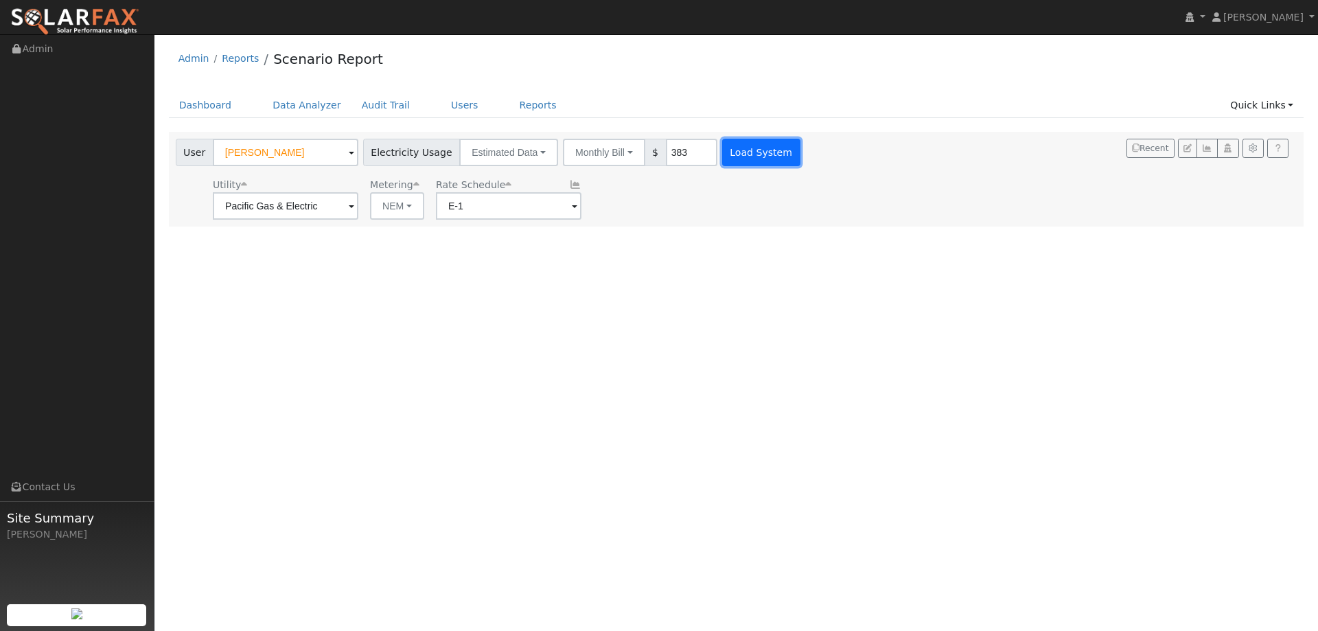
click at [738, 141] on button "Load System" at bounding box center [761, 152] width 78 height 27
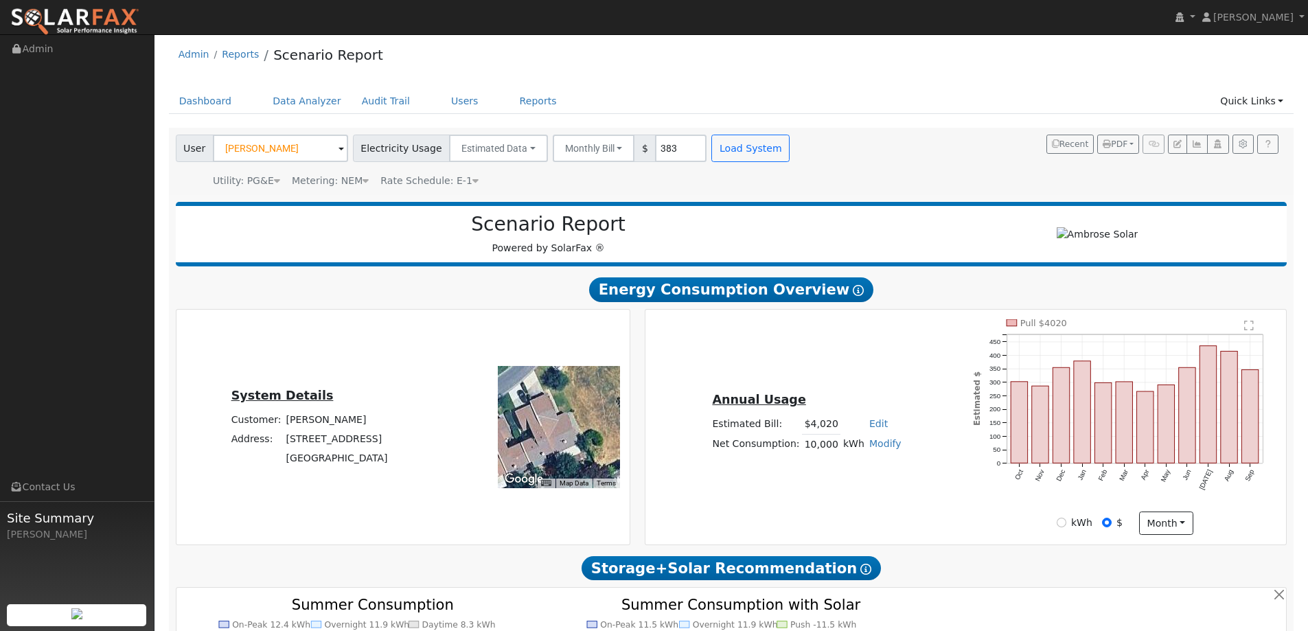
type input "0"
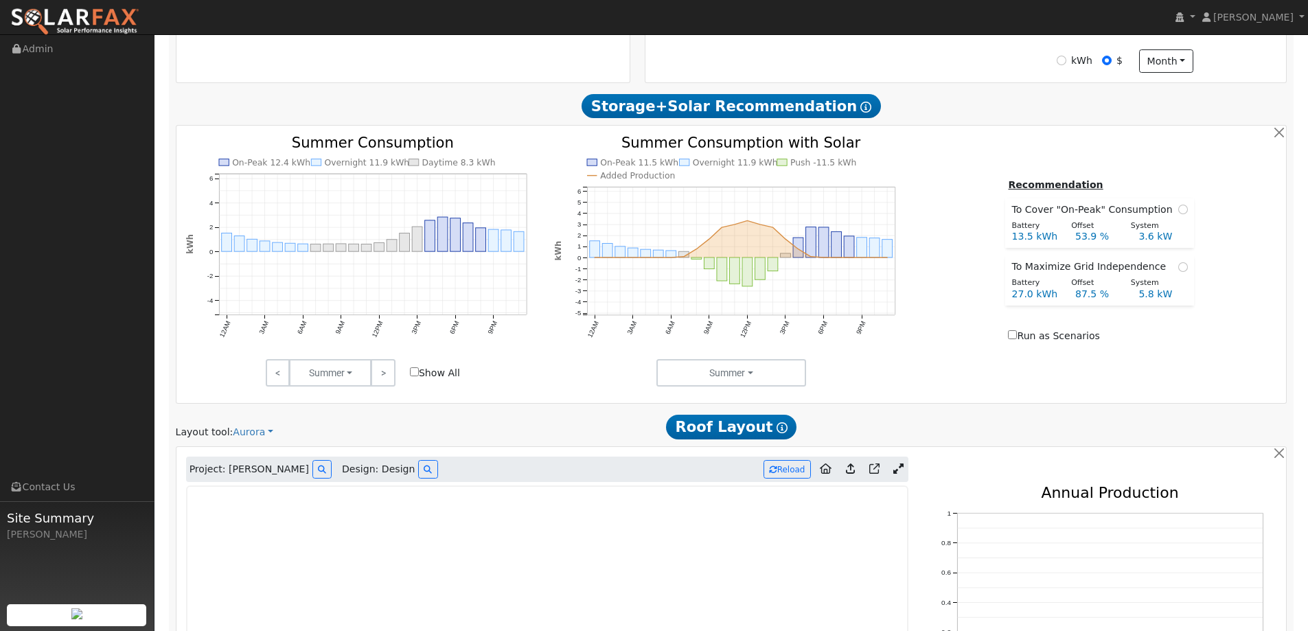
scroll to position [618, 0]
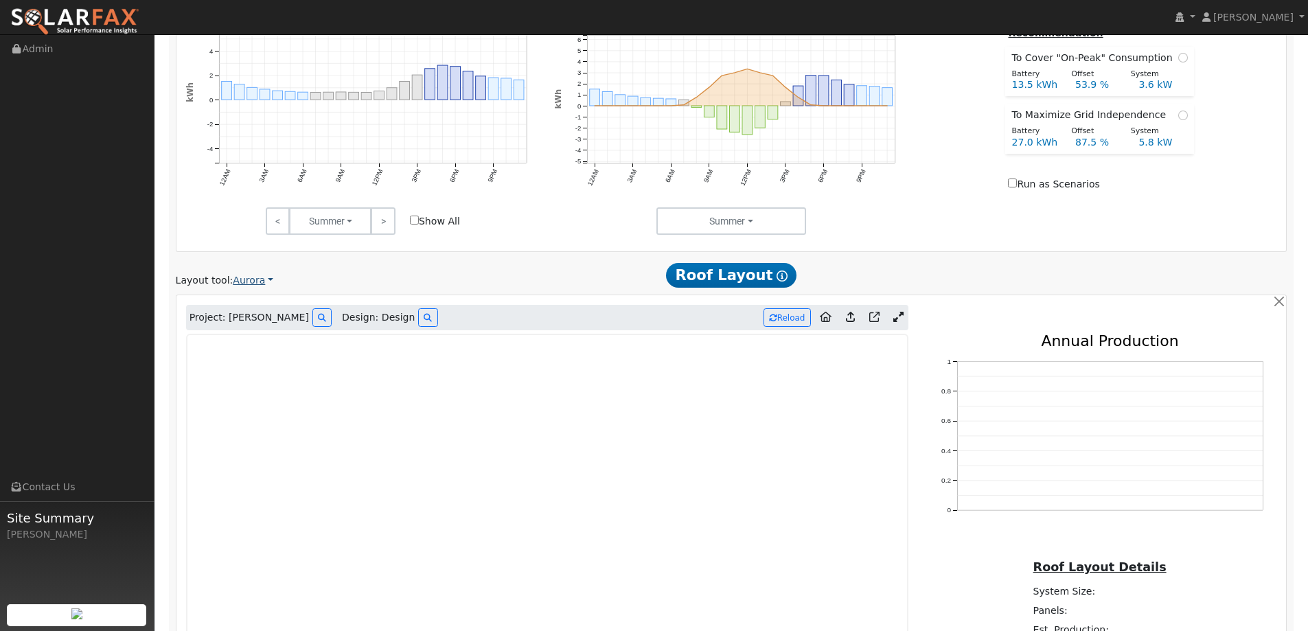
click at [265, 279] on link "Aurora" at bounding box center [253, 280] width 41 height 14
click at [409, 257] on div "Scenario Report Powered by SolarFax ® Energy Consumption Overview Show Help Thi…" at bounding box center [732, 195] width 1126 height 1229
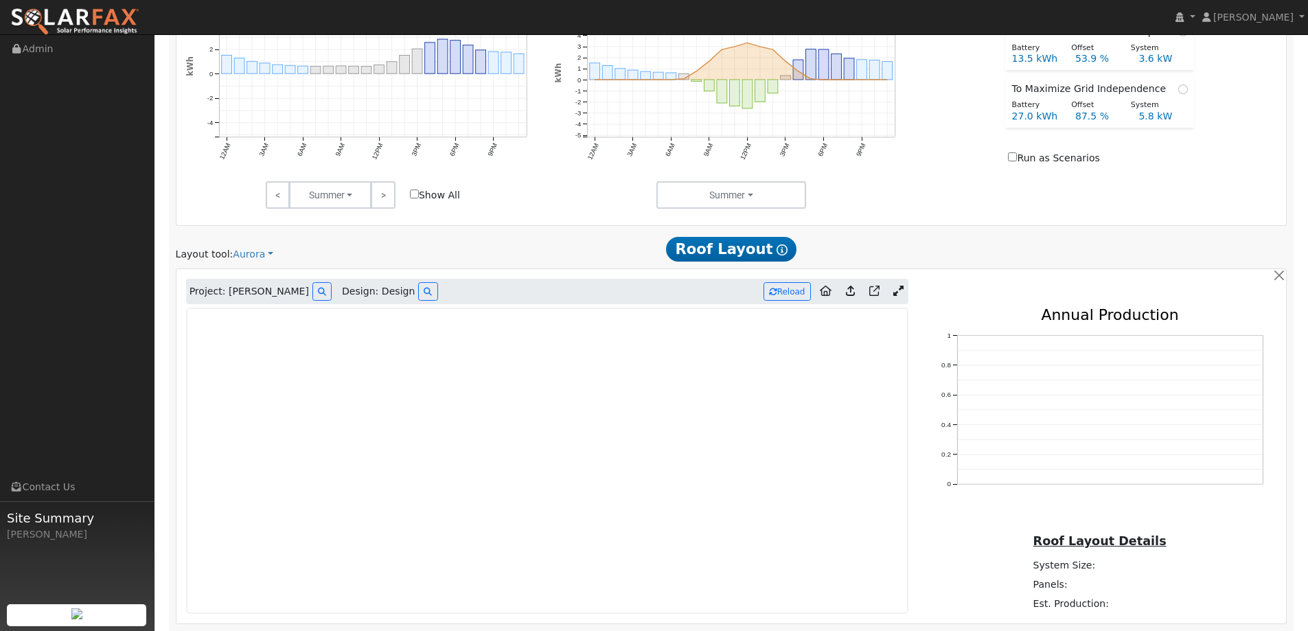
scroll to position [668, 0]
